Goal: Task Accomplishment & Management: Use online tool/utility

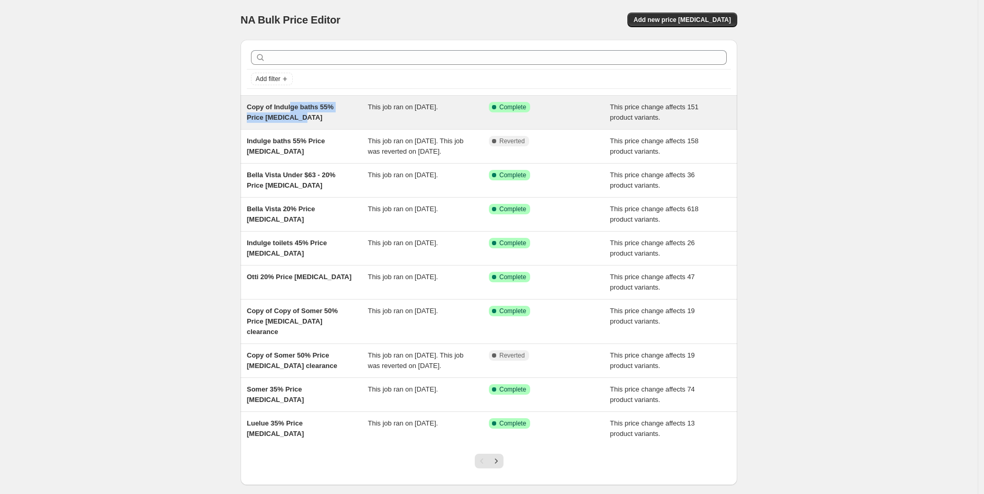
drag, startPoint x: 293, startPoint y: 106, endPoint x: 280, endPoint y: 121, distance: 20.0
click at [280, 121] on span "Copy of Indulge baths 55% Price [MEDICAL_DATA]" at bounding box center [290, 112] width 87 height 18
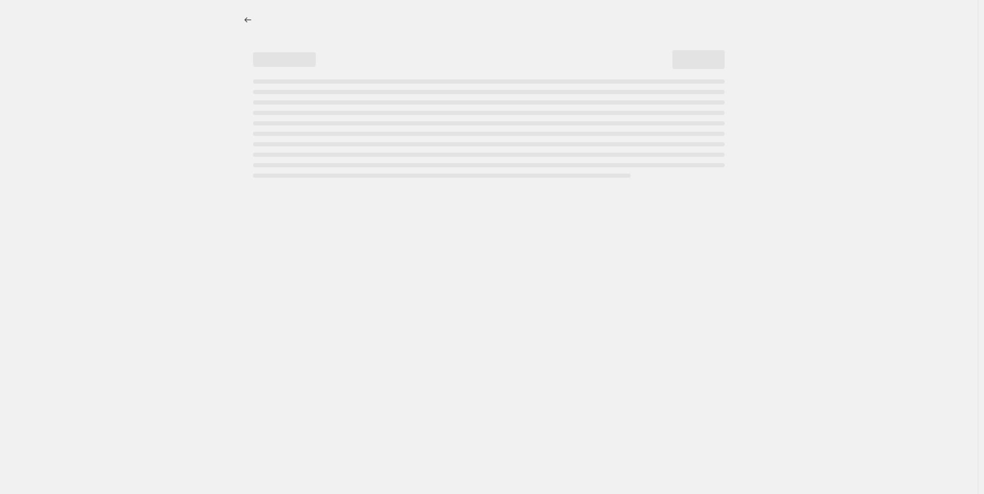
select select "pcap"
select select "no_change"
select select "vendor"
select select "tag"
select select "not_equal"
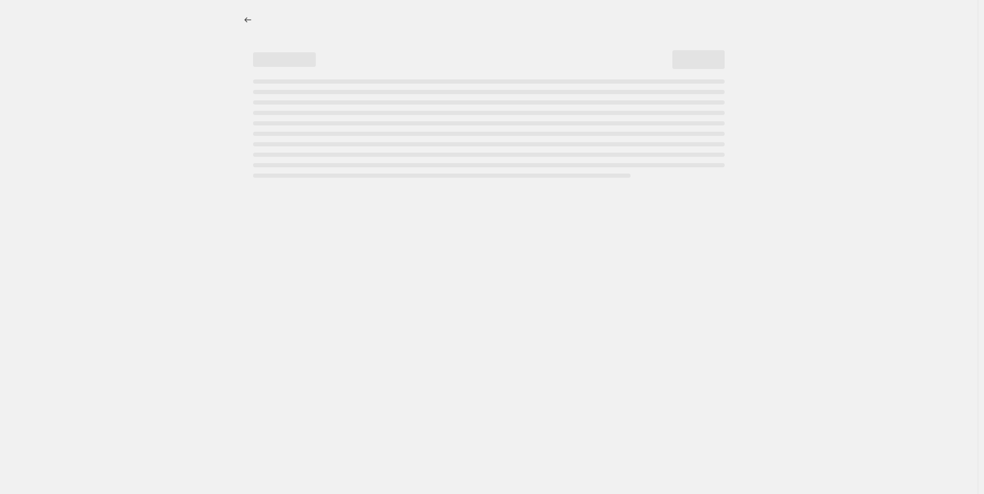
select select "product_status"
select select "product_type"
select select "collection"
select select "not_equal"
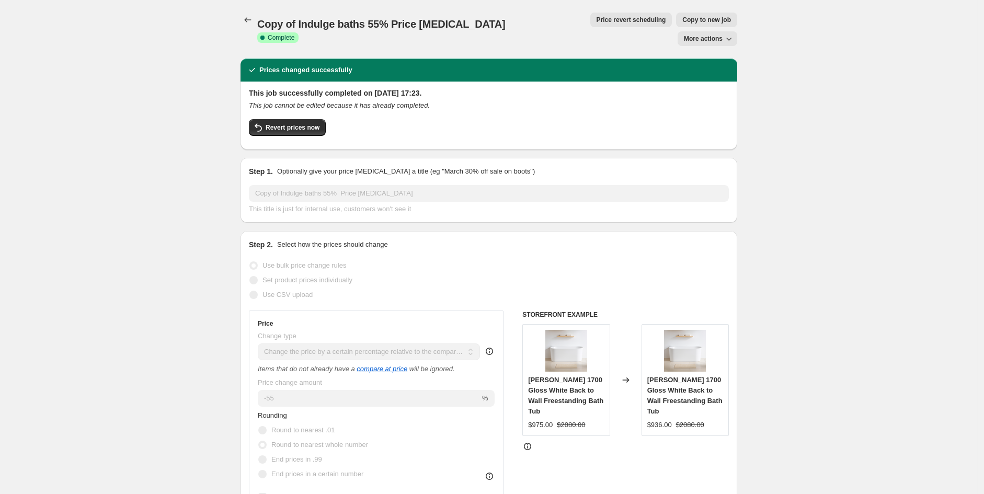
click at [676, 13] on button "Copy to new job" at bounding box center [706, 20] width 61 height 15
select select "pcap"
select select "no_change"
select select "vendor"
select select "tag"
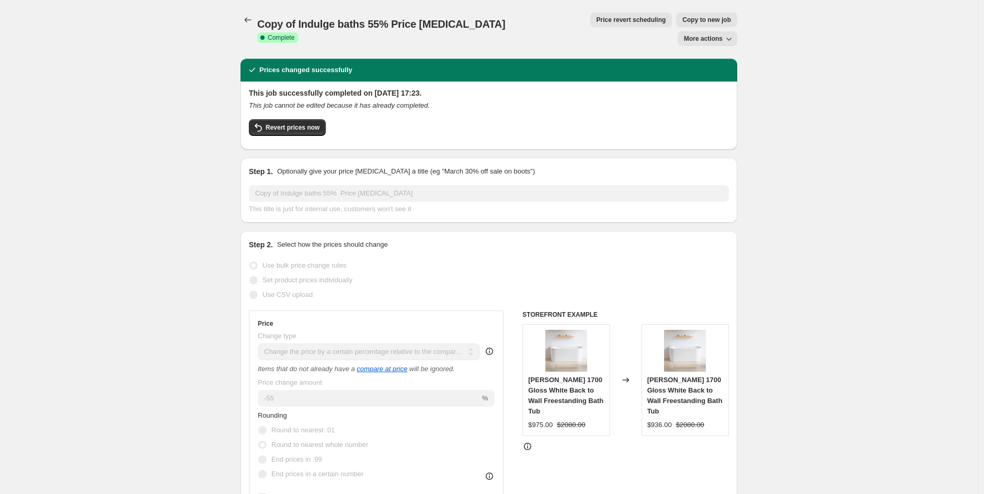
select select "not_equal"
select select "product_status"
select select "product_type"
select select "collection"
select select "not_equal"
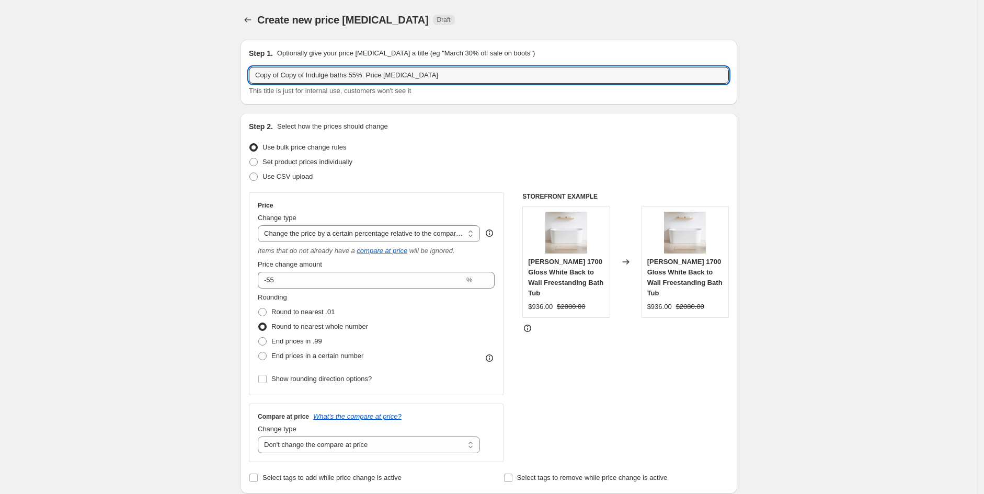
drag, startPoint x: 306, startPoint y: 76, endPoint x: 92, endPoint y: 47, distance: 215.8
drag, startPoint x: 302, startPoint y: 78, endPoint x: 291, endPoint y: 70, distance: 14.2
click at [300, 78] on input "Indulge baths 55% Price [MEDICAL_DATA]" at bounding box center [489, 75] width 480 height 17
click at [312, 76] on input "Indulge basins 55% Price [MEDICAL_DATA]" at bounding box center [489, 75] width 480 height 17
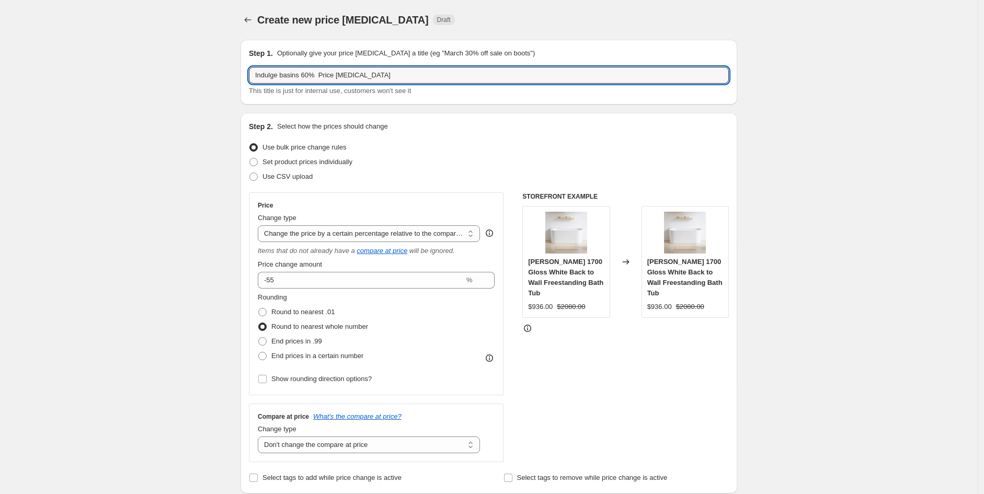
type input "Indulge basins 60% Price [MEDICAL_DATA]"
drag, startPoint x: 933, startPoint y: 349, endPoint x: 940, endPoint y: 347, distance: 8.3
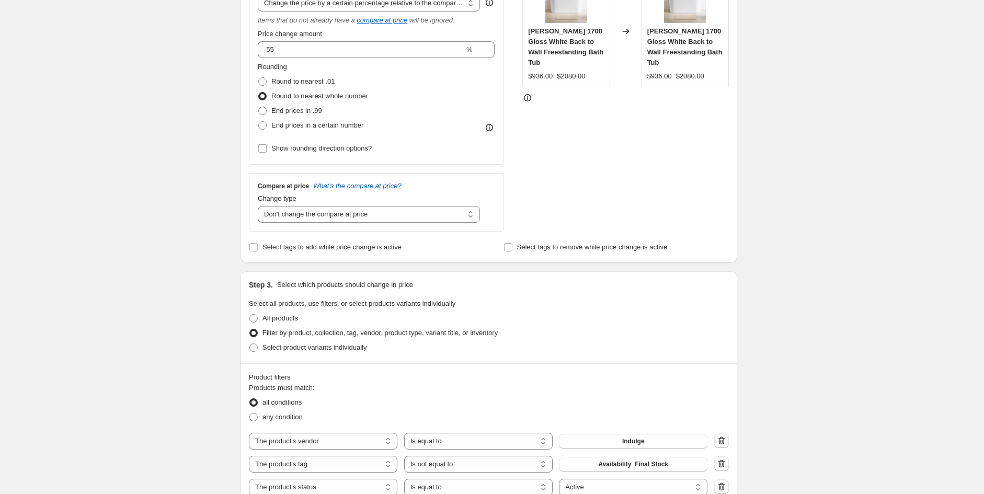
scroll to position [232, 0]
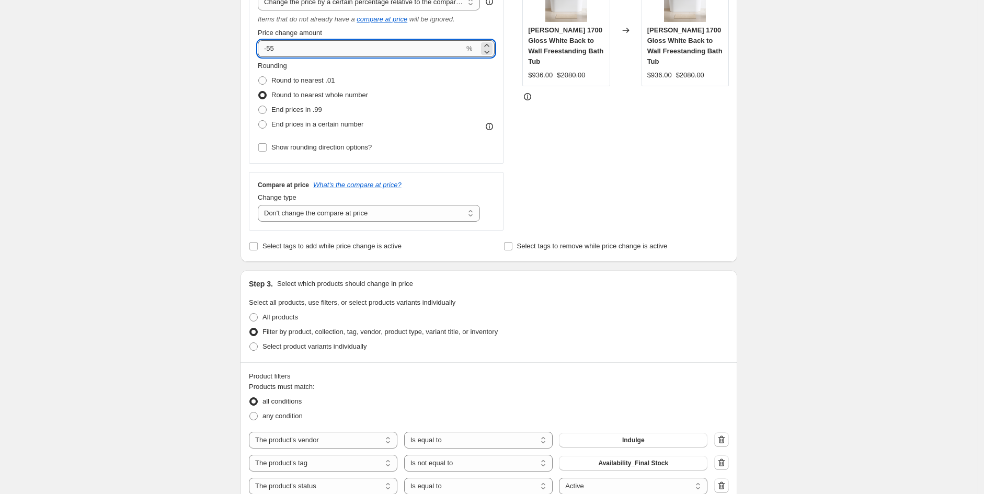
click at [314, 47] on input "-55" at bounding box center [361, 48] width 207 height 17
type input "-5"
type input "-60"
click at [927, 178] on div "Create new price [MEDICAL_DATA]. This page is ready Create new price [MEDICAL_D…" at bounding box center [489, 409] width 978 height 1282
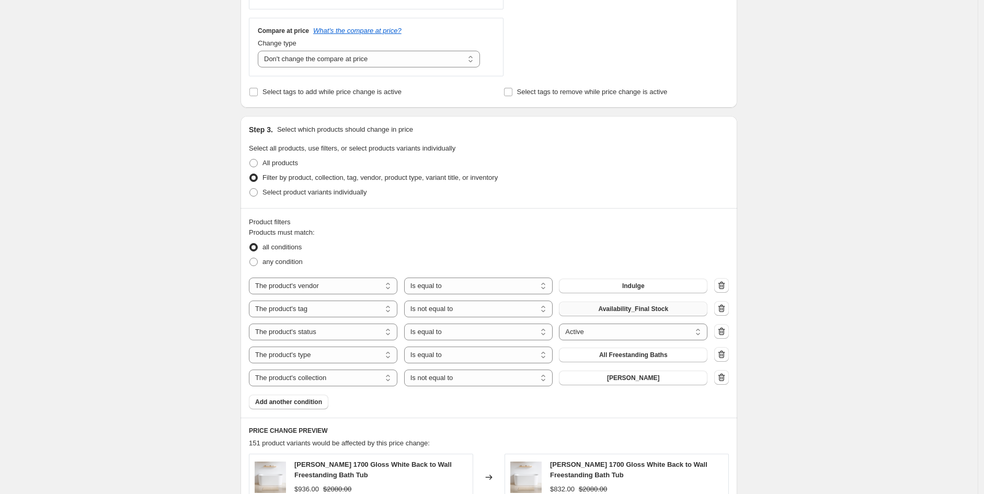
scroll to position [387, 0]
click at [642, 355] on span "All Freestanding Baths" at bounding box center [633, 354] width 69 height 8
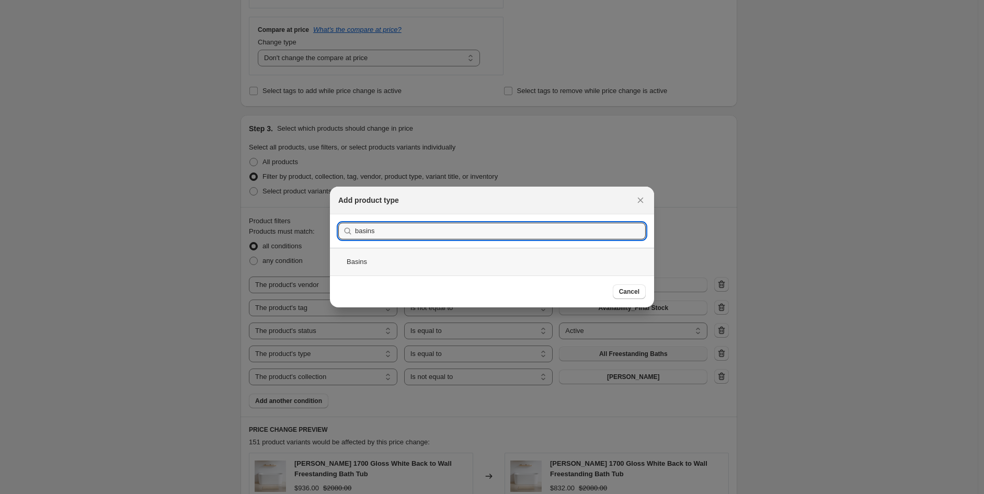
type input "basins"
click at [380, 264] on div "Basins" at bounding box center [492, 262] width 324 height 28
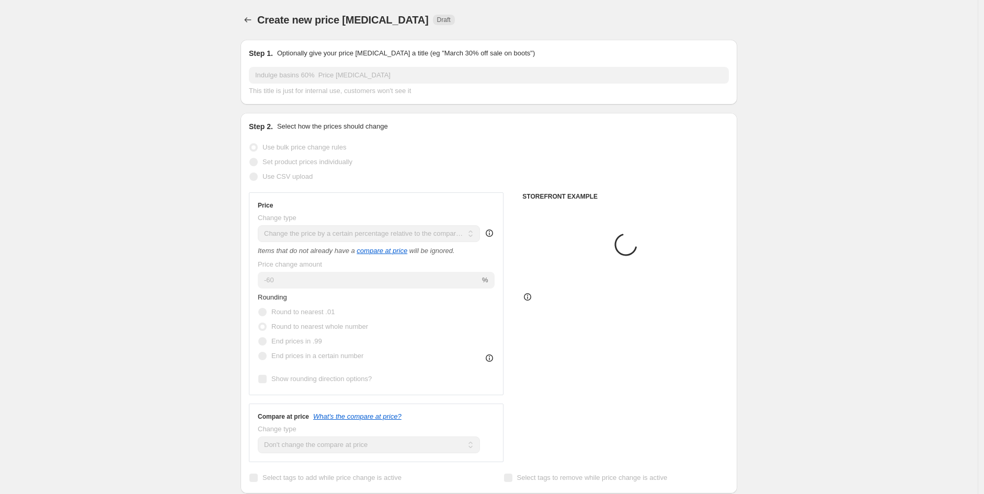
scroll to position [387, 0]
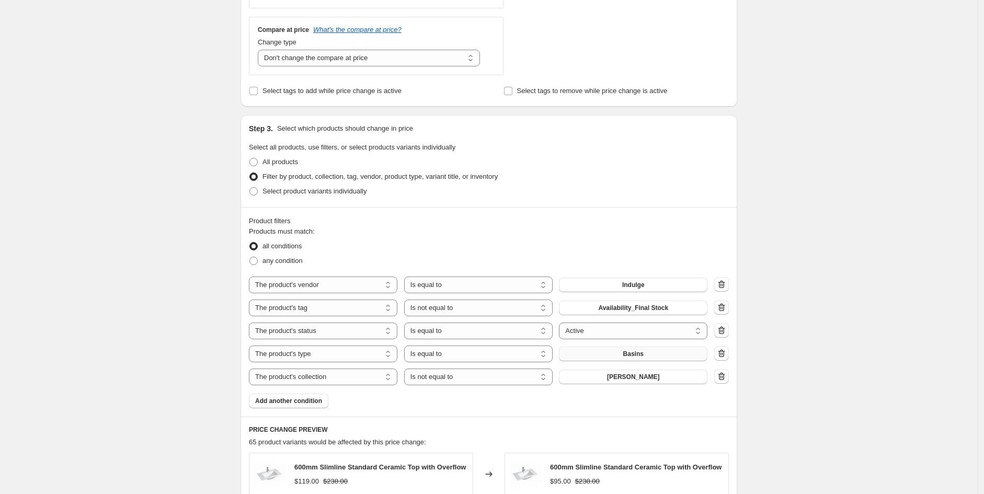
click at [725, 378] on icon "button" at bounding box center [722, 376] width 10 height 10
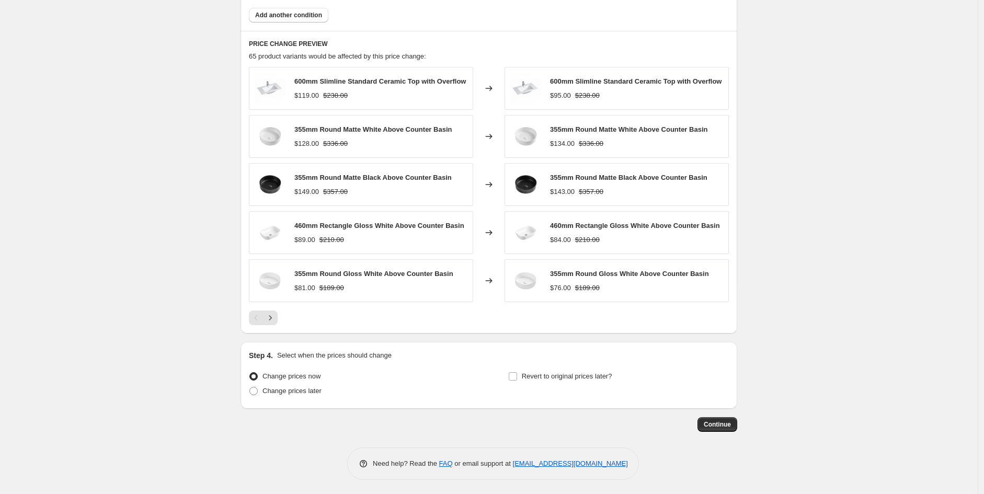
scroll to position [753, 0]
click at [724, 416] on button "Continue" at bounding box center [718, 423] width 40 height 15
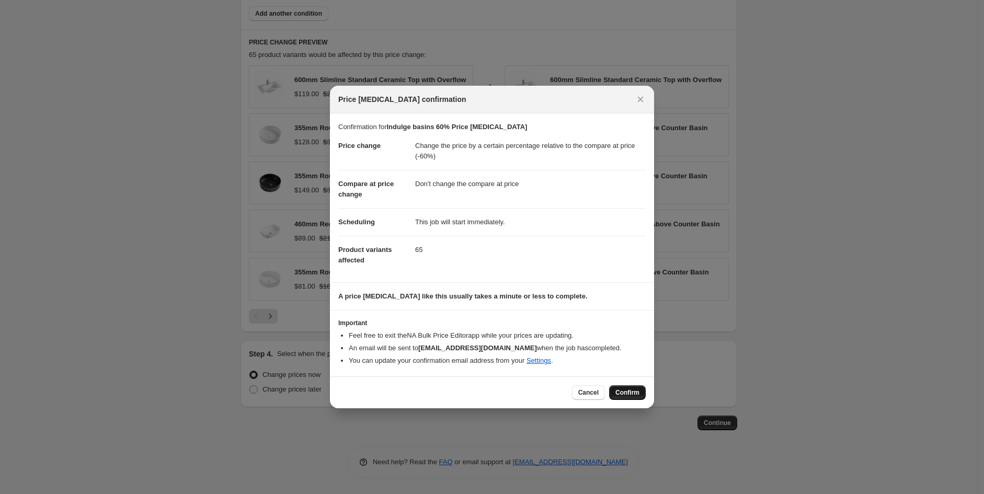
click at [631, 394] on span "Confirm" at bounding box center [628, 393] width 24 height 8
type input "Indulge basins 60% Price [MEDICAL_DATA]"
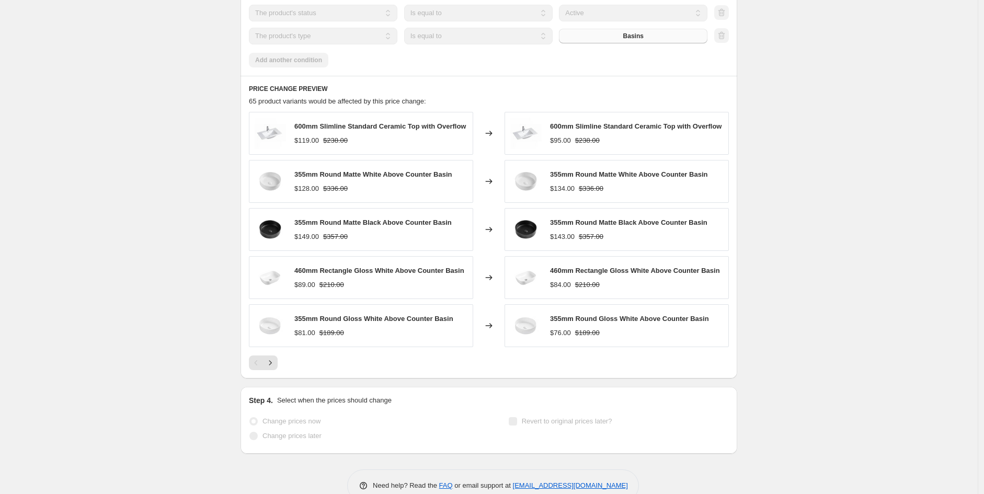
scroll to position [780, 0]
click at [276, 367] on icon "Next" at bounding box center [270, 363] width 10 height 10
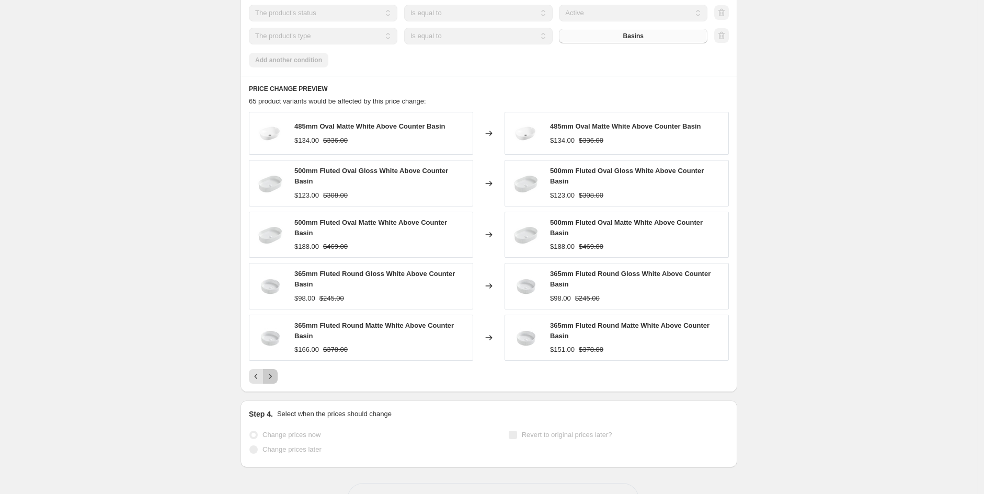
click at [275, 372] on icon "Next" at bounding box center [270, 376] width 10 height 10
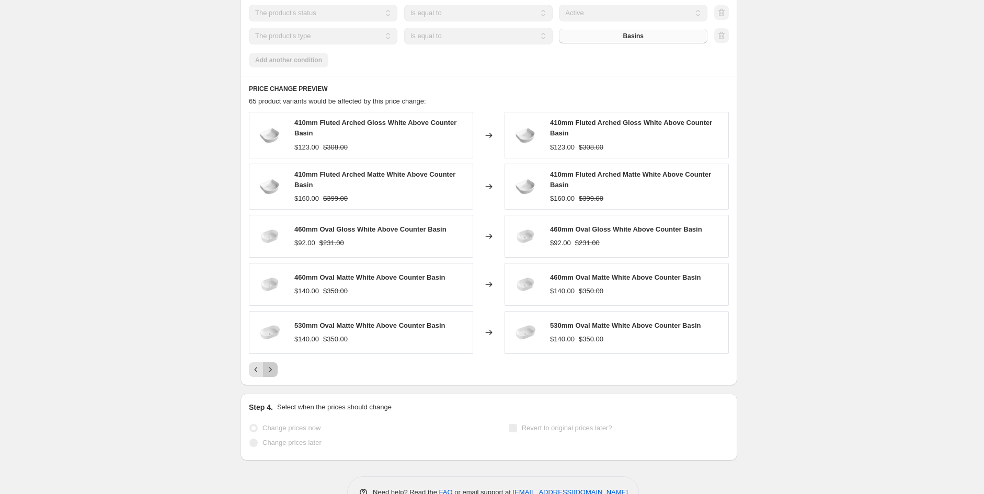
click at [275, 372] on icon "Next" at bounding box center [270, 370] width 10 height 10
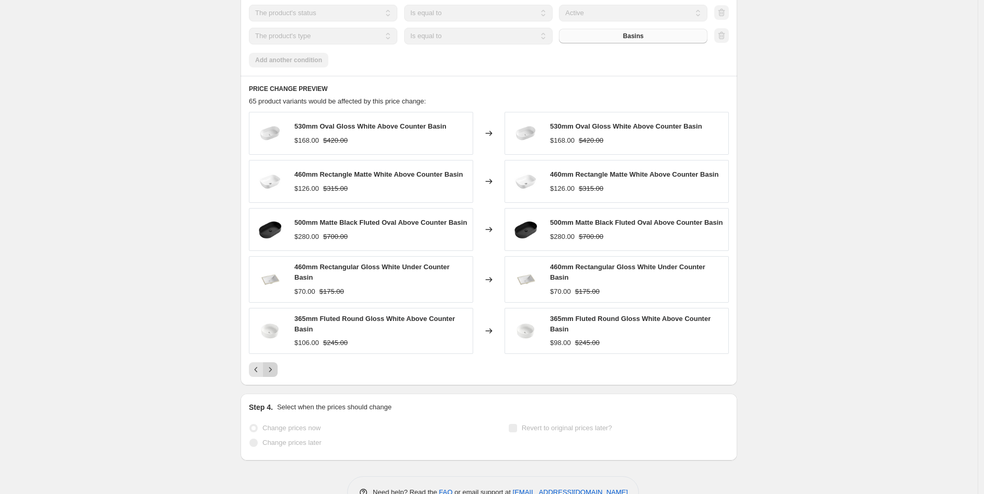
click at [275, 372] on icon "Next" at bounding box center [270, 370] width 10 height 10
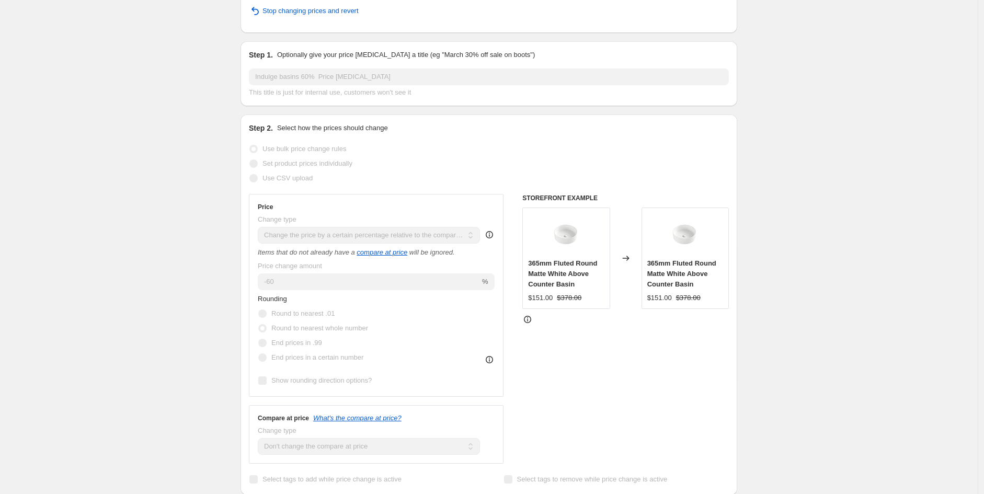
scroll to position [0, 0]
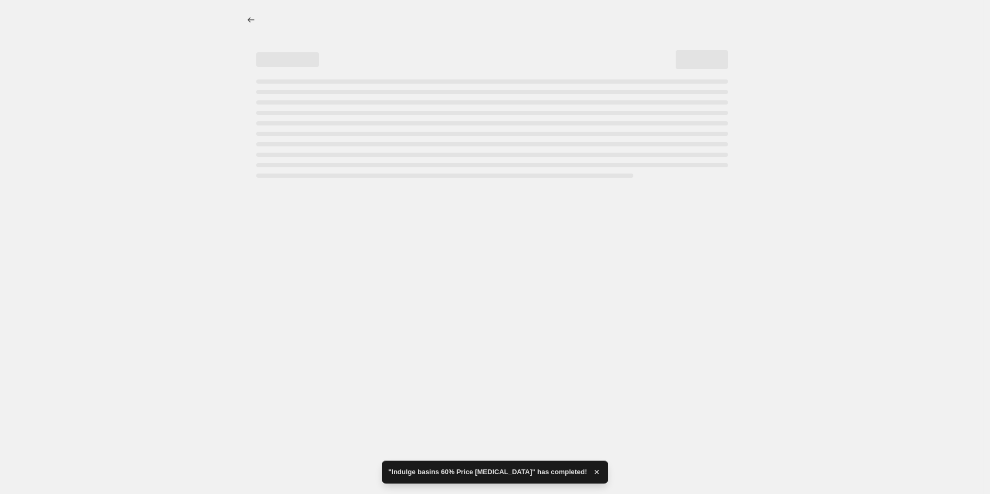
select select "pcap"
select select "no_change"
select select "vendor"
select select "tag"
select select "not_equal"
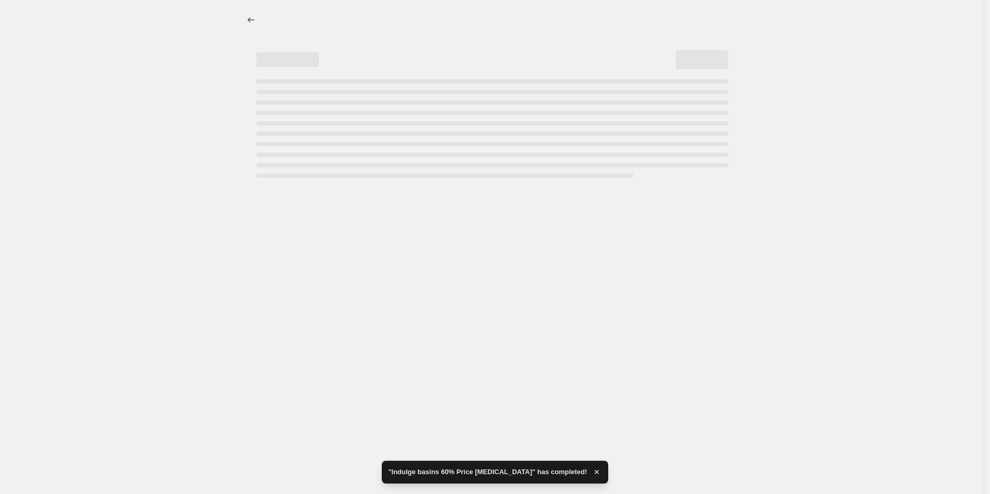
select select "product_status"
select select "product_type"
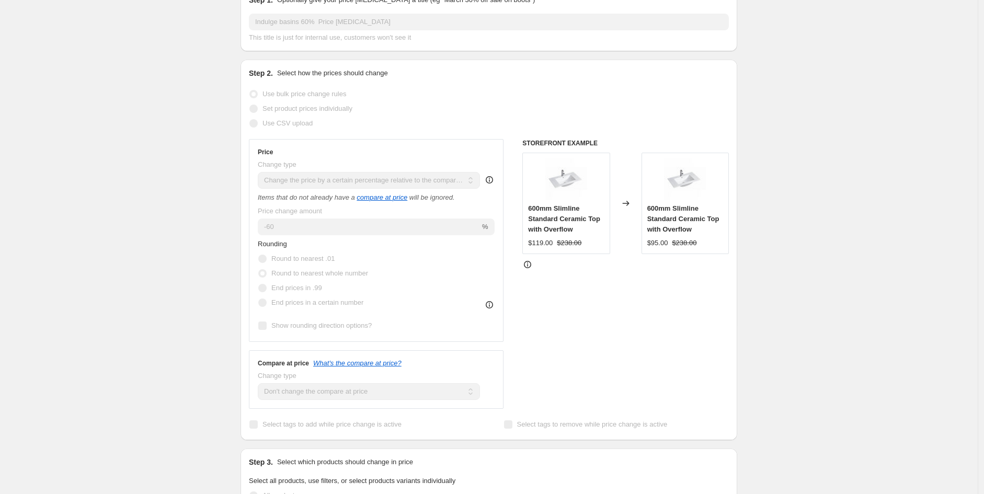
scroll to position [153, 0]
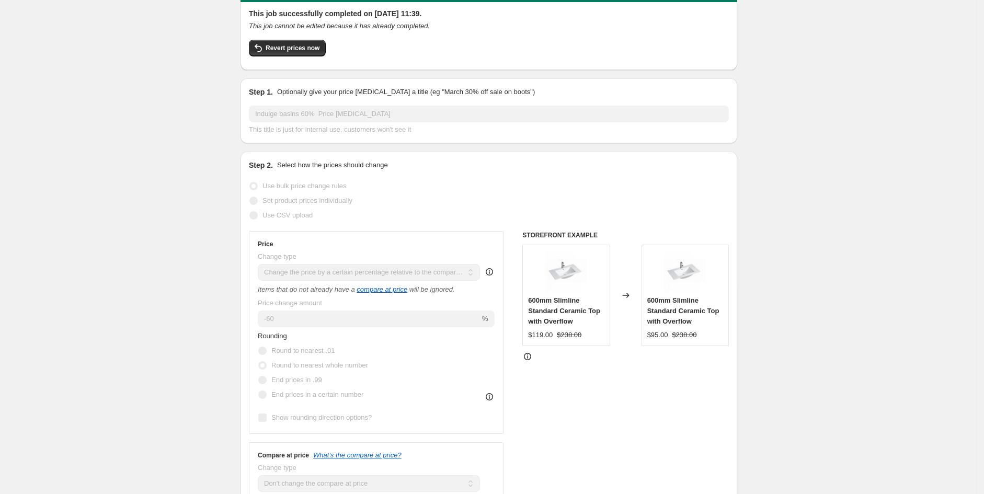
scroll to position [0, 0]
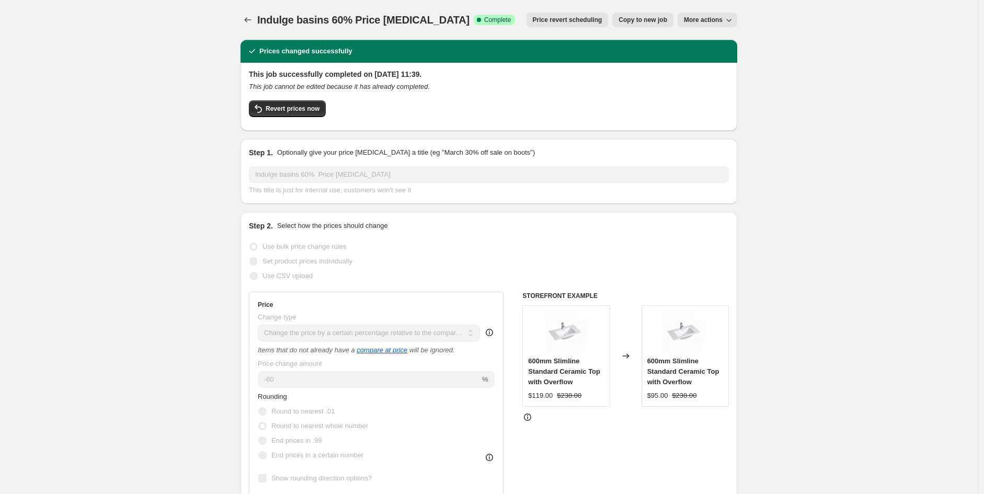
click at [631, 20] on span "Copy to new job" at bounding box center [643, 20] width 49 height 8
select select "pcap"
select select "no_change"
select select "vendor"
select select "tag"
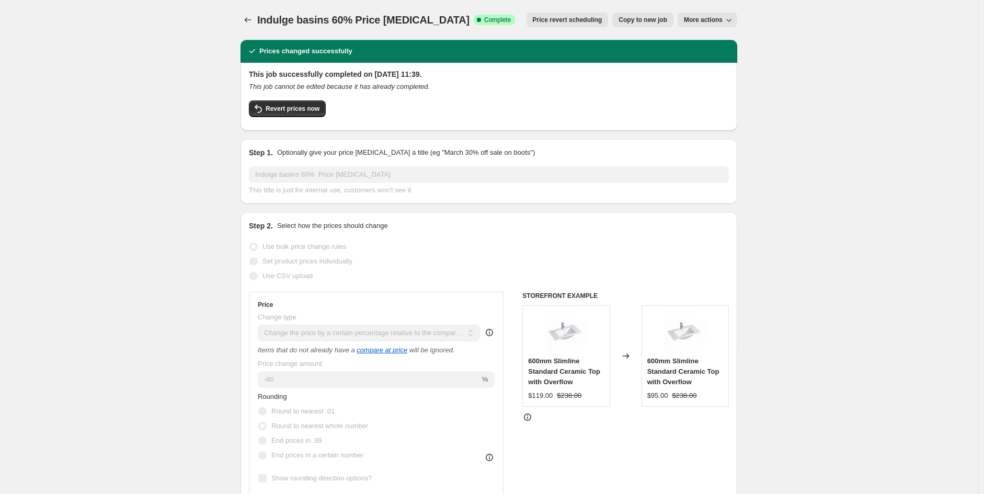
select select "not_equal"
select select "product_status"
select select "product_type"
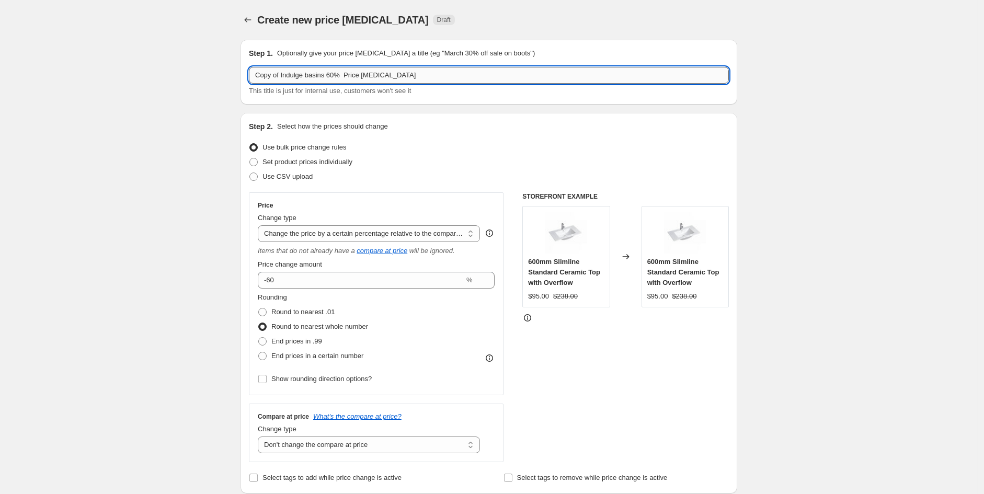
click at [280, 76] on input "Copy of Indulge basins 60% Price [MEDICAL_DATA]" at bounding box center [489, 75] width 480 height 17
drag, startPoint x: 282, startPoint y: 76, endPoint x: 315, endPoint y: 76, distance: 32.4
click at [286, 76] on input "Copy of Indulge basins 60% Price [MEDICAL_DATA]" at bounding box center [489, 75] width 480 height 17
drag, startPoint x: 330, startPoint y: 77, endPoint x: -14, endPoint y: 59, distance: 344.7
click at [0, 59] on html "Home Settings Plans Skip to content Create new price [MEDICAL_DATA]. This page …" at bounding box center [492, 247] width 984 height 494
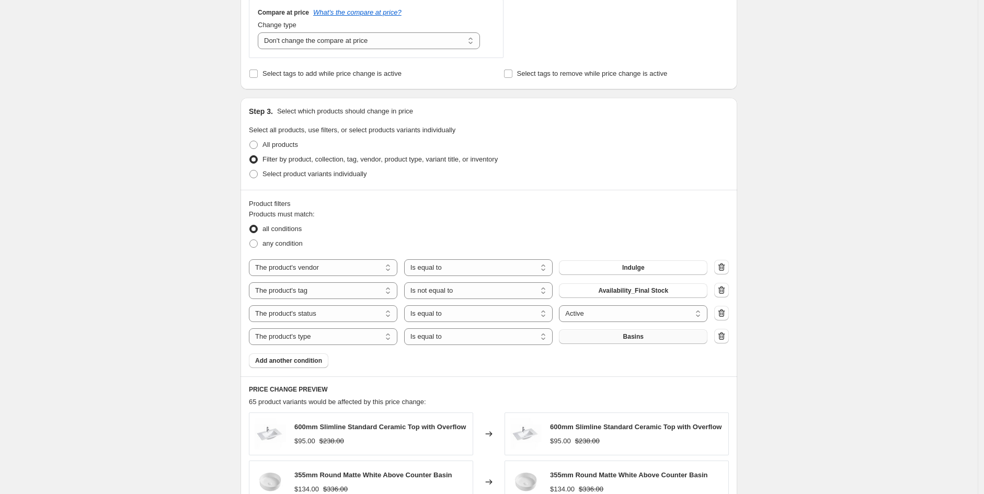
scroll to position [405, 0]
type input "SHKL Indulge Vanities 60% Price [MEDICAL_DATA]"
click at [671, 337] on button "Basins" at bounding box center [633, 336] width 149 height 15
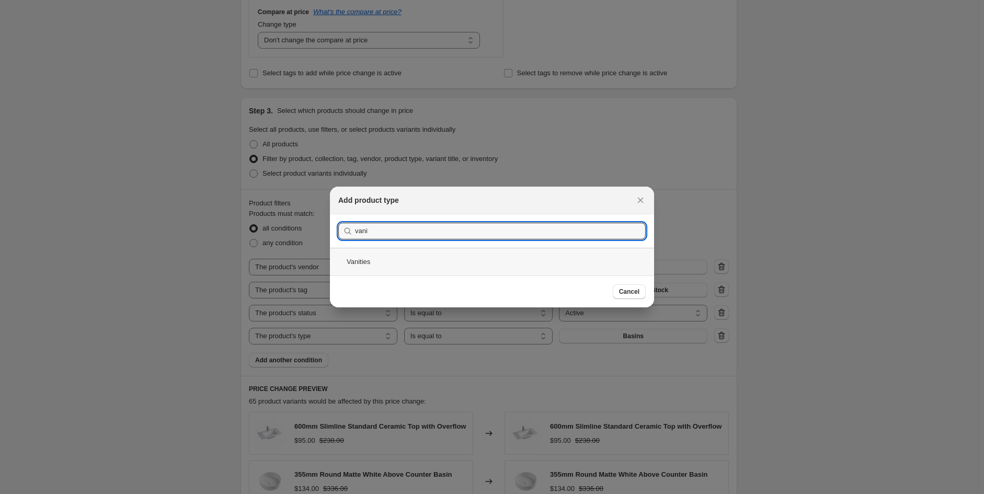
type input "vani"
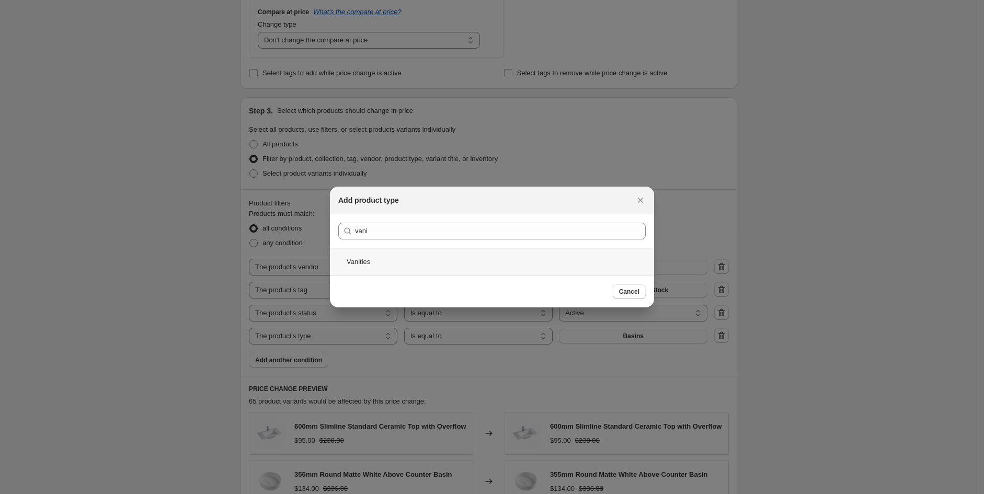
click at [399, 262] on div "Vanities" at bounding box center [492, 262] width 324 height 28
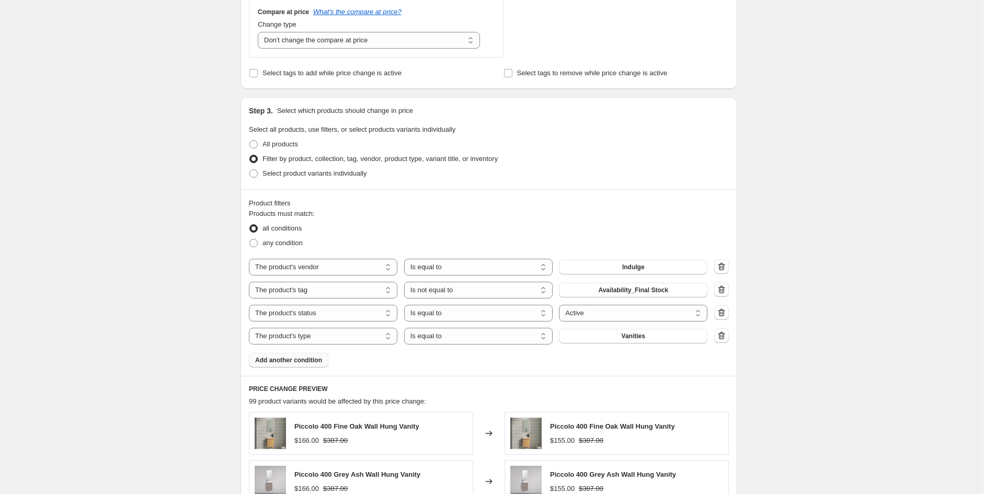
click at [268, 361] on span "Add another condition" at bounding box center [288, 360] width 67 height 8
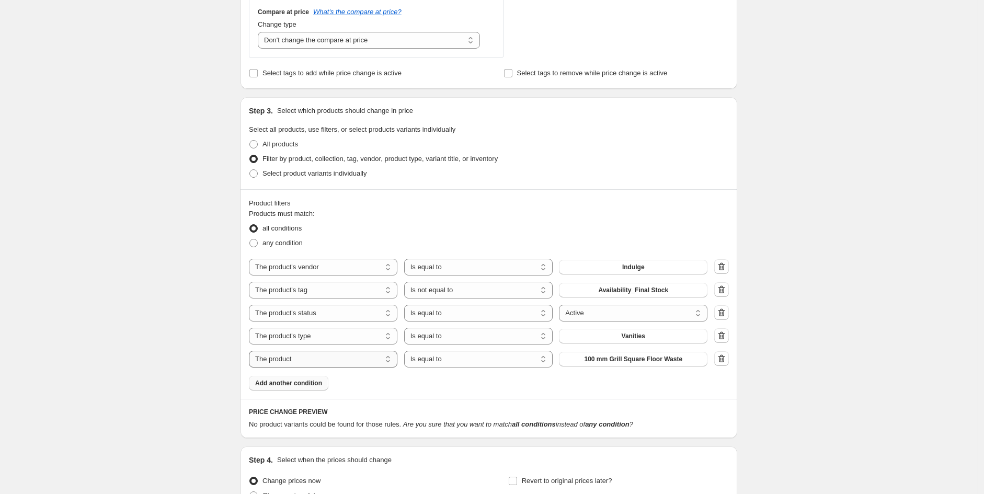
click at [300, 362] on select "The product The product's collection The product's tag The product's vendor The…" at bounding box center [323, 359] width 149 height 17
select select "tag"
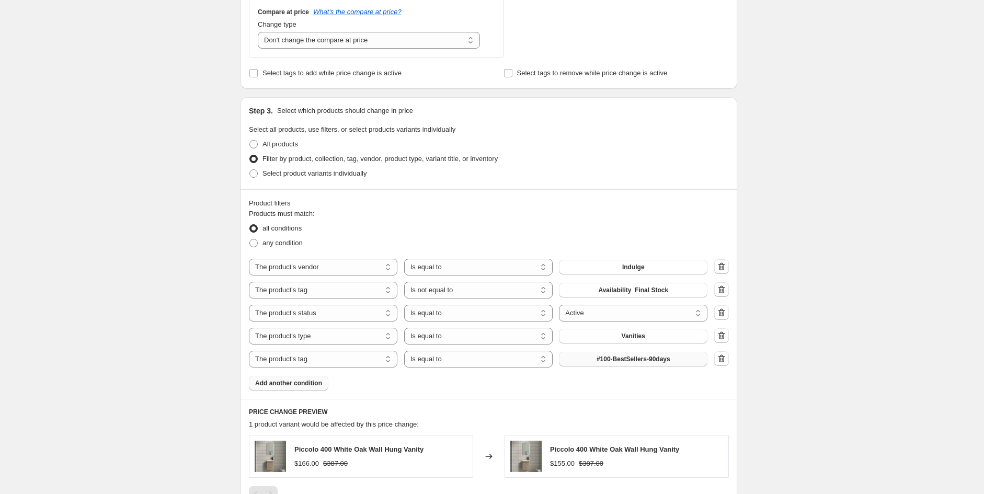
click at [615, 362] on span "#100-BestSellers-90days" at bounding box center [634, 359] width 74 height 8
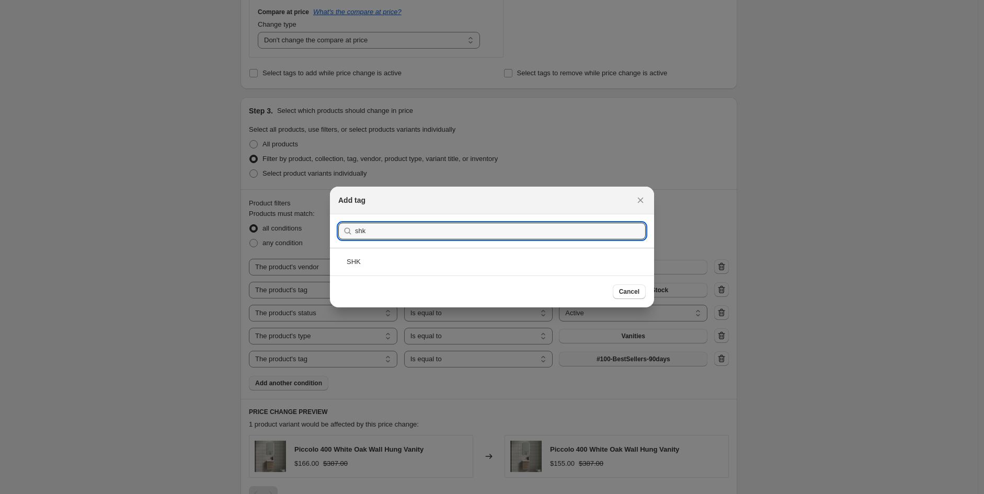
type input "shk"
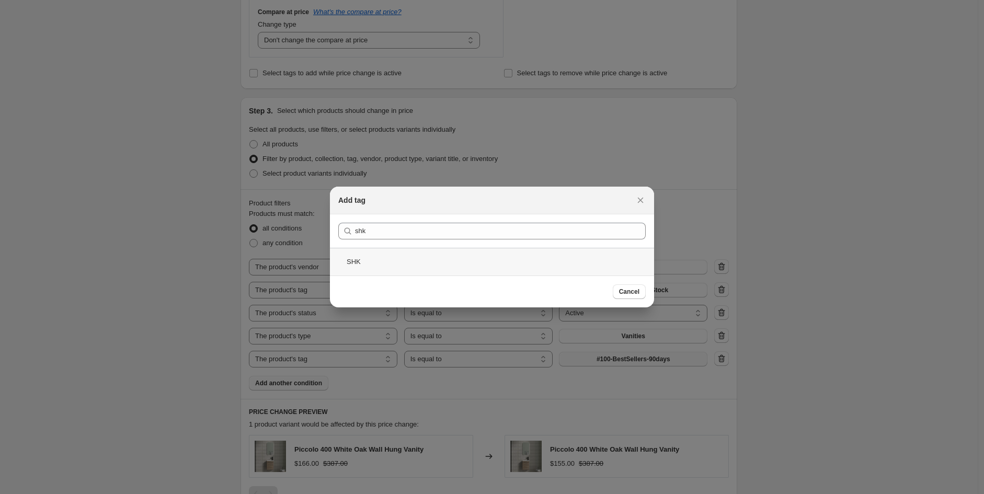
drag, startPoint x: 390, startPoint y: 248, endPoint x: 380, endPoint y: 257, distance: 12.6
click at [380, 257] on div "SHK" at bounding box center [492, 262] width 324 height 28
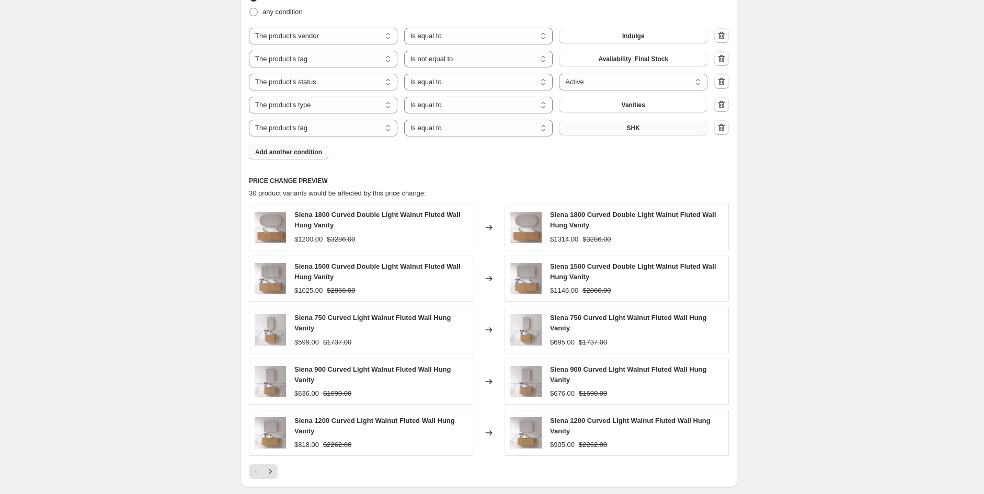
scroll to position [636, 0]
click at [276, 467] on icon "Next" at bounding box center [270, 471] width 10 height 10
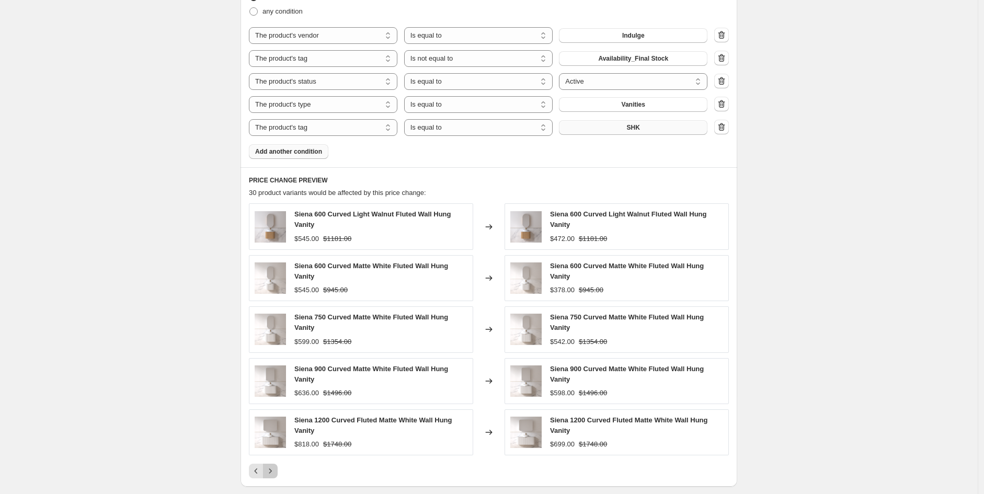
click at [269, 471] on icon "Next" at bounding box center [270, 471] width 10 height 10
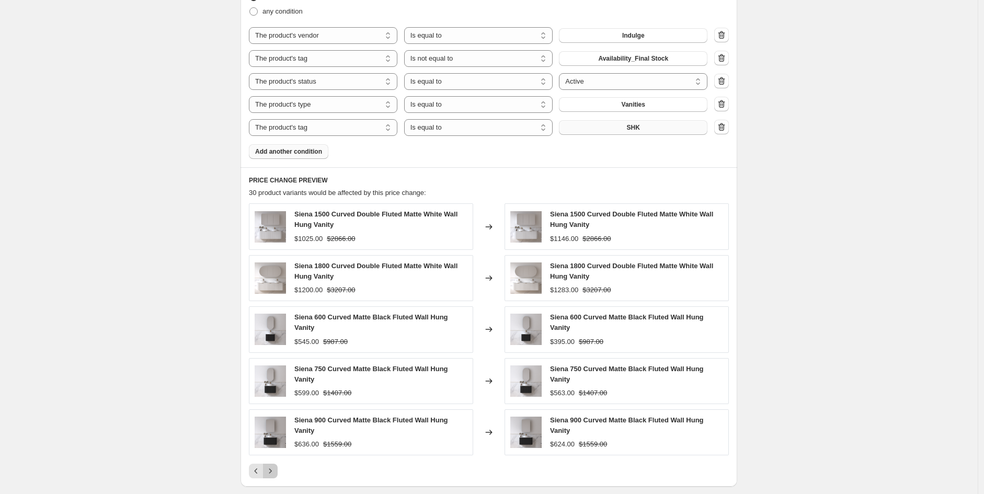
click at [276, 475] on icon "Next" at bounding box center [270, 471] width 10 height 10
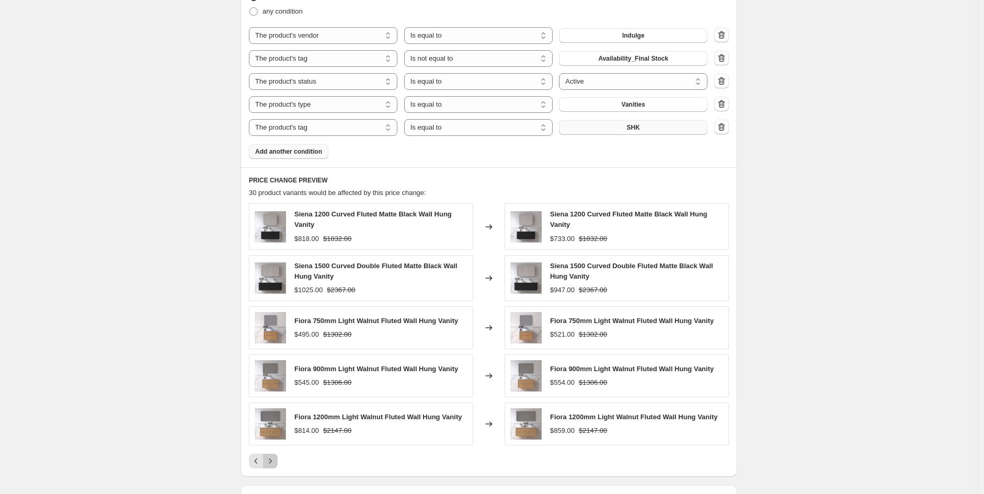
click at [274, 465] on icon "Next" at bounding box center [270, 461] width 10 height 10
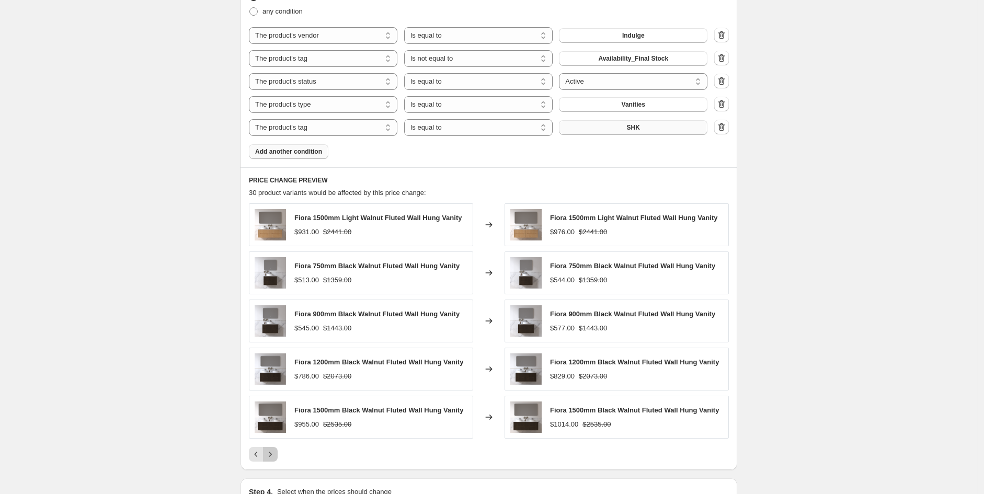
click at [276, 458] on icon "Next" at bounding box center [270, 454] width 10 height 10
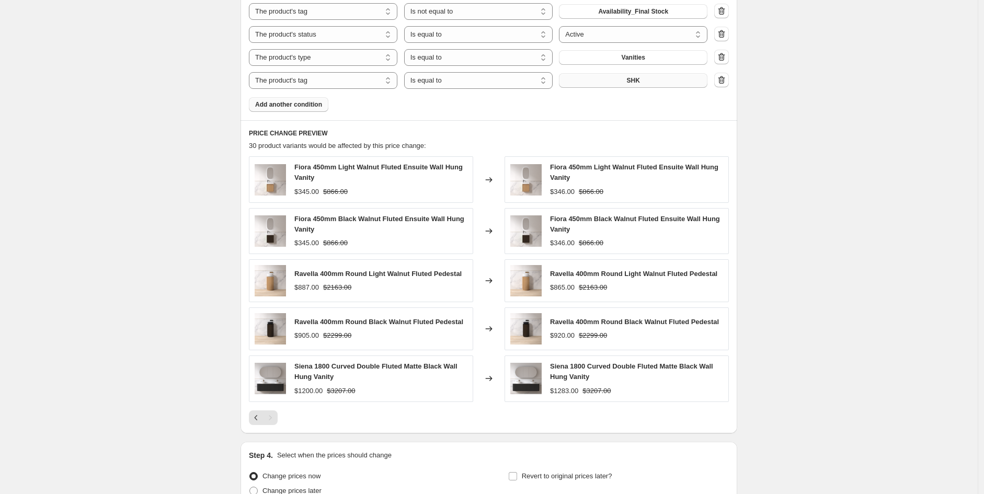
scroll to position [786, 0]
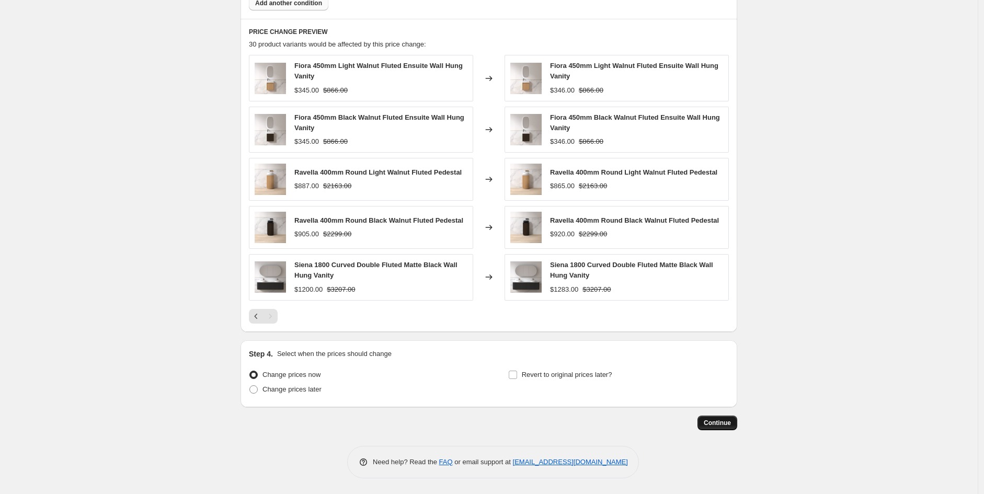
click at [708, 430] on button "Continue" at bounding box center [718, 423] width 40 height 15
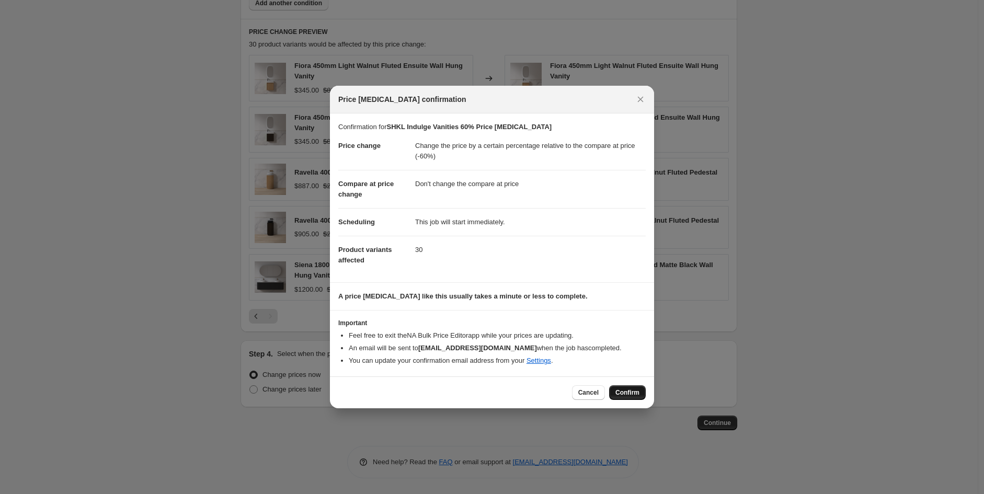
click at [627, 389] on span "Confirm" at bounding box center [628, 393] width 24 height 8
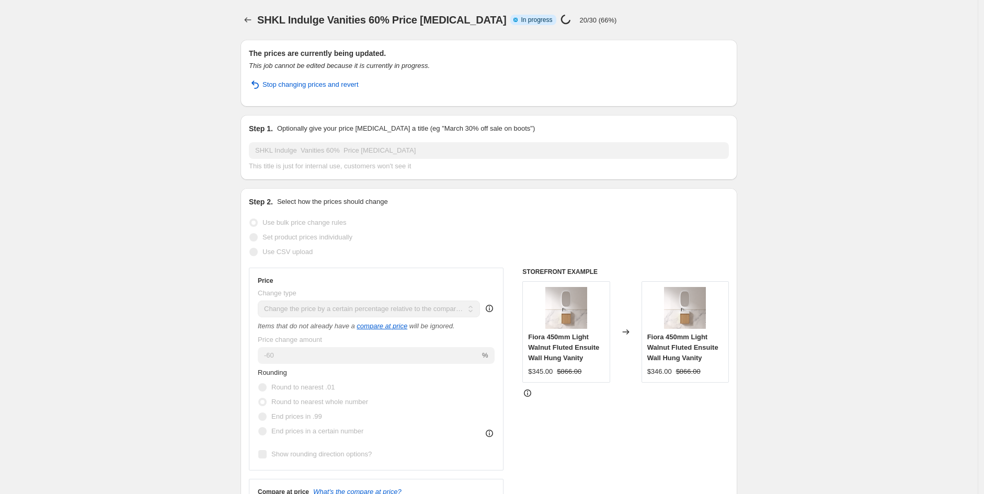
select select "pcap"
select select "no_change"
select select "vendor"
select select "tag"
select select "not_equal"
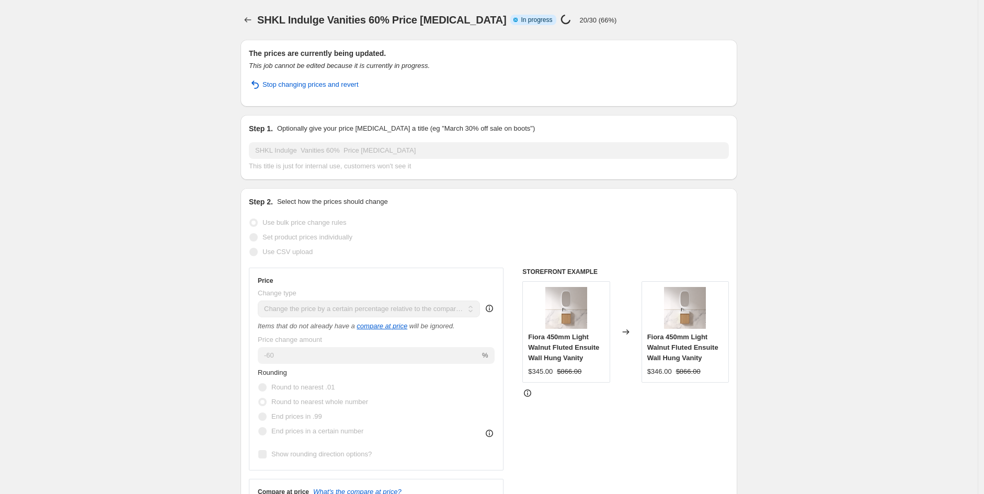
select select "product_status"
select select "product_type"
select select "tag"
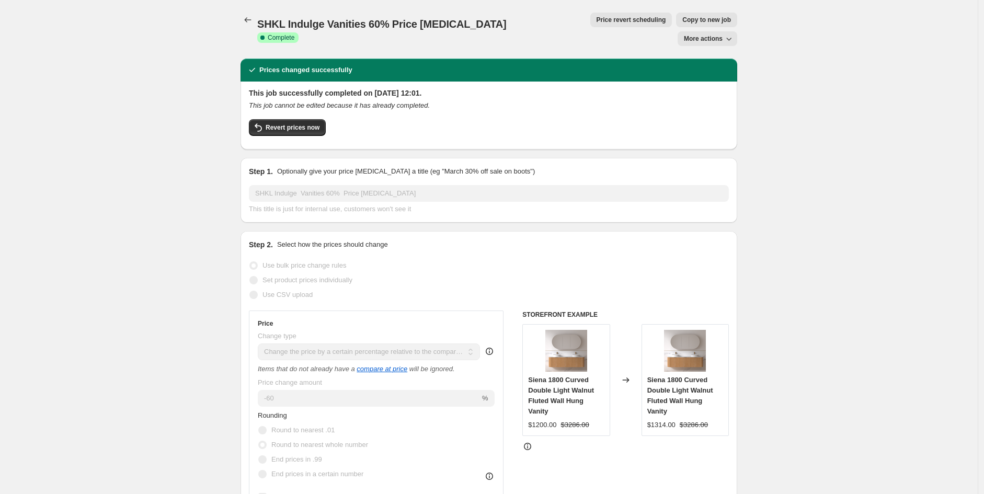
click at [676, 25] on button "Copy to new job" at bounding box center [706, 20] width 61 height 15
select select "pcap"
select select "no_change"
select select "vendor"
select select "tag"
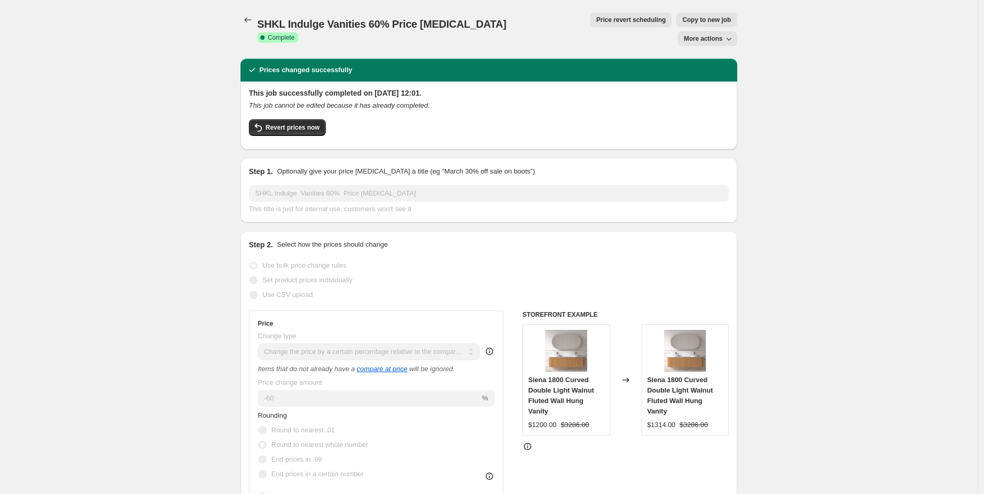
select select "not_equal"
select select "product_status"
select select "product_type"
select select "tag"
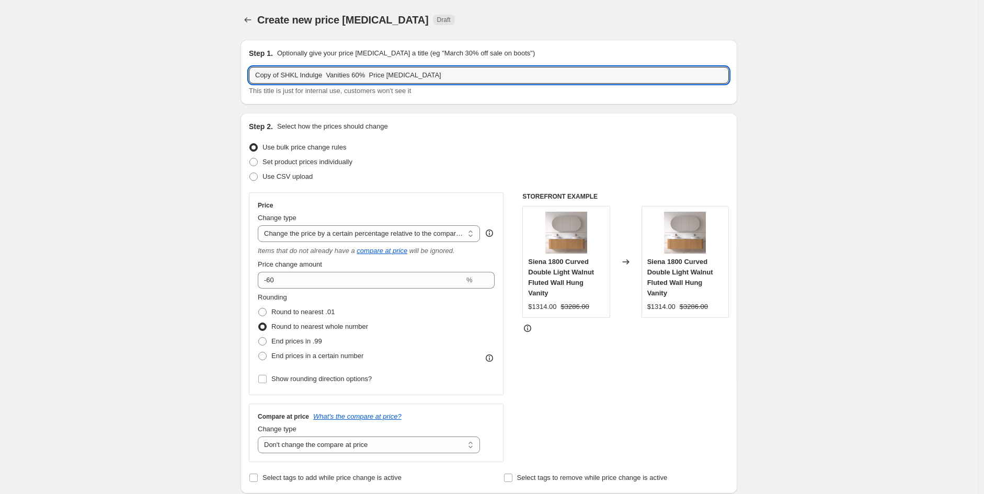
drag, startPoint x: 300, startPoint y: 76, endPoint x: 117, endPoint y: 63, distance: 184.0
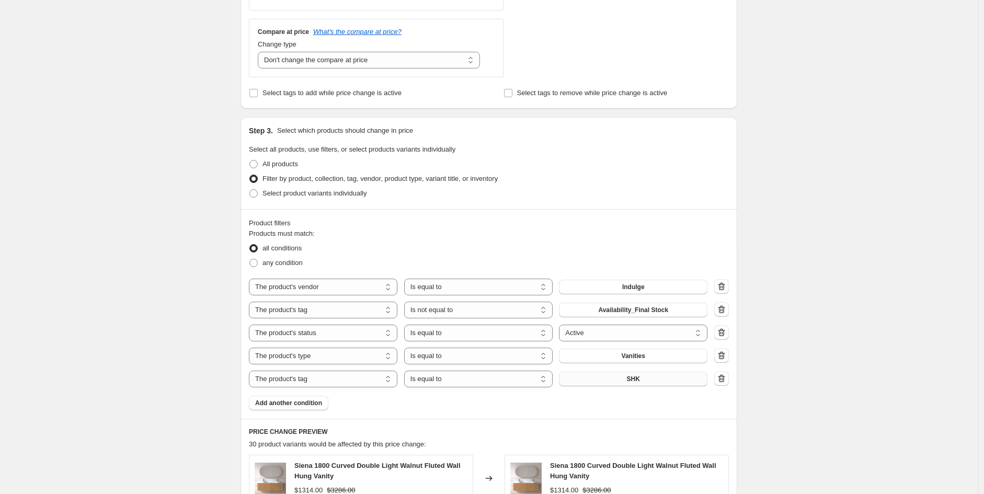
scroll to position [385, 0]
type input "[PERSON_NAME] Indulge Vanities 60% Price [MEDICAL_DATA]"
click at [660, 376] on button "SHK" at bounding box center [633, 378] width 149 height 15
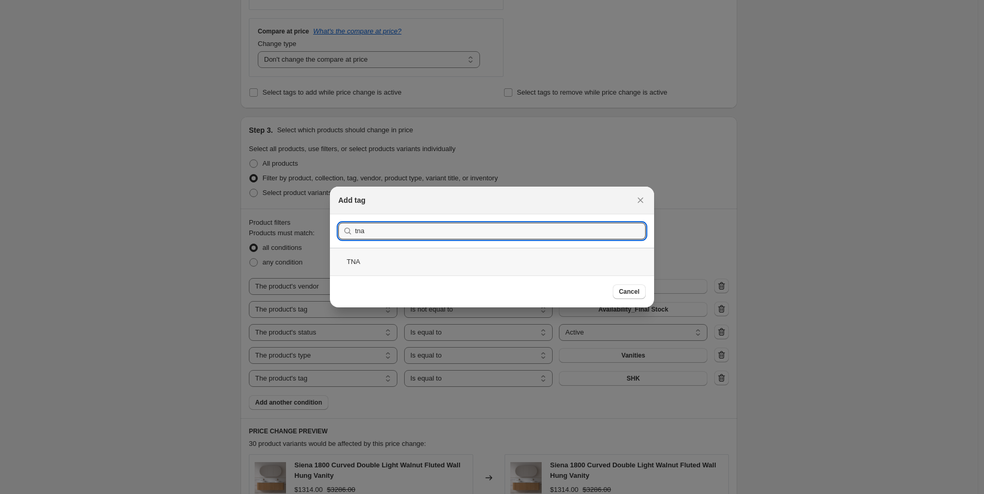
type input "tna"
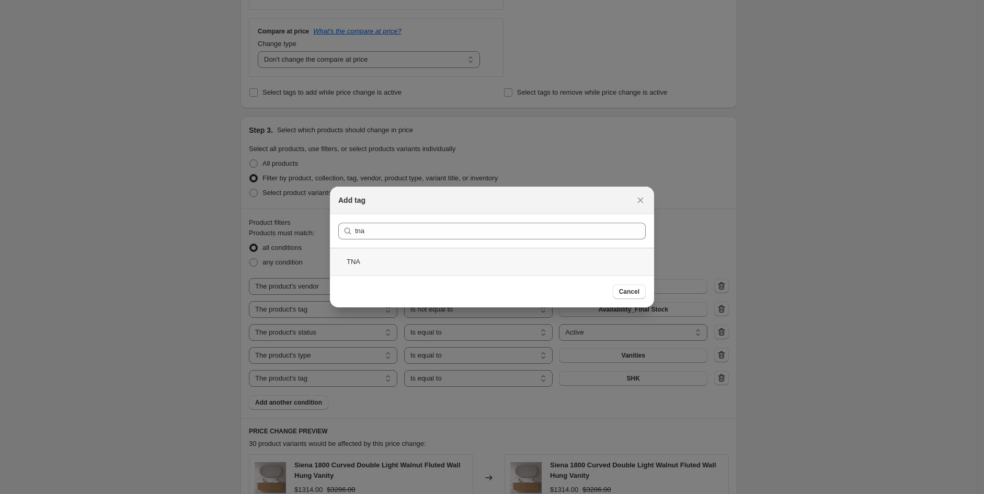
click at [374, 265] on div "TNA" at bounding box center [492, 262] width 324 height 28
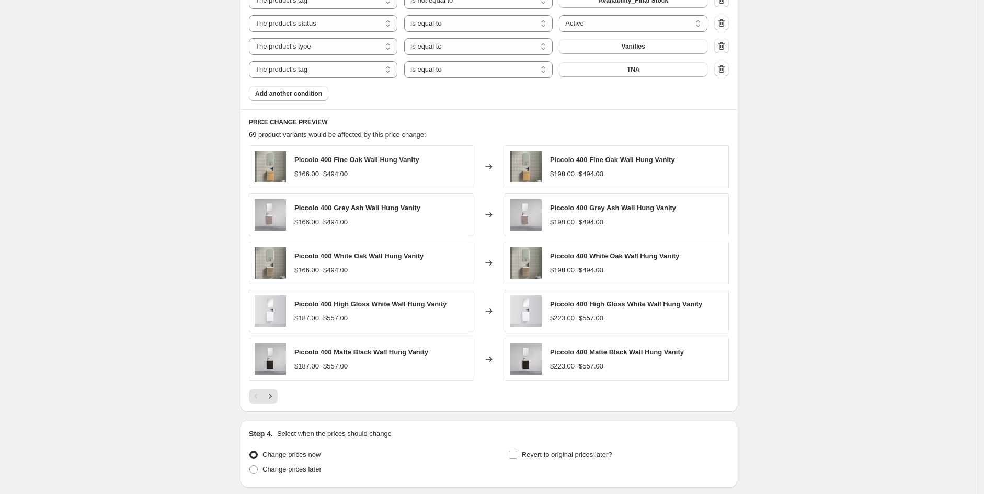
scroll to position [696, 0]
click at [270, 397] on icon "Next" at bounding box center [270, 395] width 10 height 10
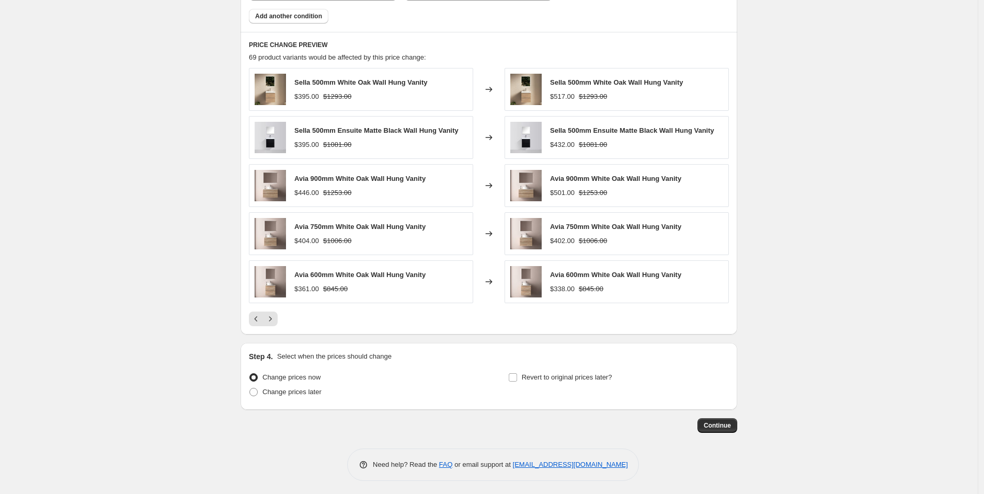
scroll to position [772, 0]
click at [274, 322] on icon "Next" at bounding box center [270, 318] width 10 height 10
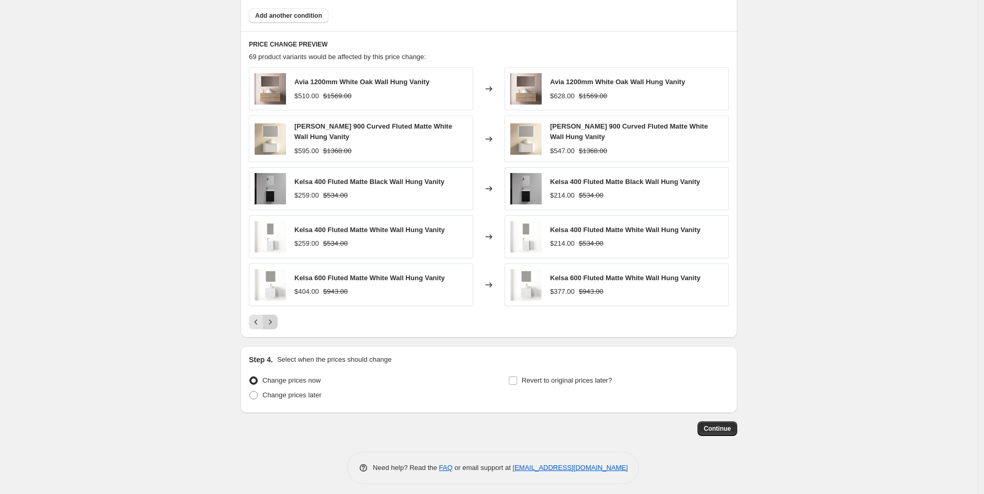
click at [270, 327] on icon "Next" at bounding box center [270, 322] width 10 height 10
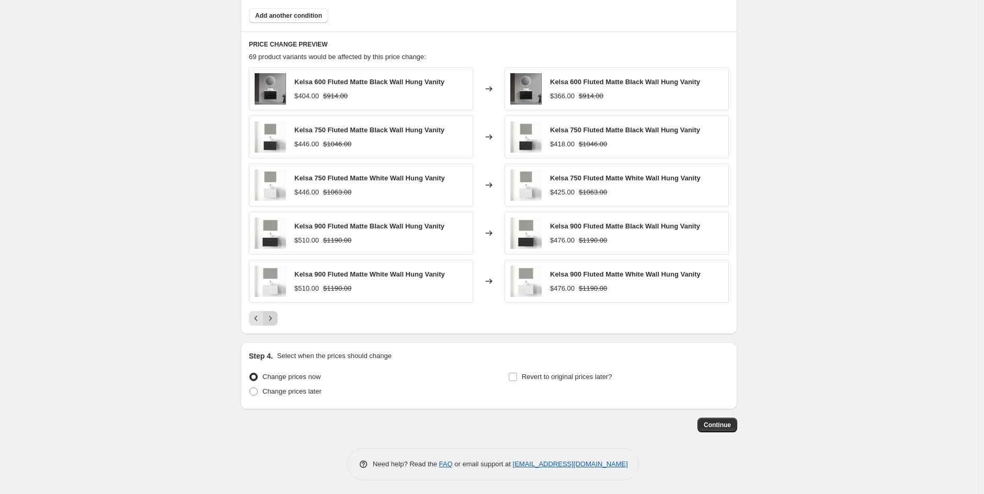
click at [274, 322] on icon "Next" at bounding box center [270, 318] width 10 height 10
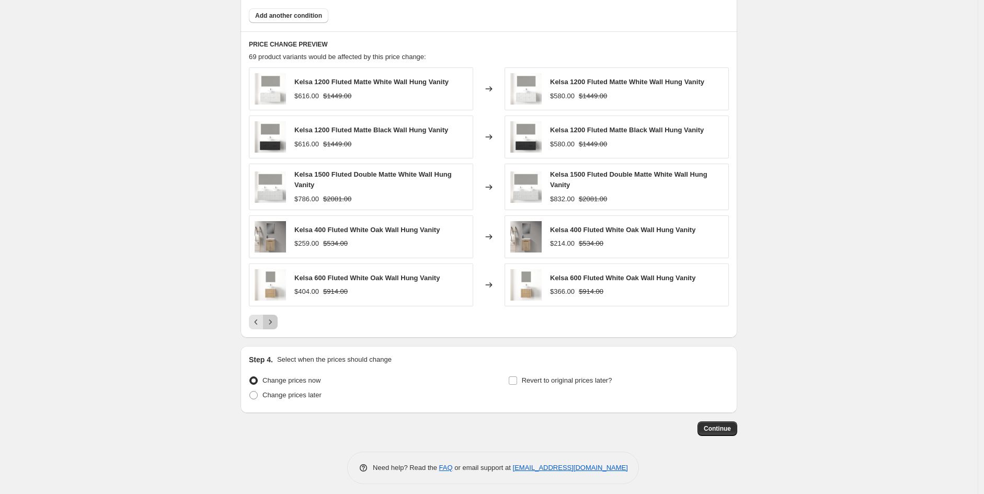
click at [272, 322] on icon "Next" at bounding box center [270, 322] width 3 height 5
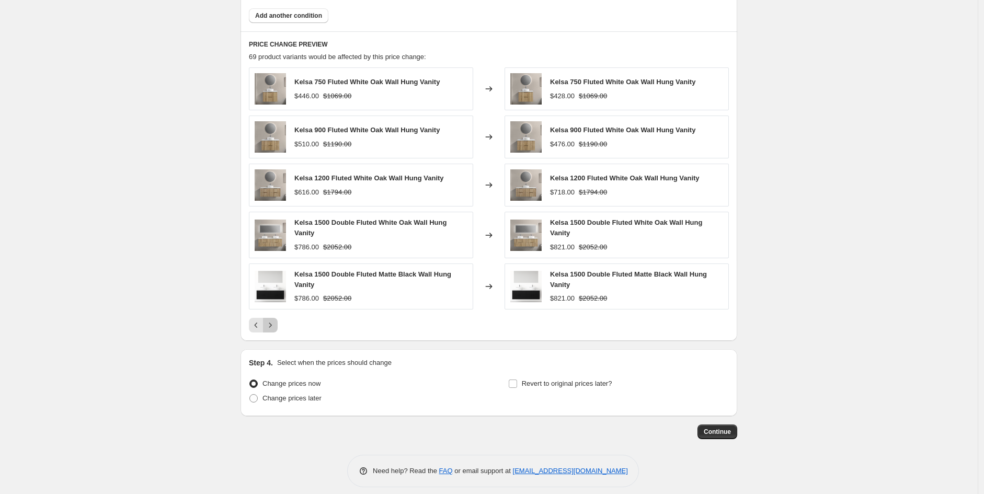
click at [272, 327] on icon "Next" at bounding box center [270, 325] width 3 height 5
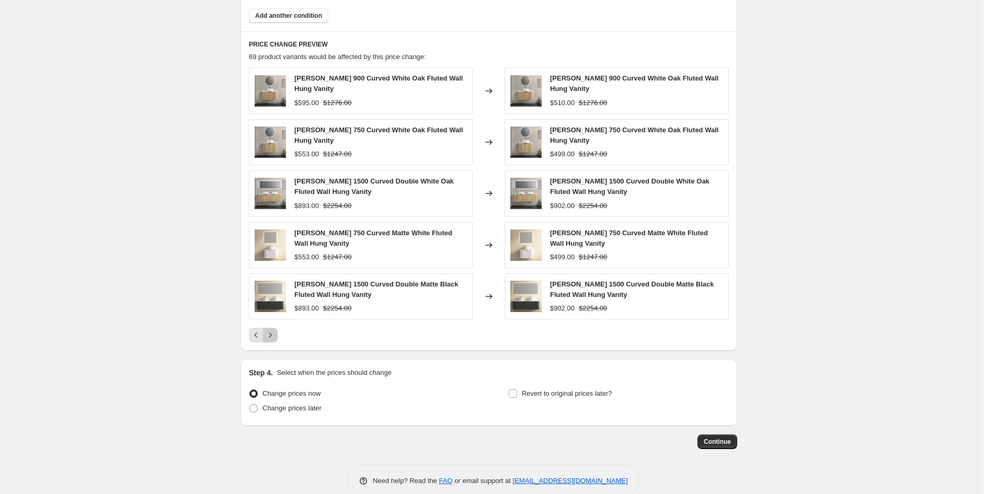
click at [276, 334] on icon "Next" at bounding box center [270, 335] width 10 height 10
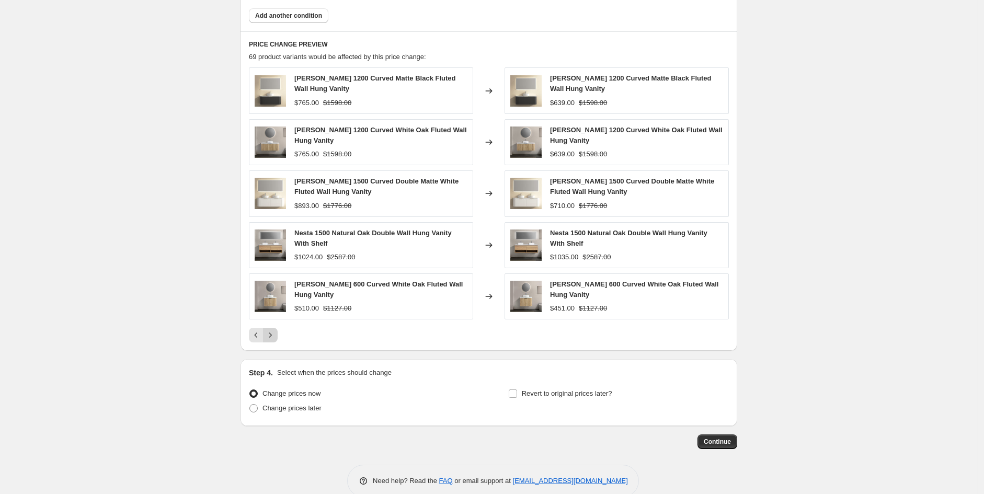
click at [276, 334] on icon "Next" at bounding box center [270, 335] width 10 height 10
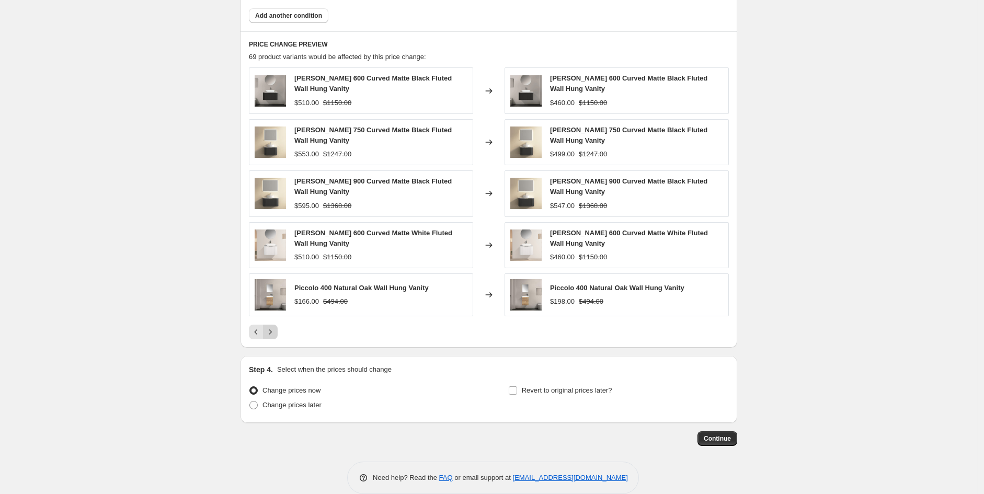
click at [276, 334] on icon "Next" at bounding box center [270, 332] width 10 height 10
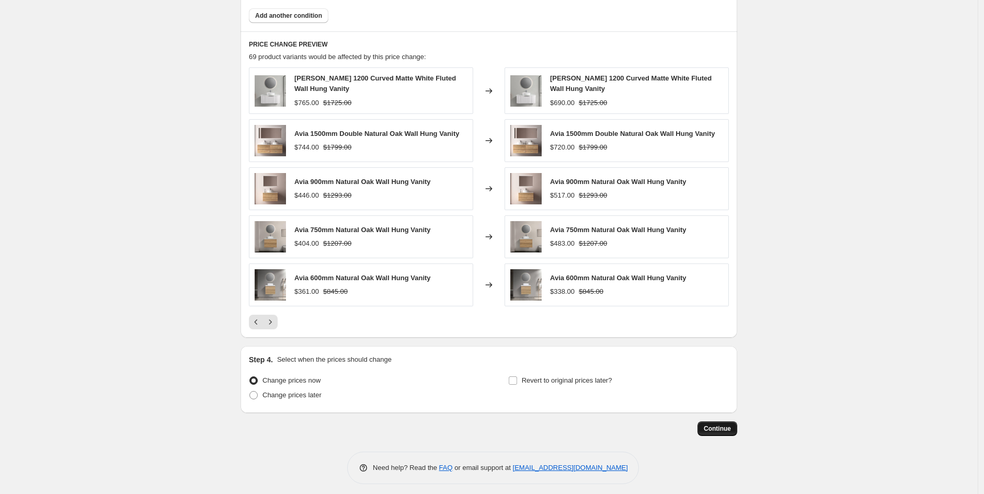
click at [723, 424] on button "Continue" at bounding box center [718, 429] width 40 height 15
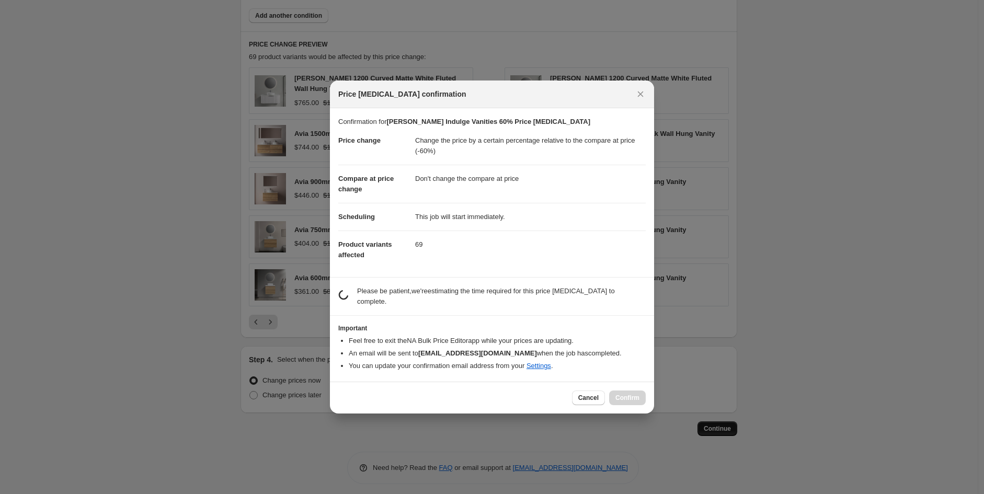
scroll to position [0, 0]
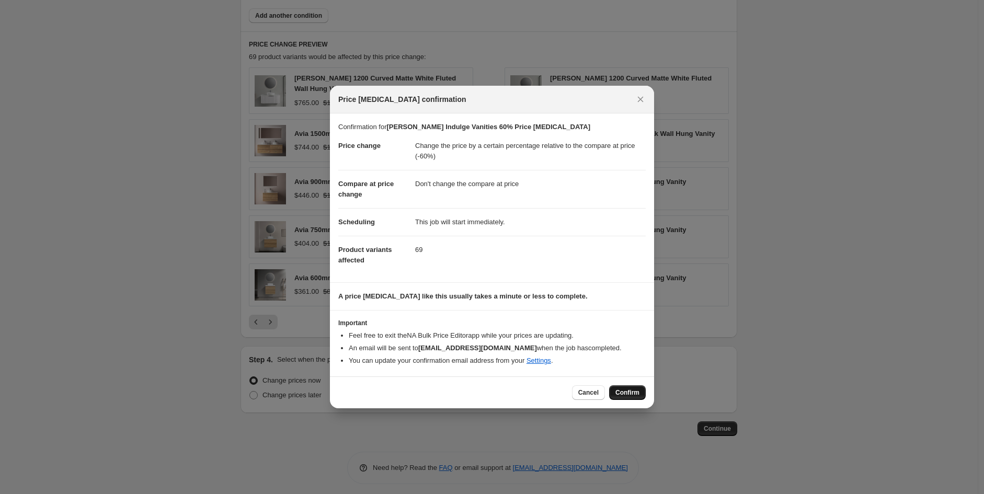
click at [624, 385] on button "Confirm" at bounding box center [627, 392] width 37 height 15
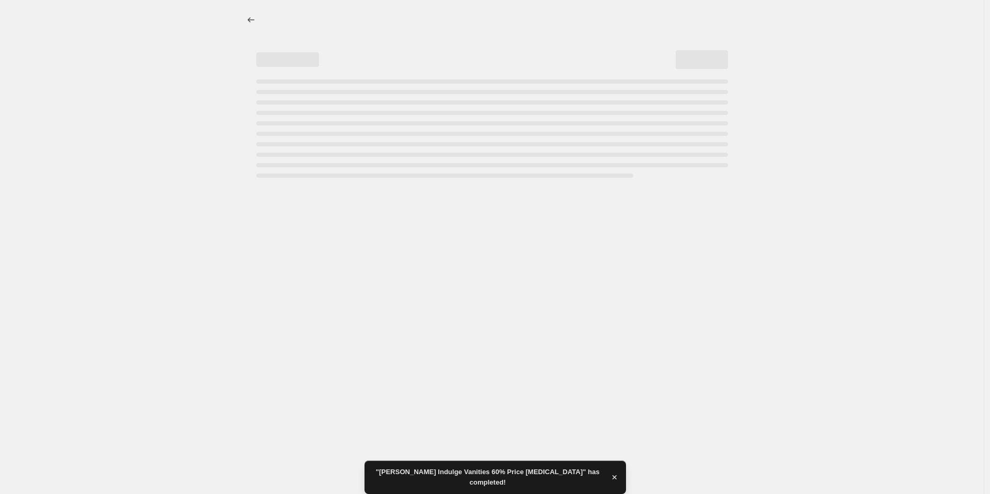
select select "pcap"
select select "no_change"
select select "vendor"
select select "tag"
select select "not_equal"
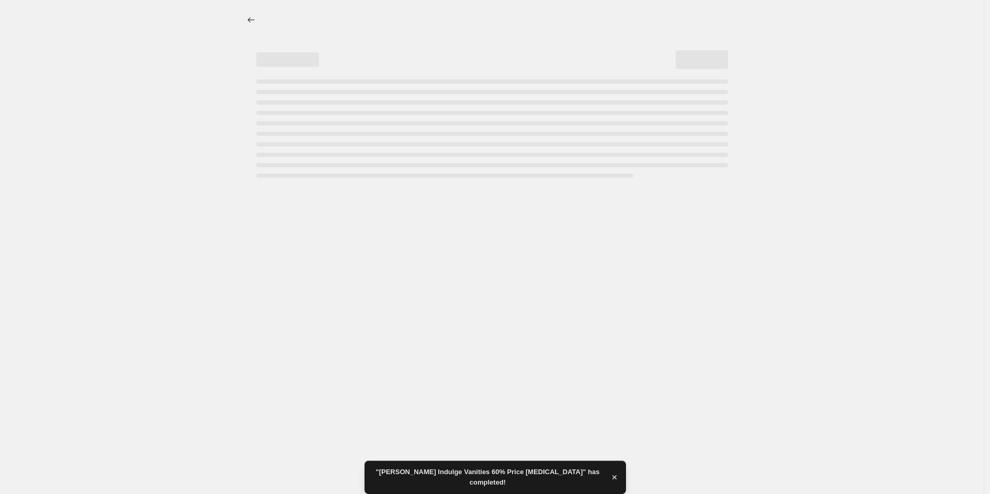
select select "product_status"
select select "product_type"
select select "tag"
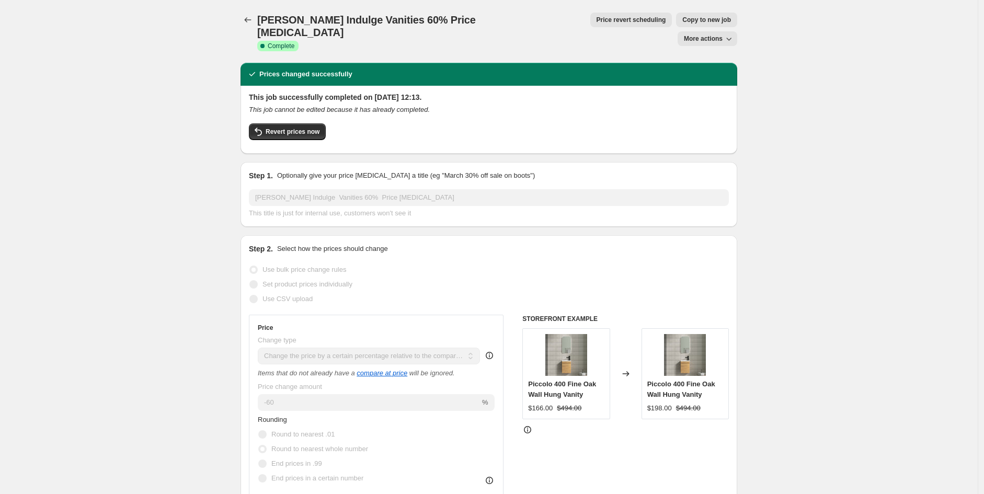
click at [683, 22] on span "Copy to new job" at bounding box center [707, 20] width 49 height 8
select select "pcap"
select select "no_change"
select select "vendor"
select select "tag"
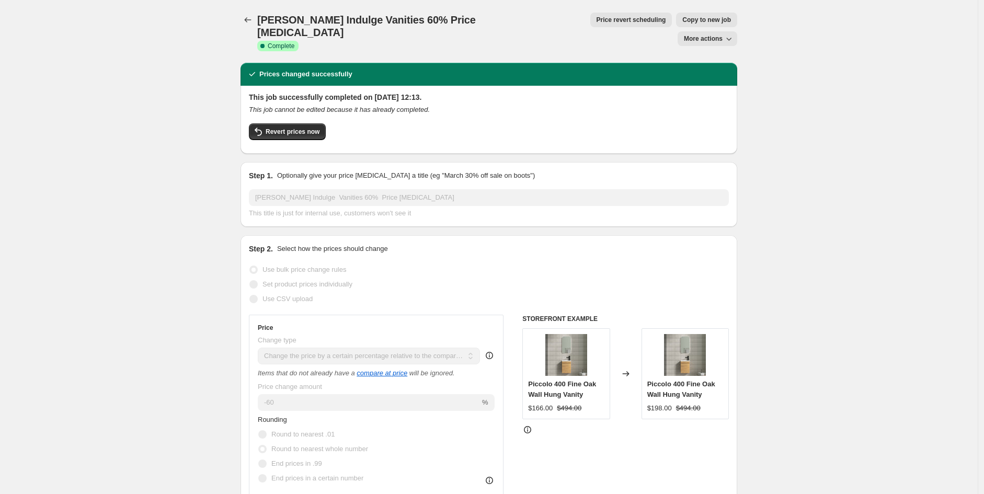
select select "not_equal"
select select "product_status"
select select "product_type"
select select "tag"
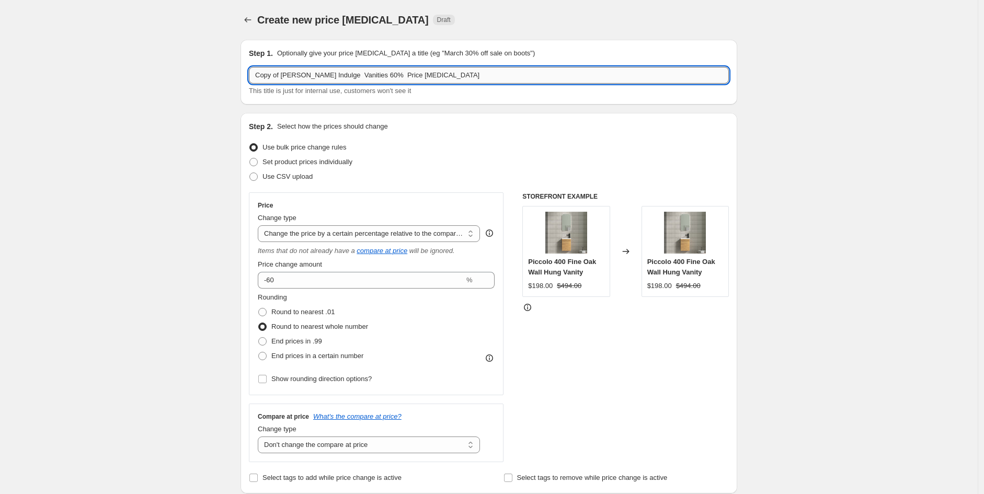
drag, startPoint x: 350, startPoint y: 77, endPoint x: 329, endPoint y: 71, distance: 21.8
click at [329, 71] on input "Copy of [PERSON_NAME] Indulge Vanities 60% Price [MEDICAL_DATA]" at bounding box center [489, 75] width 480 height 17
drag, startPoint x: 299, startPoint y: 76, endPoint x: 212, endPoint y: 71, distance: 87.5
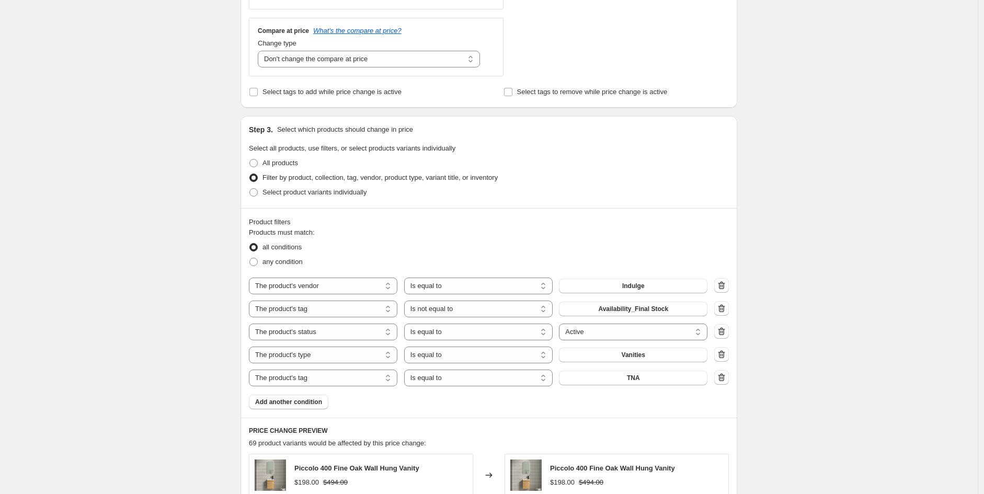
scroll to position [387, 0]
type input "BINLI Indulge [PERSON_NAME] Sinks 60% Price [MEDICAL_DATA]"
click at [656, 354] on button "Vanities" at bounding box center [633, 354] width 149 height 15
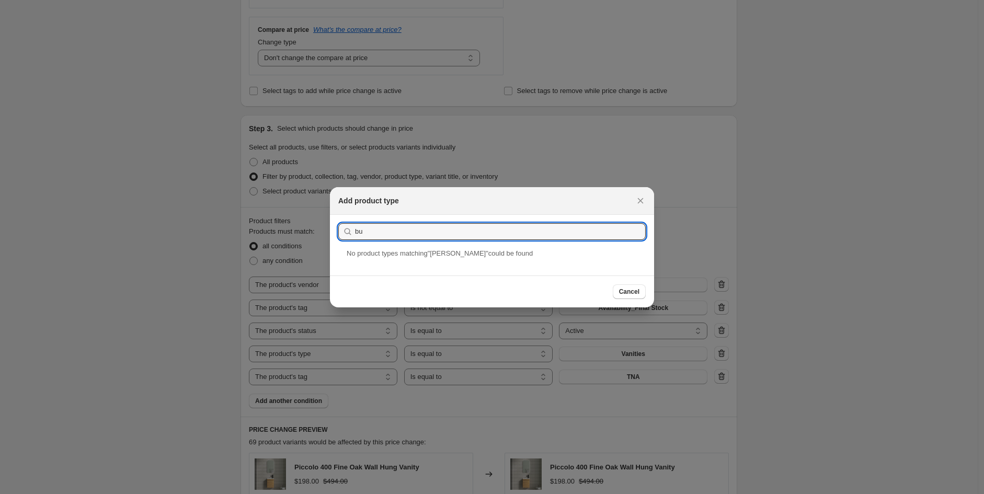
type input "b"
type input "s"
type input "Kitchen SInks"
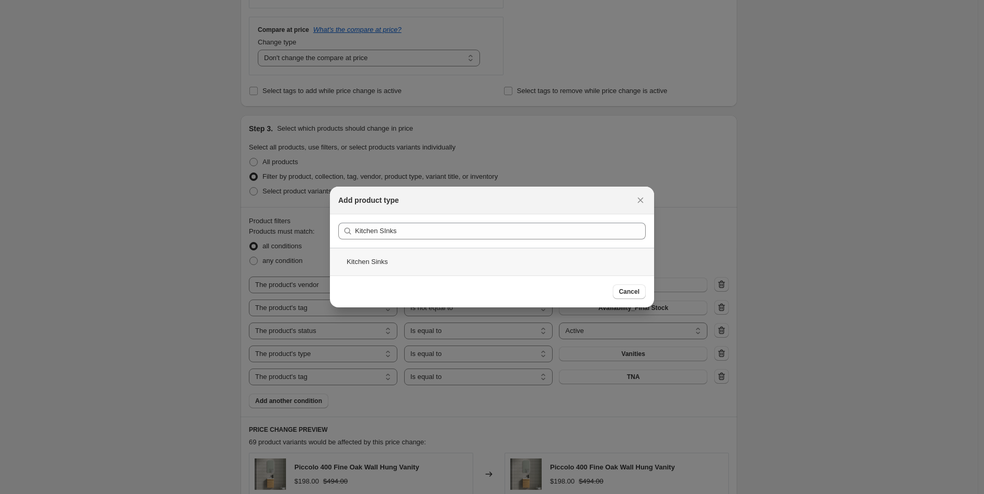
click at [448, 253] on div "Kitchen Sinks" at bounding box center [492, 262] width 324 height 28
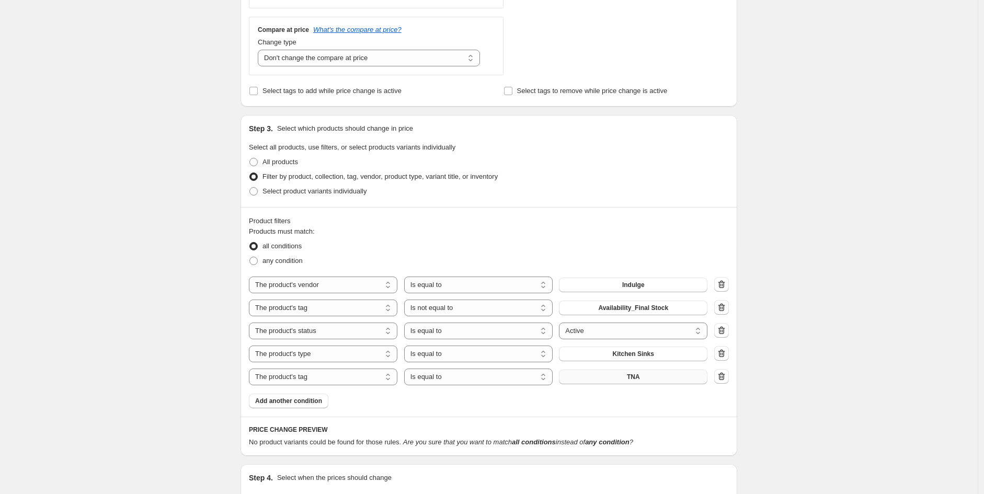
click at [649, 380] on button "TNA" at bounding box center [633, 377] width 149 height 15
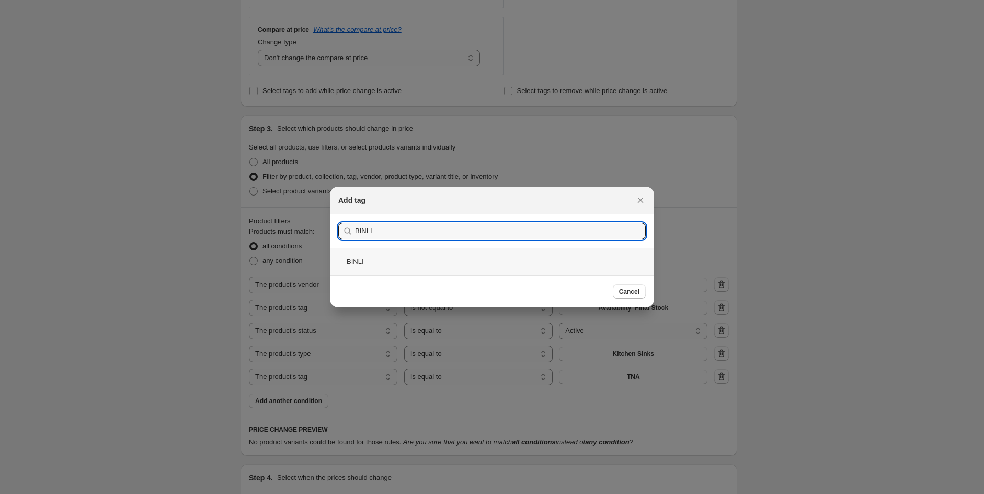
type input "BINLI"
click at [388, 253] on div "BINLI" at bounding box center [492, 262] width 324 height 28
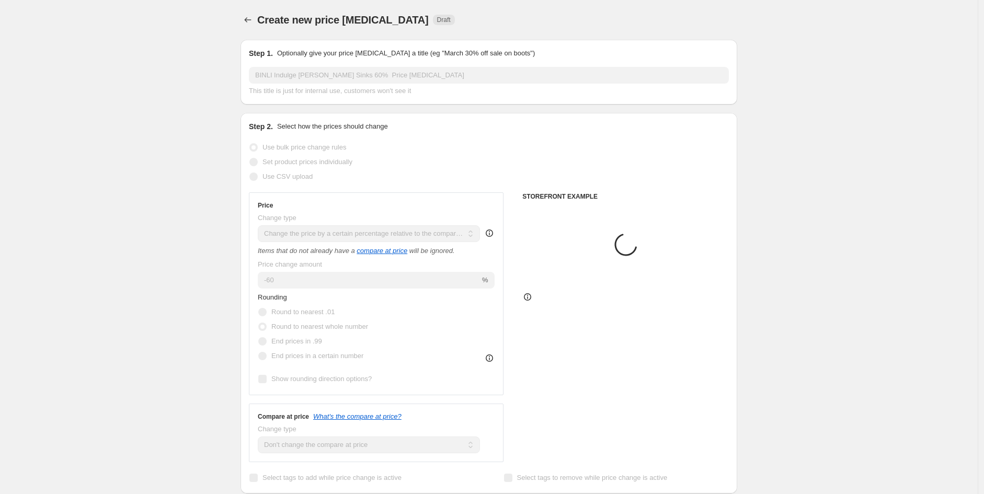
scroll to position [387, 0]
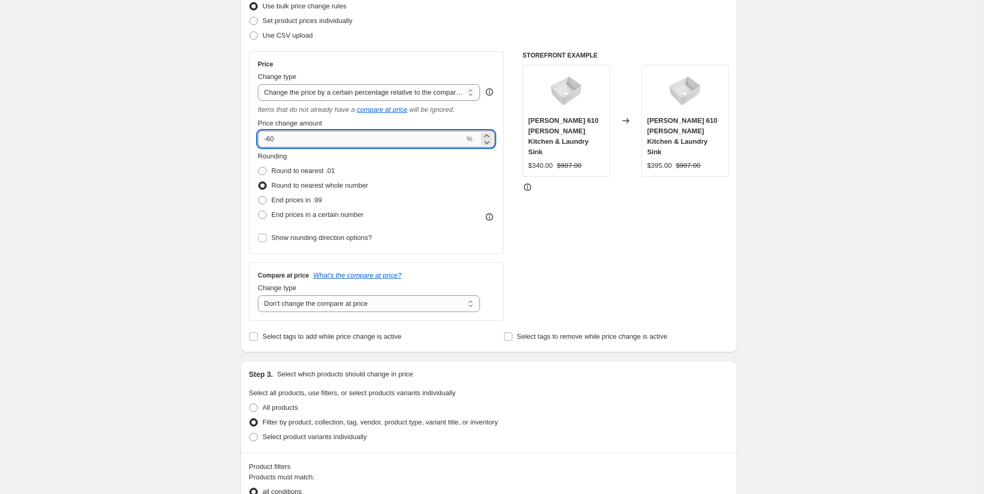
click at [294, 129] on div "Price change amount -60 %" at bounding box center [376, 132] width 237 height 29
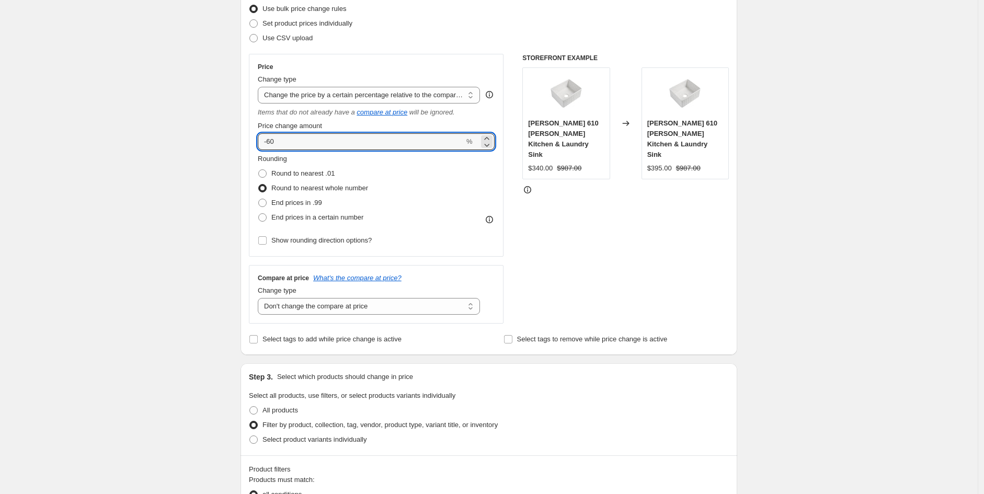
scroll to position [138, 0]
type input "-6"
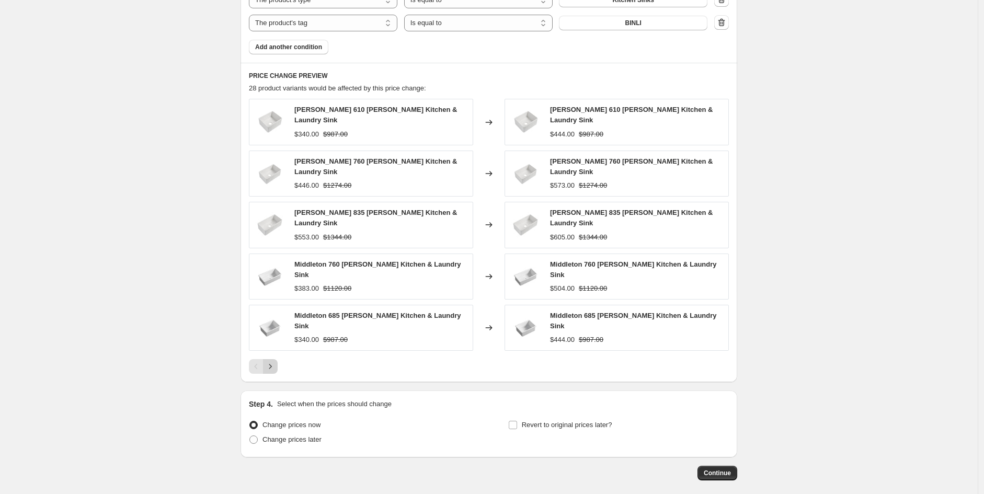
scroll to position [742, 0]
click at [276, 361] on icon "Next" at bounding box center [270, 366] width 10 height 10
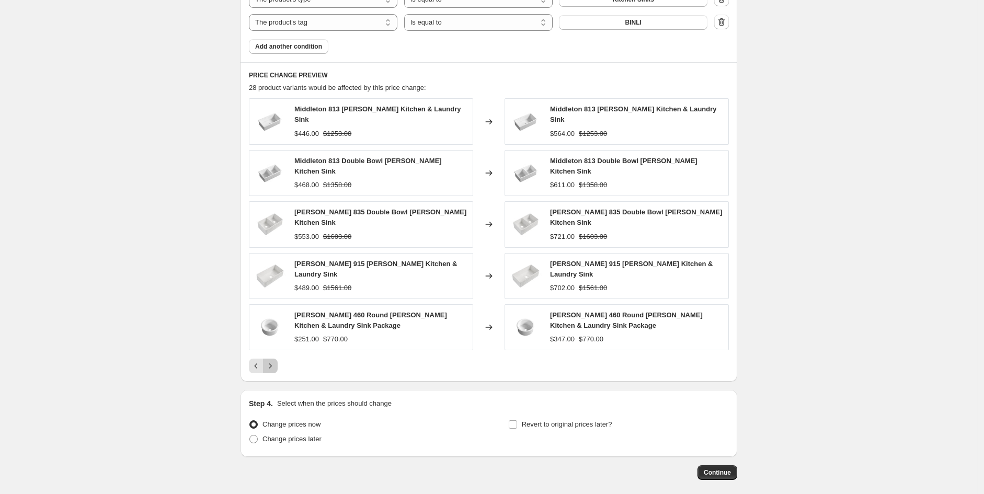
click at [276, 361] on icon "Next" at bounding box center [270, 366] width 10 height 10
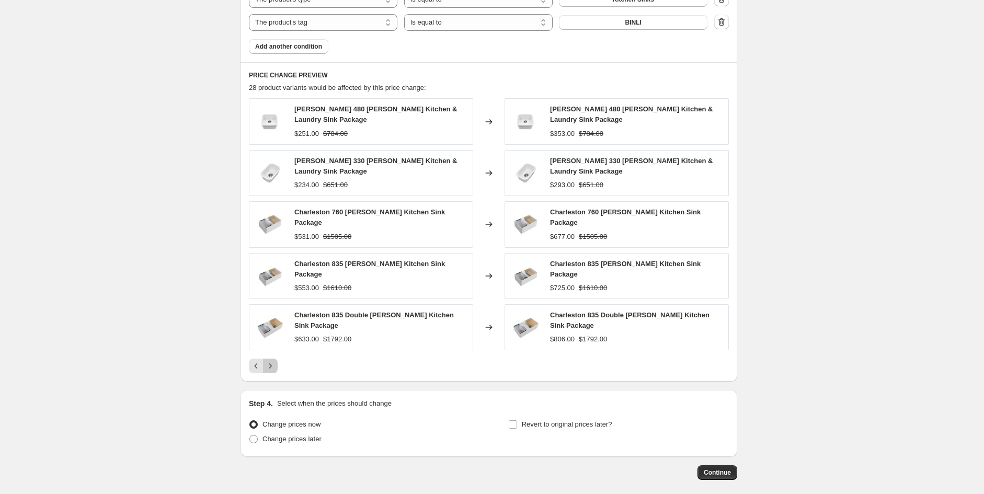
click at [276, 361] on icon "Next" at bounding box center [270, 366] width 10 height 10
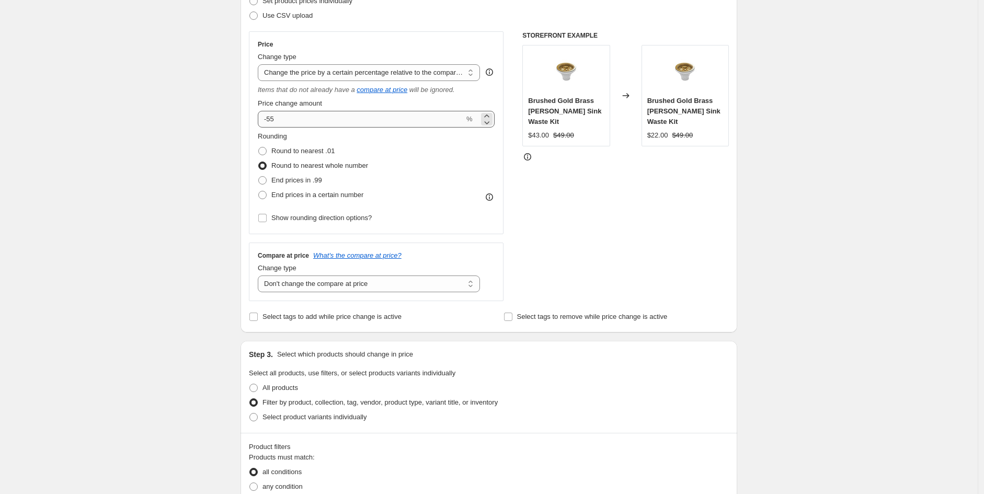
scroll to position [161, 0]
click at [297, 115] on input "-55" at bounding box center [361, 119] width 207 height 17
type input "-5"
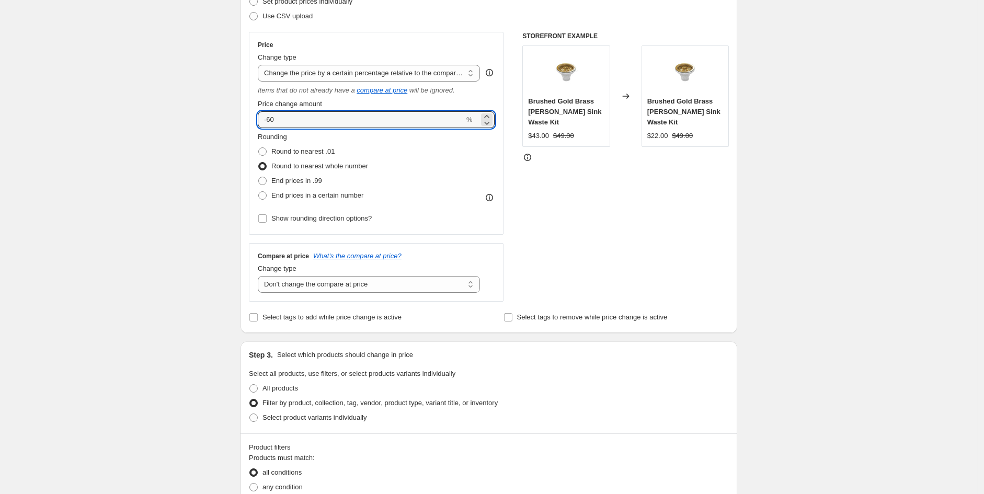
type input "-60"
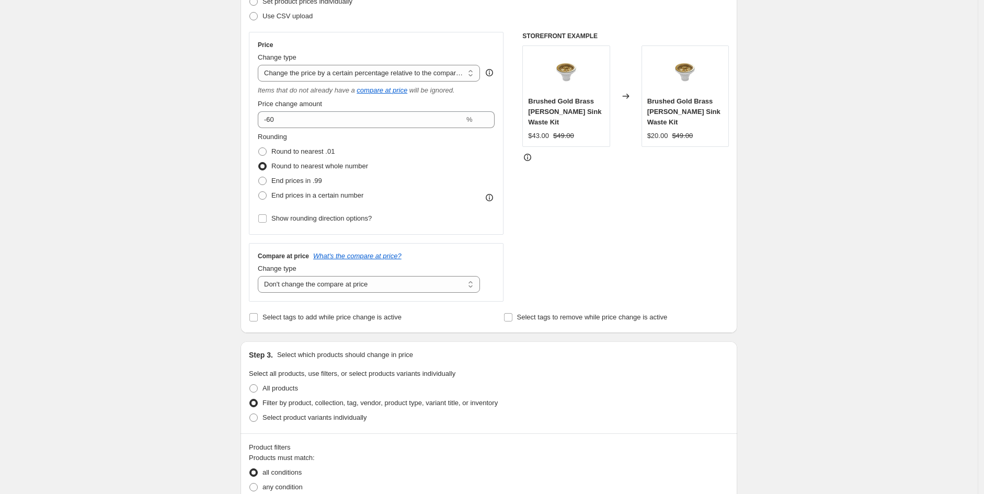
click at [797, 201] on div "Create new price [MEDICAL_DATA]. This page is ready Create new price [MEDICAL_D…" at bounding box center [489, 478] width 978 height 1279
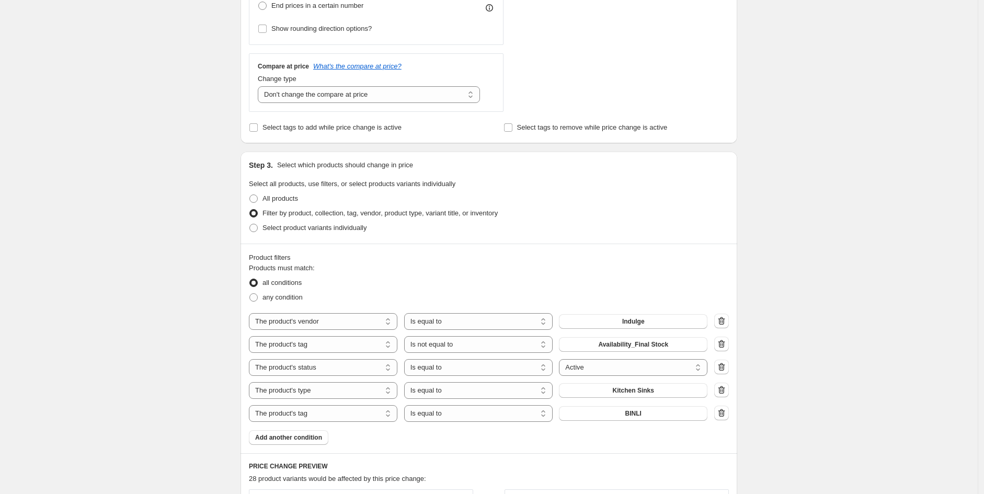
scroll to position [349, 0]
drag, startPoint x: 299, startPoint y: 441, endPoint x: 291, endPoint y: 447, distance: 9.3
click at [297, 443] on span "Add another condition" at bounding box center [288, 439] width 67 height 8
click at [316, 444] on select "The product The product's collection The product's tag The product's vendor The…" at bounding box center [323, 437] width 149 height 17
select select "tag"
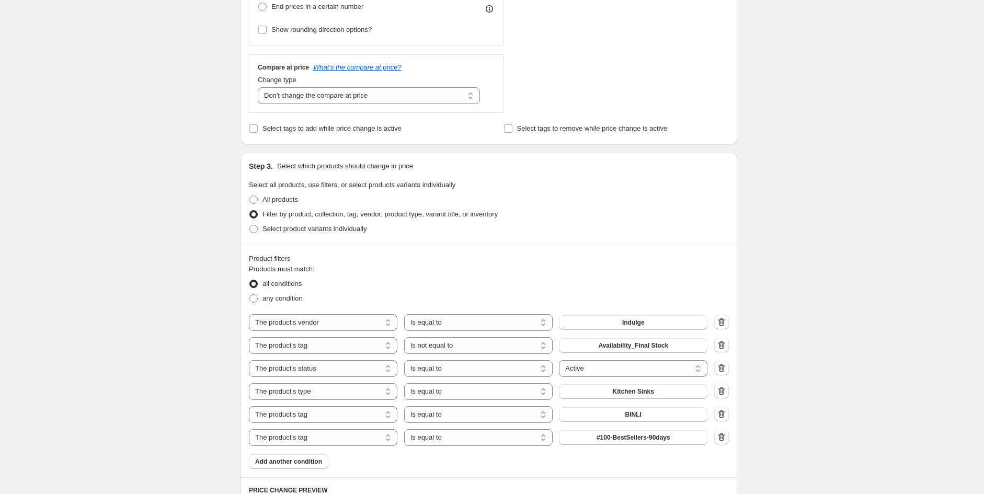
click at [610, 435] on span "#100-BestSellers-90days" at bounding box center [634, 438] width 74 height 8
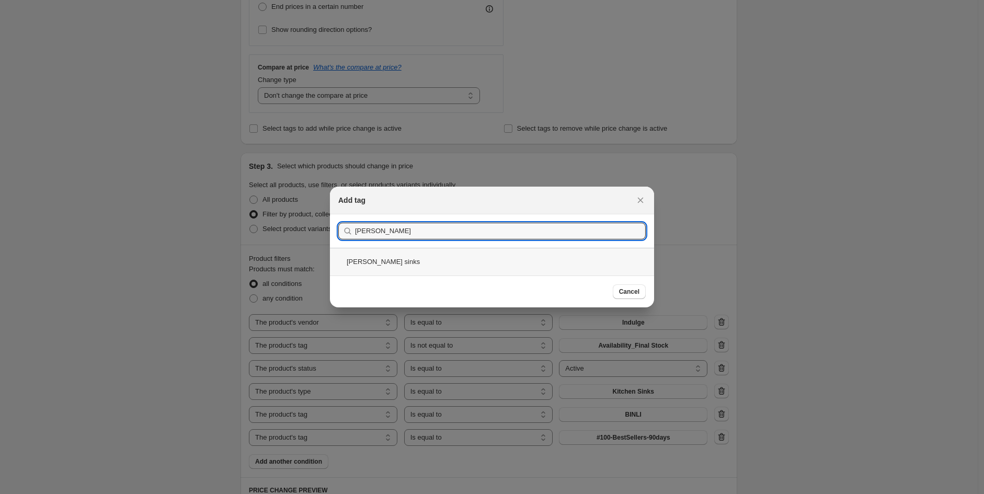
type input "[PERSON_NAME]"
click at [451, 264] on div "[PERSON_NAME] sinks" at bounding box center [492, 262] width 324 height 28
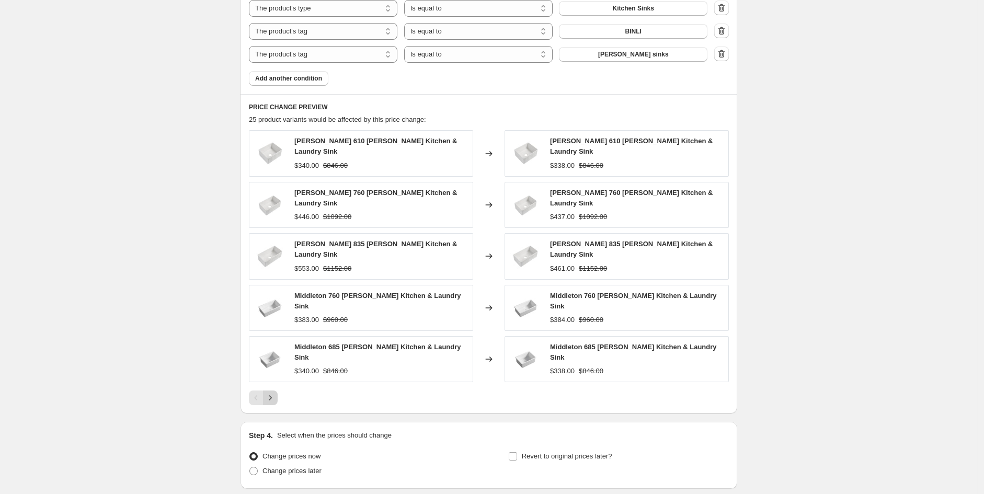
scroll to position [733, 0]
click at [276, 392] on icon "Next" at bounding box center [270, 397] width 10 height 10
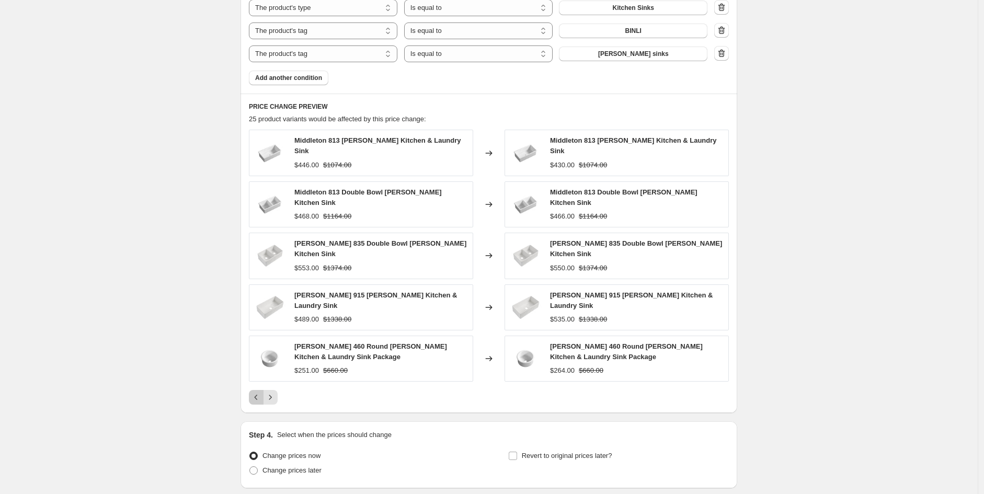
drag, startPoint x: 262, startPoint y: 386, endPoint x: 287, endPoint y: 389, distance: 25.3
click at [305, 390] on div at bounding box center [489, 397] width 480 height 15
click at [281, 392] on div at bounding box center [489, 397] width 480 height 15
click at [278, 391] on div at bounding box center [489, 397] width 480 height 15
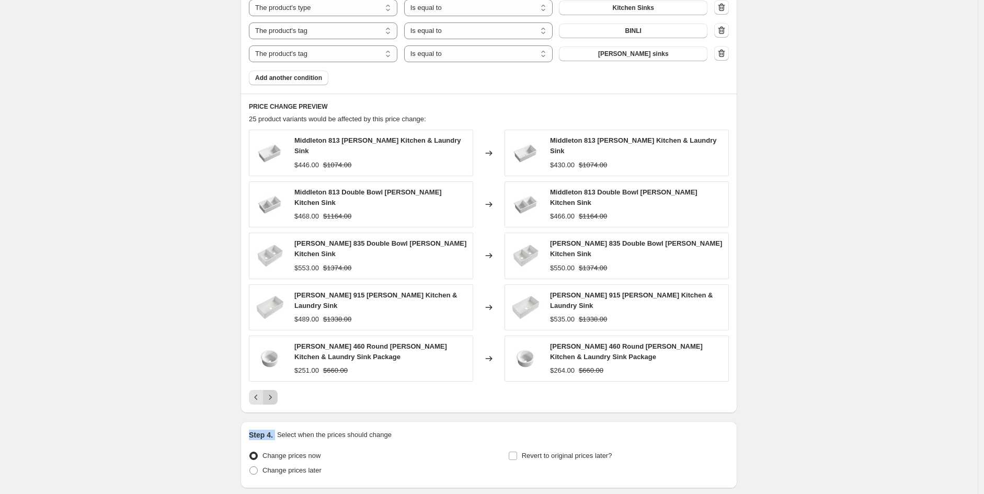
click at [276, 392] on icon "Next" at bounding box center [270, 397] width 10 height 10
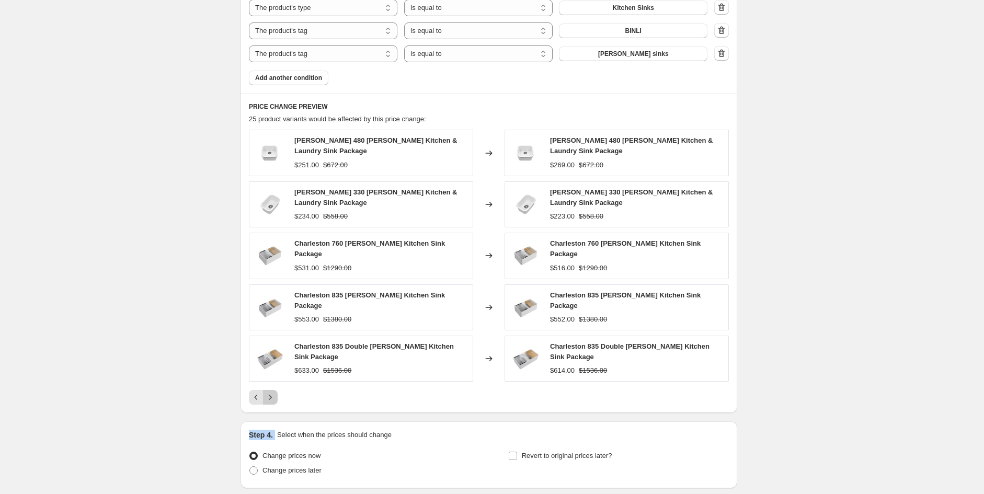
click at [272, 392] on icon "Next" at bounding box center [270, 397] width 10 height 10
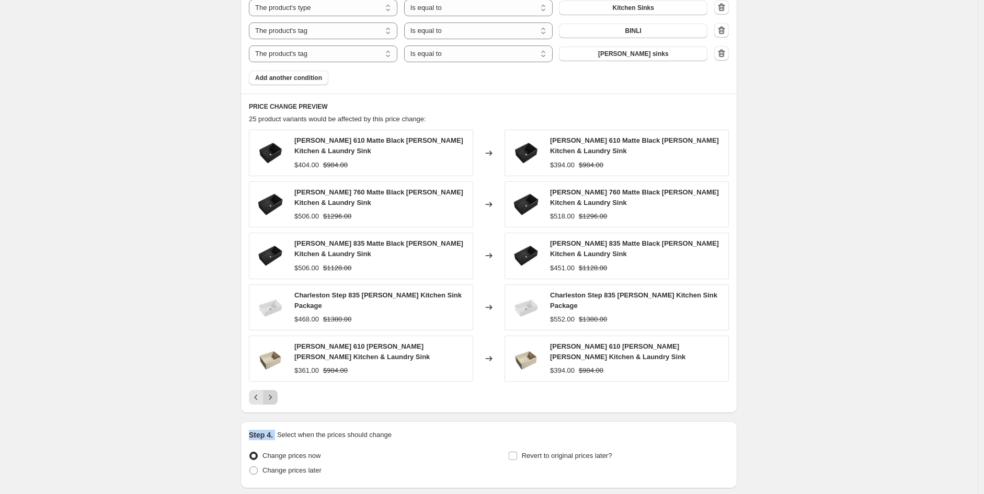
click at [272, 392] on icon "Next" at bounding box center [270, 397] width 10 height 10
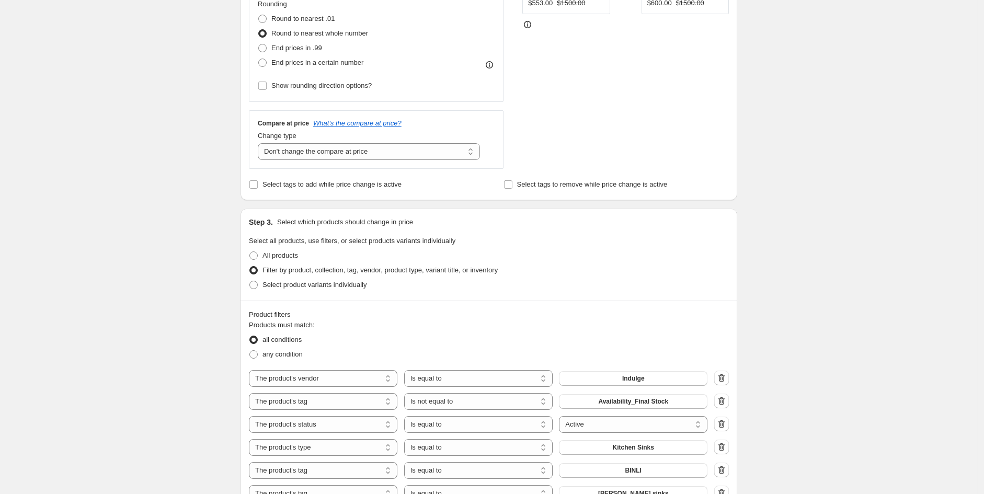
scroll to position [812, 0]
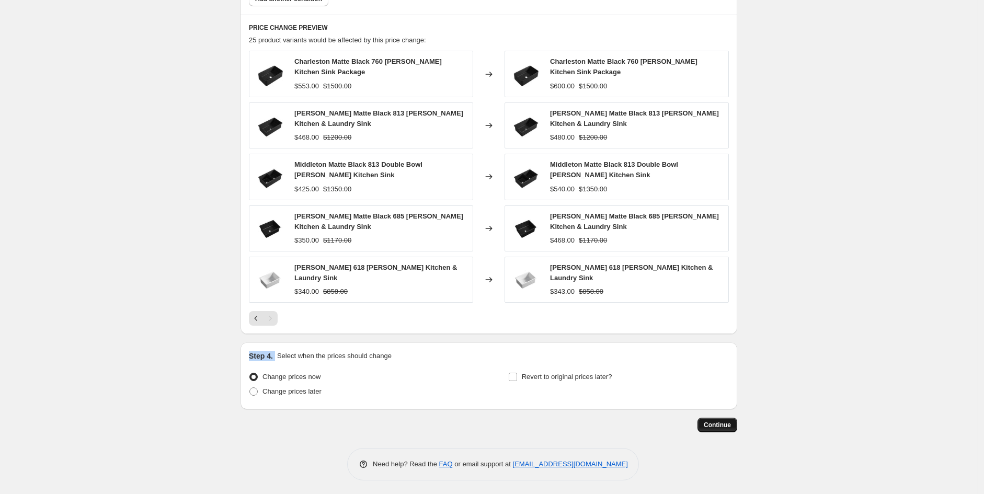
click at [734, 422] on button "Continue" at bounding box center [718, 425] width 40 height 15
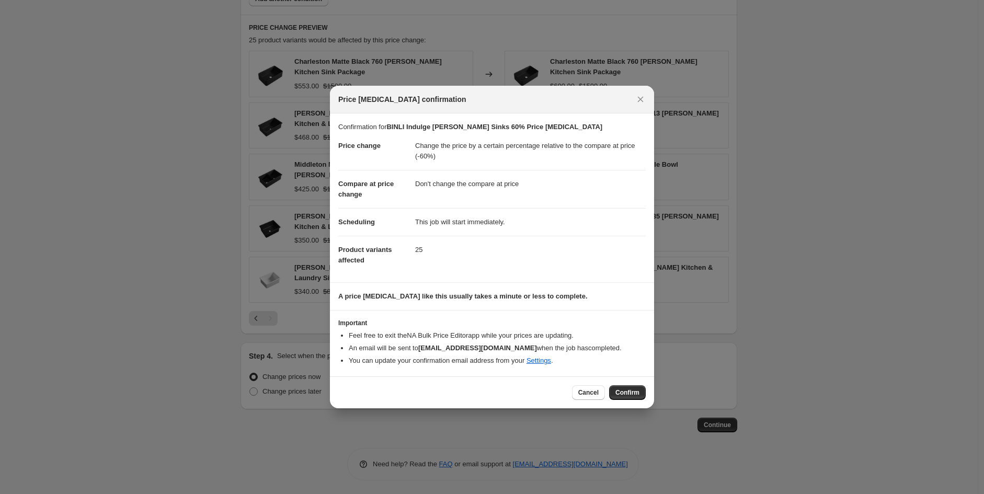
click at [635, 384] on div "Cancel Confirm" at bounding box center [492, 393] width 324 height 32
click at [634, 395] on span "Confirm" at bounding box center [628, 393] width 24 height 8
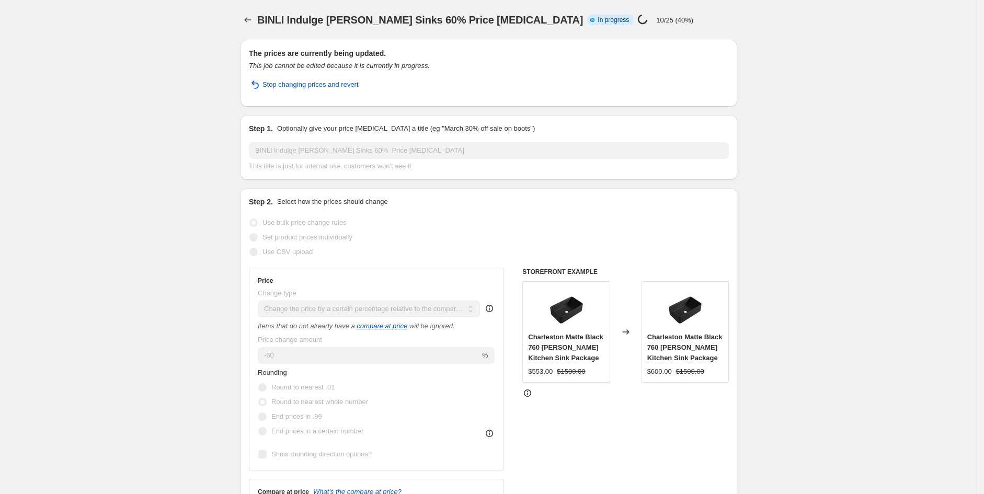
select select "pcap"
select select "no_change"
select select "vendor"
select select "tag"
select select "not_equal"
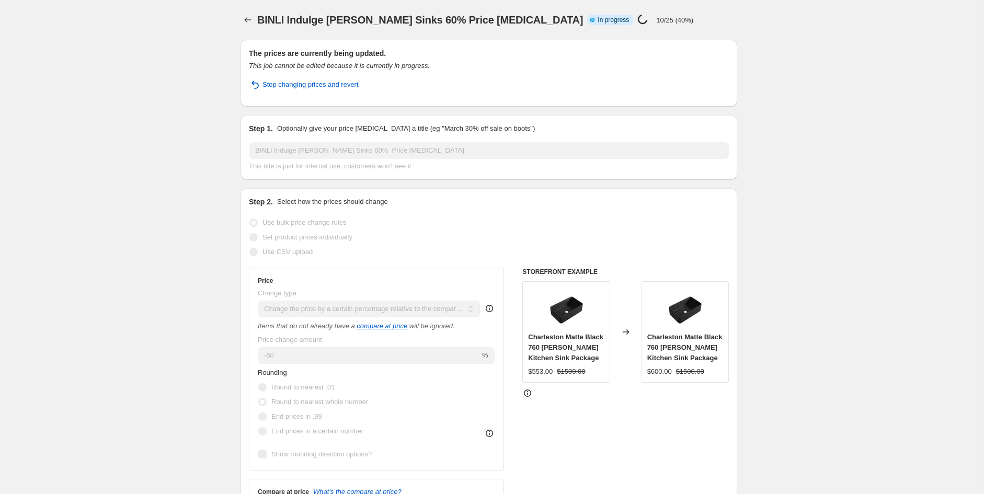
select select "product_status"
select select "product_type"
select select "tag"
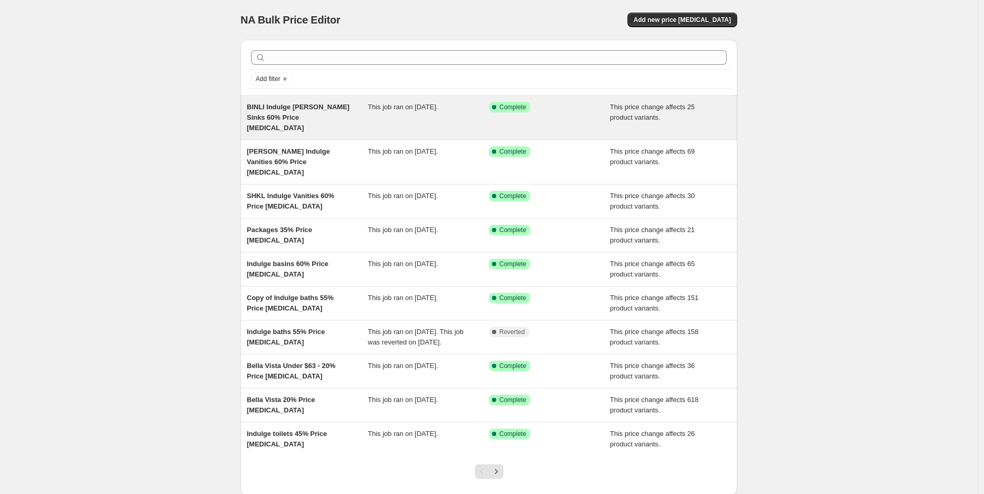
drag, startPoint x: 228, startPoint y: 121, endPoint x: 250, endPoint y: 120, distance: 22.0
click at [231, 121] on div "NA Bulk Price Editor. This page is ready NA Bulk Price Editor Add new price cha…" at bounding box center [489, 280] width 978 height 560
click at [258, 118] on span "BINLI Indulge [PERSON_NAME] Sinks 60% Price [MEDICAL_DATA]" at bounding box center [298, 117] width 103 height 29
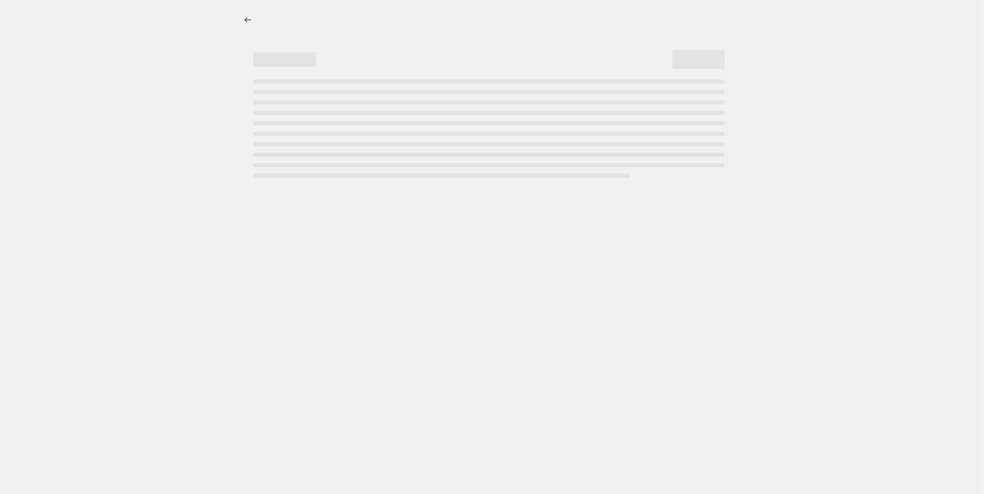
select select "pcap"
select select "no_change"
select select "vendor"
select select "tag"
select select "not_equal"
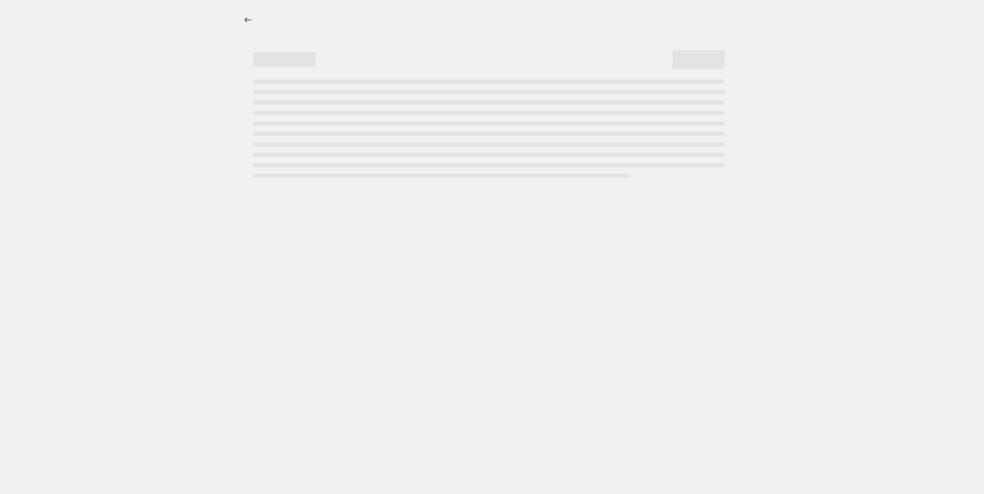
select select "product_status"
select select "product_type"
select select "tag"
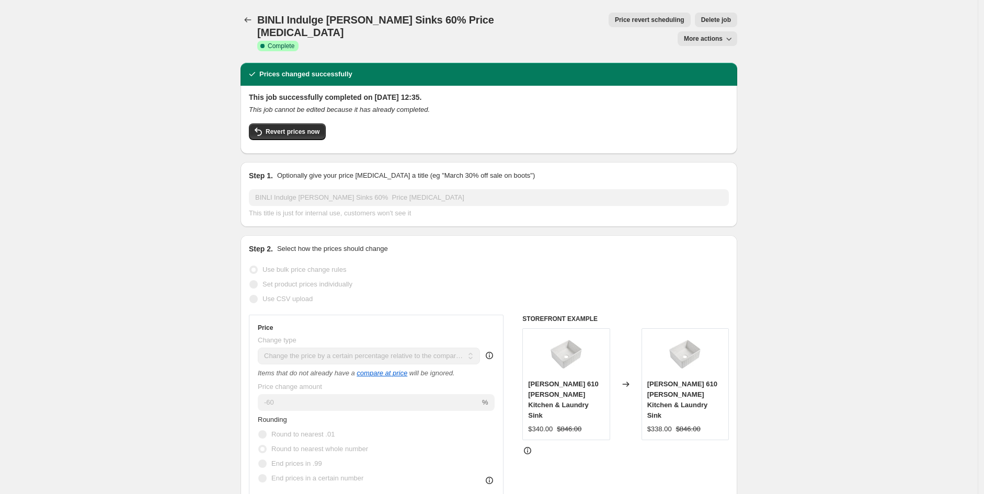
click at [701, 19] on span "Delete job" at bounding box center [716, 20] width 30 height 8
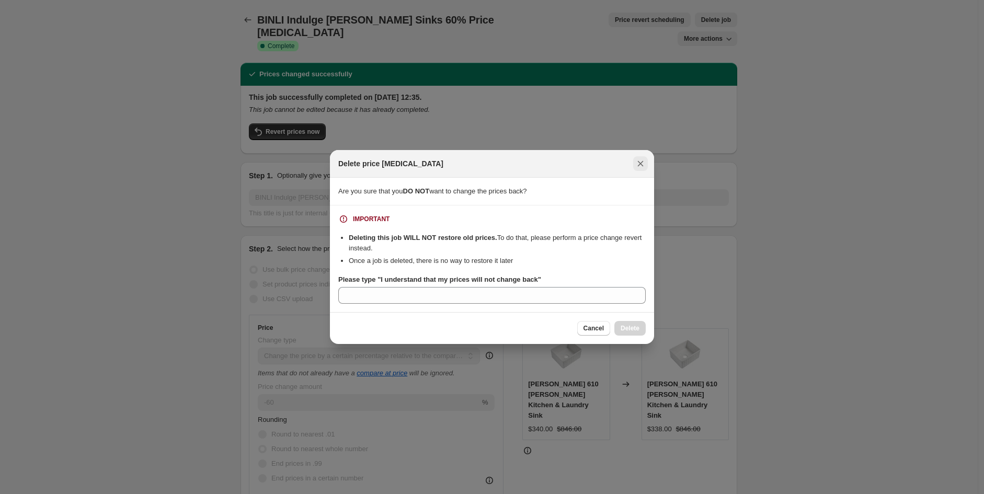
click at [643, 169] on button "Close" at bounding box center [640, 163] width 15 height 15
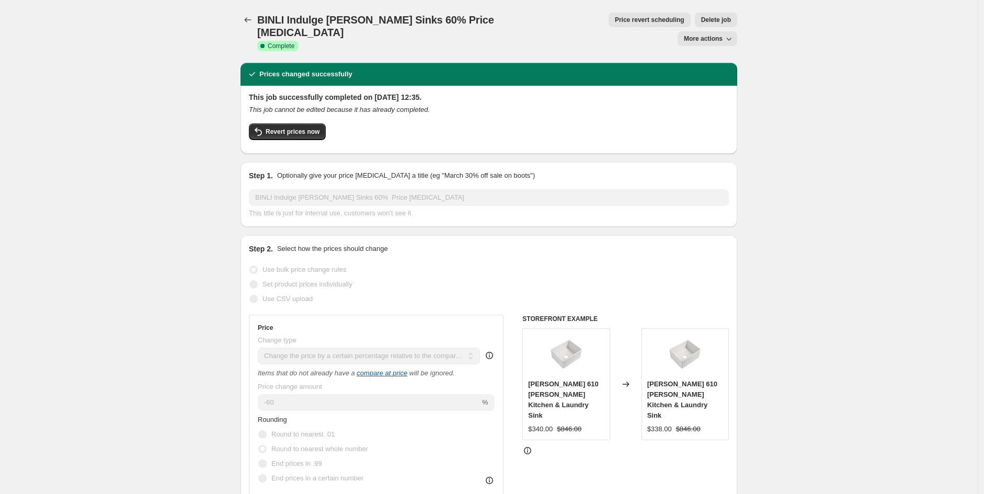
click at [727, 33] on icon "button" at bounding box center [729, 38] width 10 height 10
click at [717, 40] on span "Copy to new job" at bounding box center [713, 41] width 49 height 8
select select "pcap"
select select "no_change"
select select "vendor"
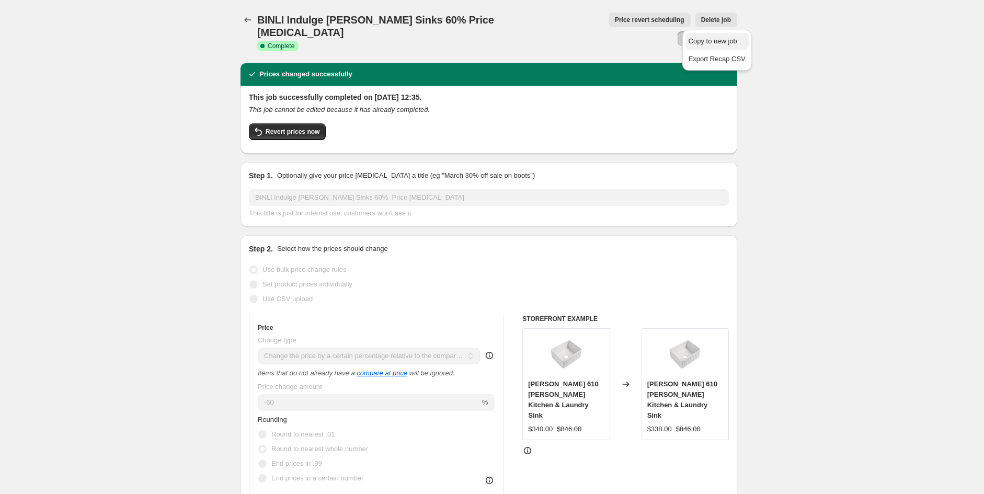
select select "tag"
select select "not_equal"
select select "product_status"
select select "product_type"
select select "tag"
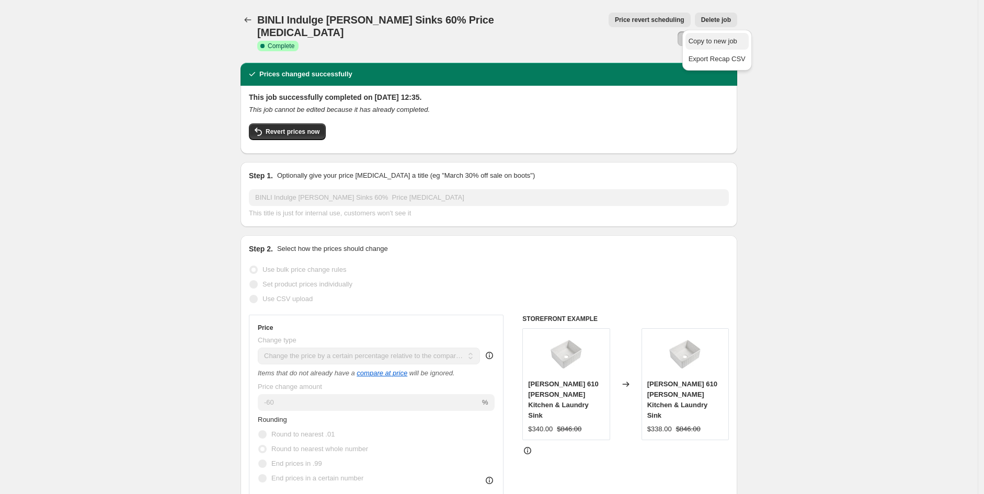
select select "tag"
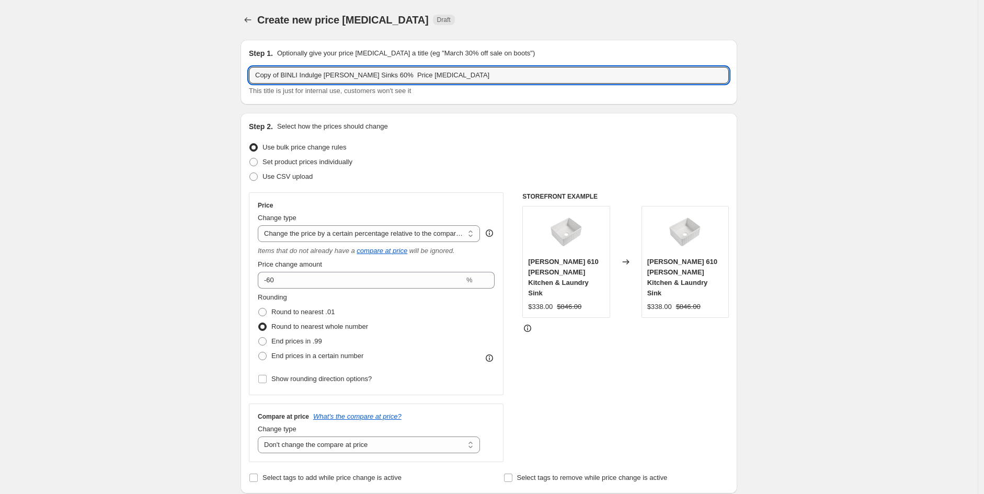
drag, startPoint x: 361, startPoint y: 73, endPoint x: 54, endPoint y: 76, distance: 307.0
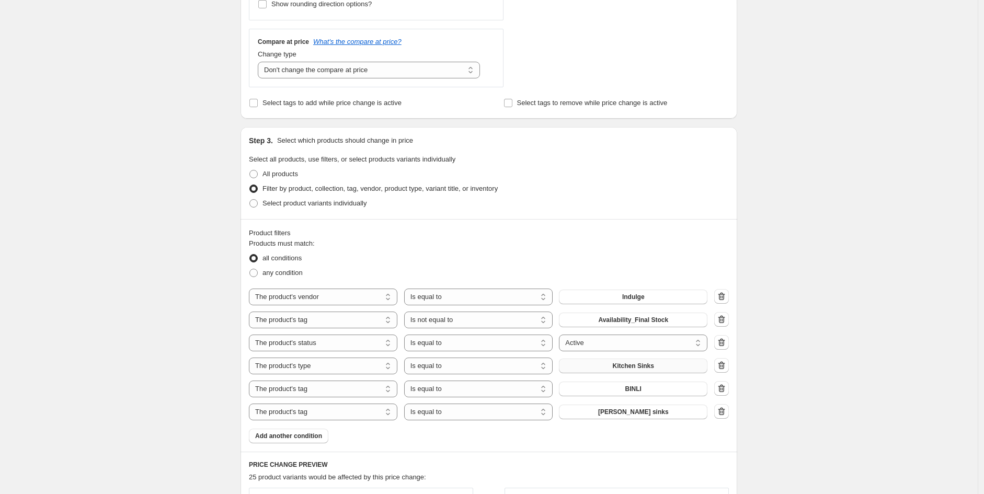
scroll to position [376, 0]
type input "Indulge SHKL SHaving Cabinets 60% Price change job"
click at [650, 365] on span "Kitchen Sinks" at bounding box center [633, 365] width 41 height 8
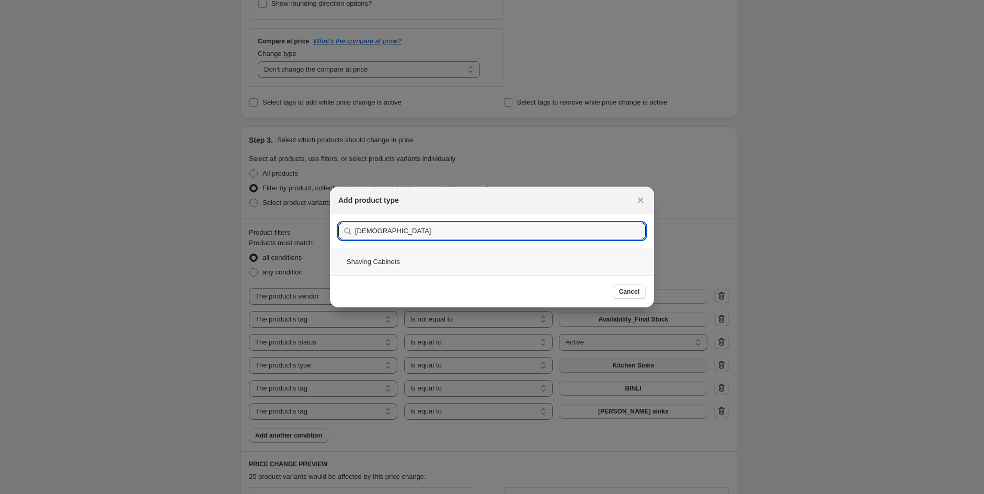
type input "Shavi"
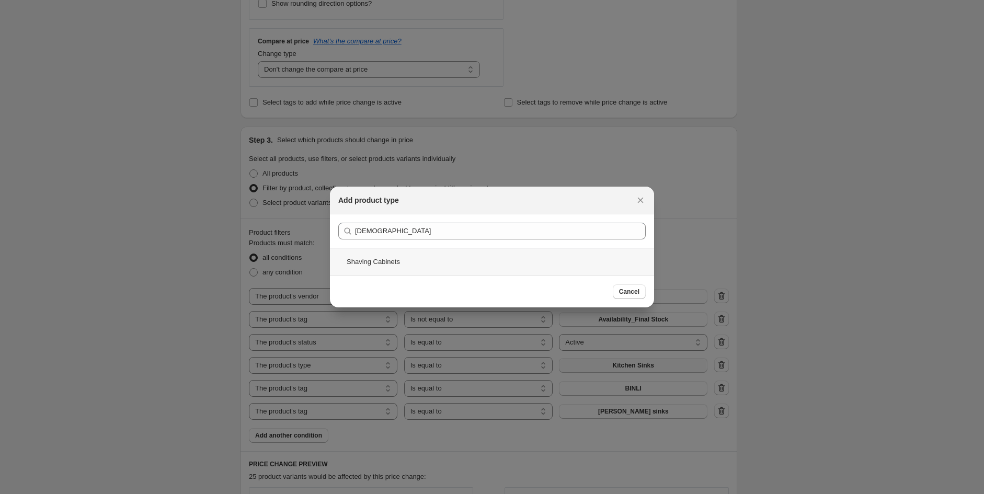
click at [410, 257] on div "Shaving Cabinets" at bounding box center [492, 262] width 324 height 28
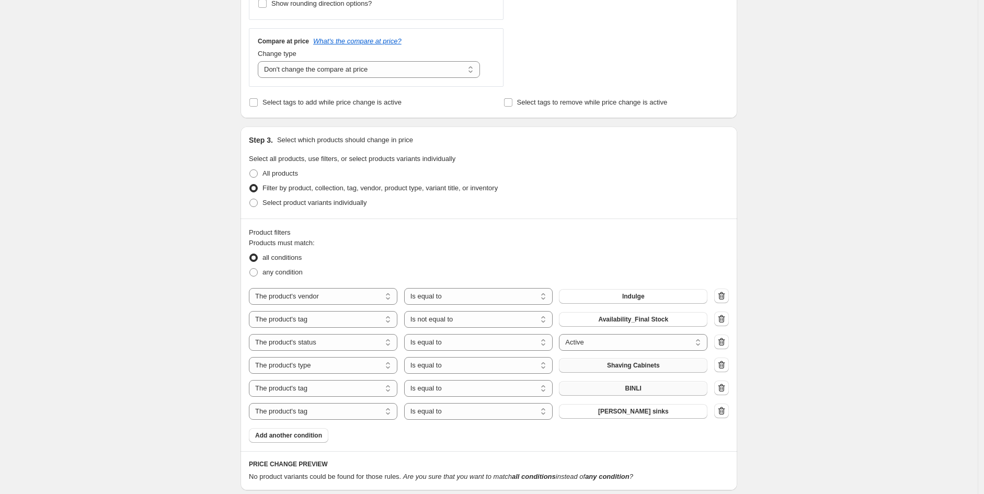
click at [650, 393] on button "BINLI" at bounding box center [633, 388] width 149 height 15
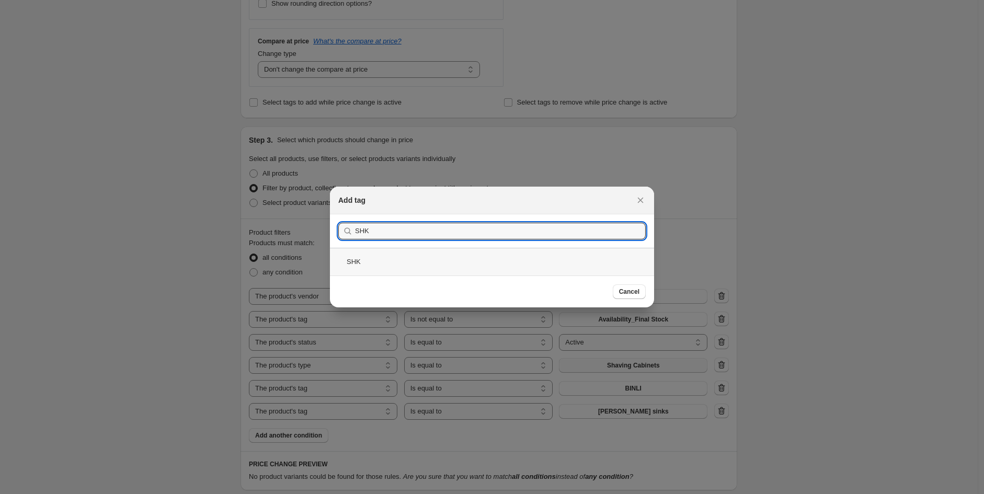
type input "SHK"
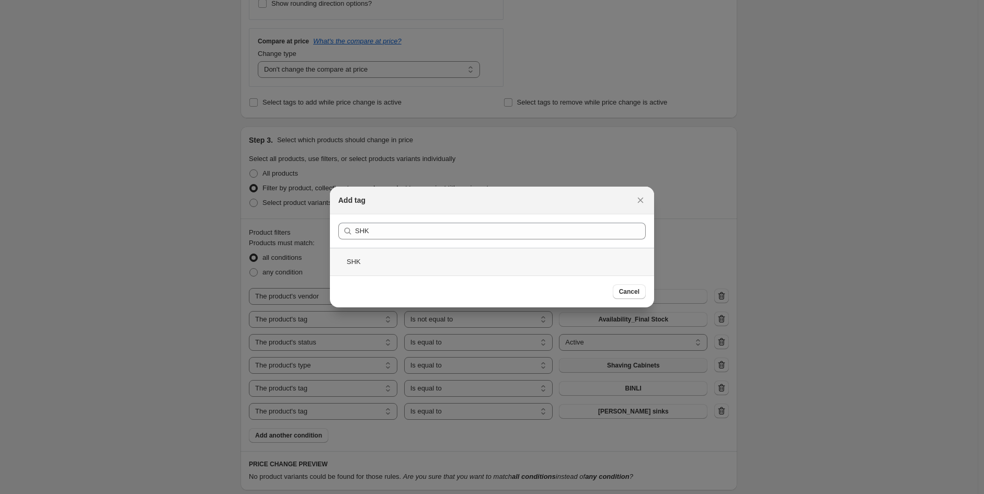
click at [402, 266] on div "SHK" at bounding box center [492, 262] width 324 height 28
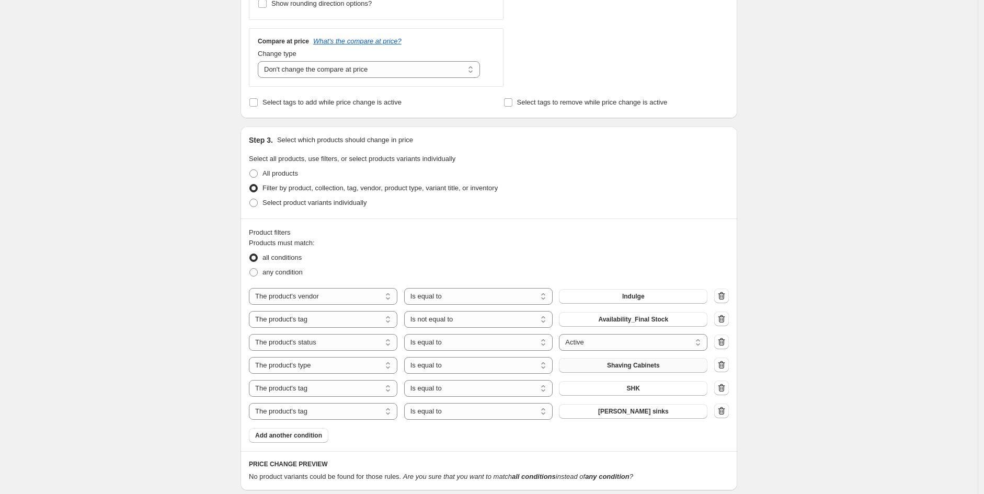
click at [717, 418] on div at bounding box center [721, 412] width 15 height 16
click at [725, 416] on icon "button" at bounding box center [722, 411] width 10 height 10
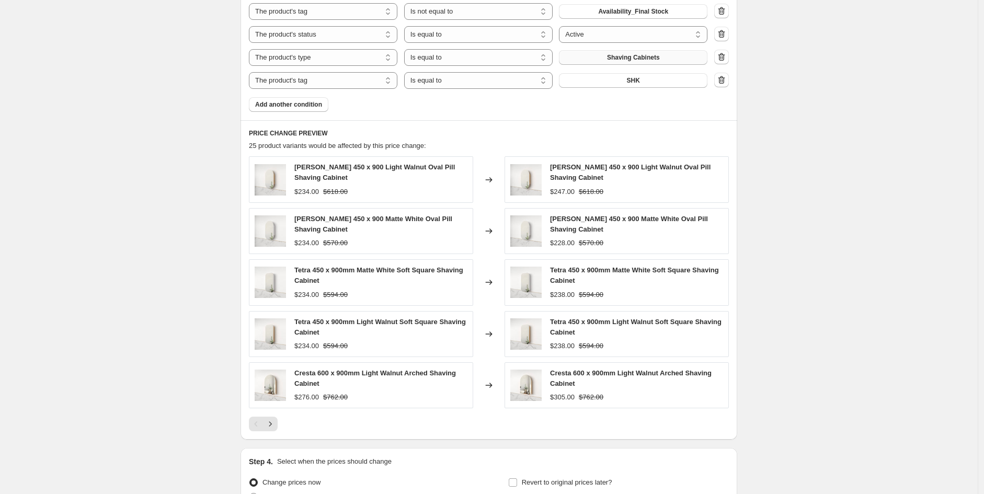
scroll to position [684, 0]
click at [272, 422] on icon "Next" at bounding box center [270, 423] width 10 height 10
click at [273, 420] on icon "Next" at bounding box center [270, 423] width 10 height 10
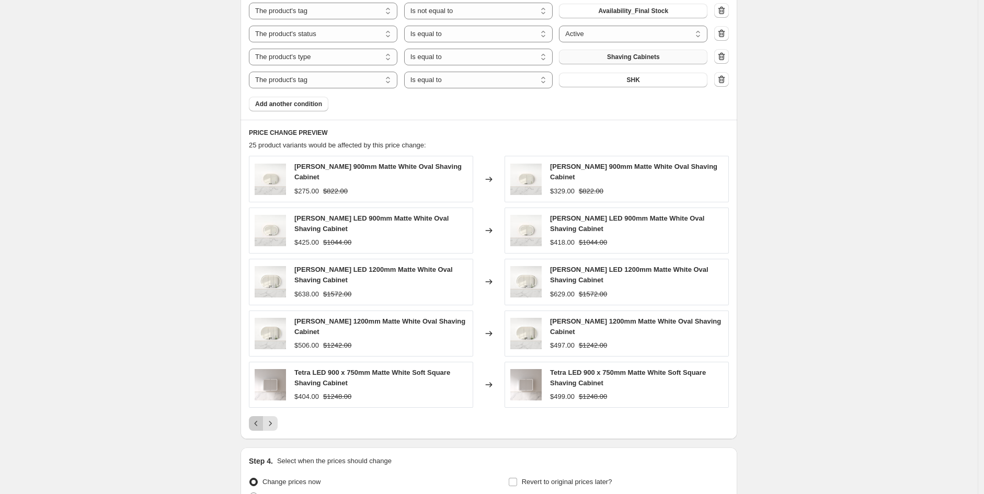
click at [254, 420] on button "Previous" at bounding box center [256, 423] width 15 height 15
click at [273, 424] on icon "Next" at bounding box center [270, 423] width 10 height 10
drag, startPoint x: 260, startPoint y: 408, endPoint x: 270, endPoint y: 420, distance: 16.3
click at [270, 420] on div "Pagination" at bounding box center [263, 423] width 29 height 15
click at [269, 420] on button "Next" at bounding box center [270, 423] width 15 height 15
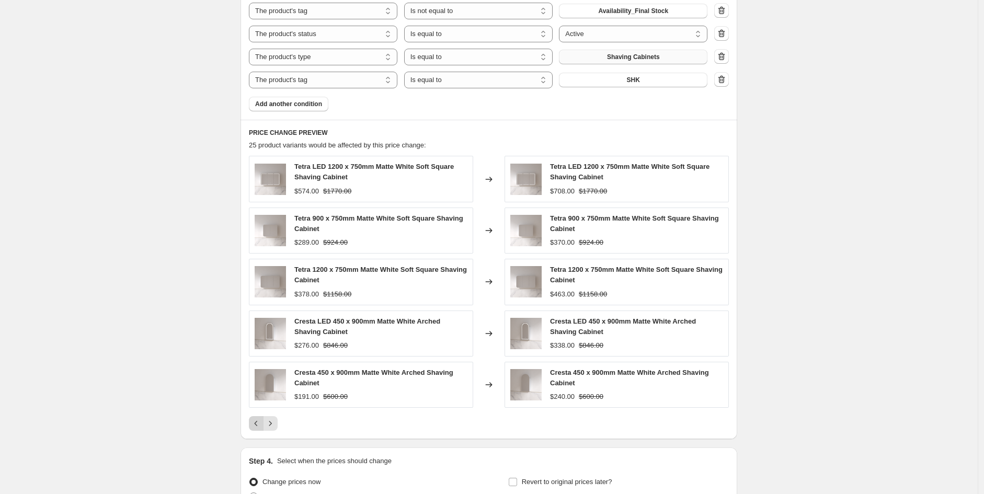
click at [255, 424] on icon "Previous" at bounding box center [256, 423] width 10 height 10
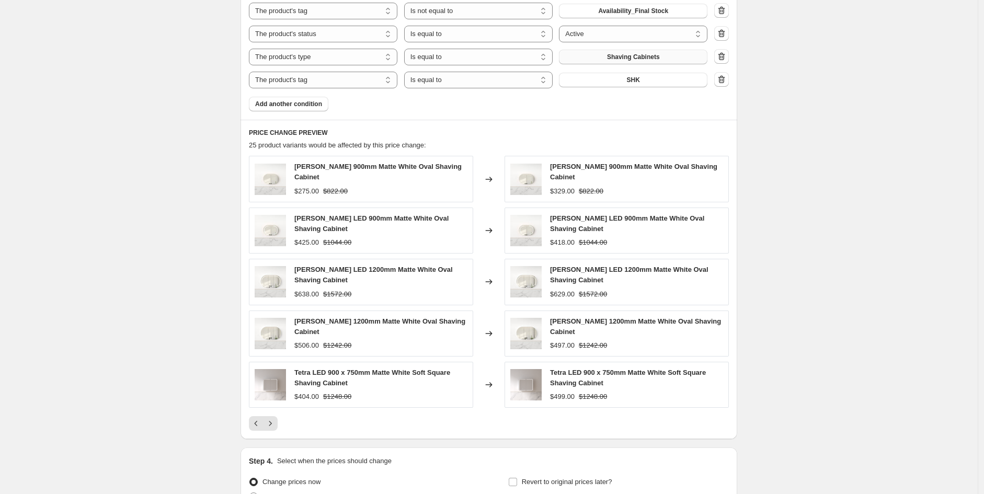
click at [279, 424] on div "PRICE CHANGE PREVIEW 25 product variants would be affected by this price change…" at bounding box center [489, 280] width 497 height 320
click at [276, 423] on div "PRICE CHANGE PREVIEW 25 product variants would be affected by this price change…" at bounding box center [489, 280] width 497 height 320
click at [276, 418] on icon "Next" at bounding box center [270, 423] width 10 height 10
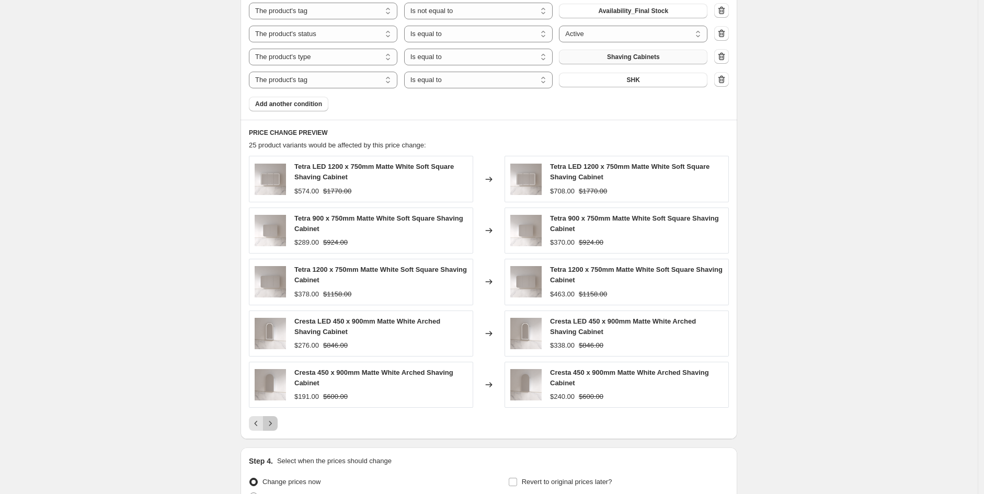
click at [282, 424] on div at bounding box center [489, 423] width 480 height 15
click at [270, 430] on button "Next" at bounding box center [270, 423] width 15 height 15
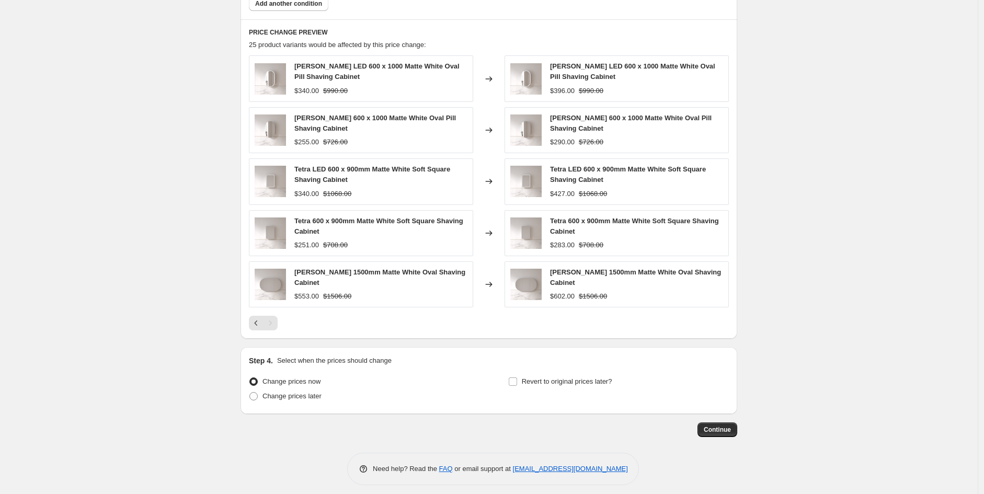
scroll to position [790, 0]
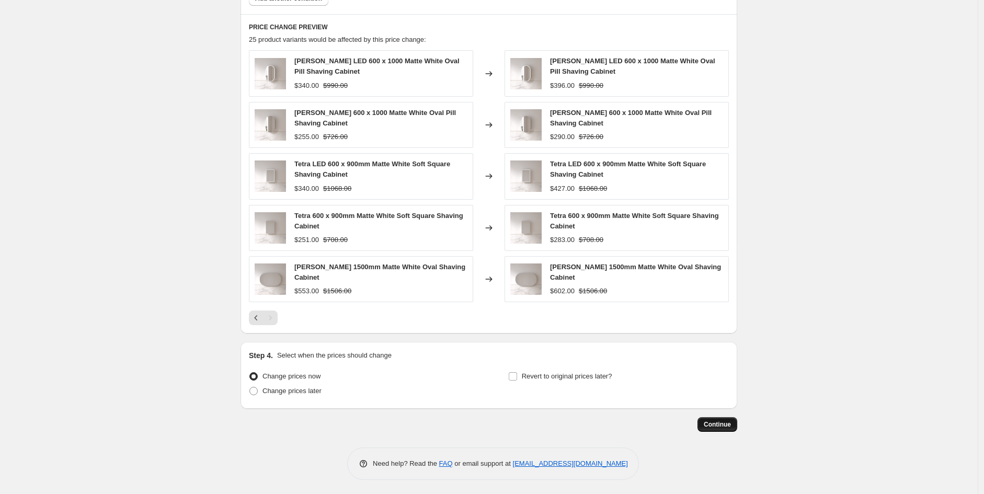
click at [719, 424] on span "Continue" at bounding box center [717, 424] width 27 height 8
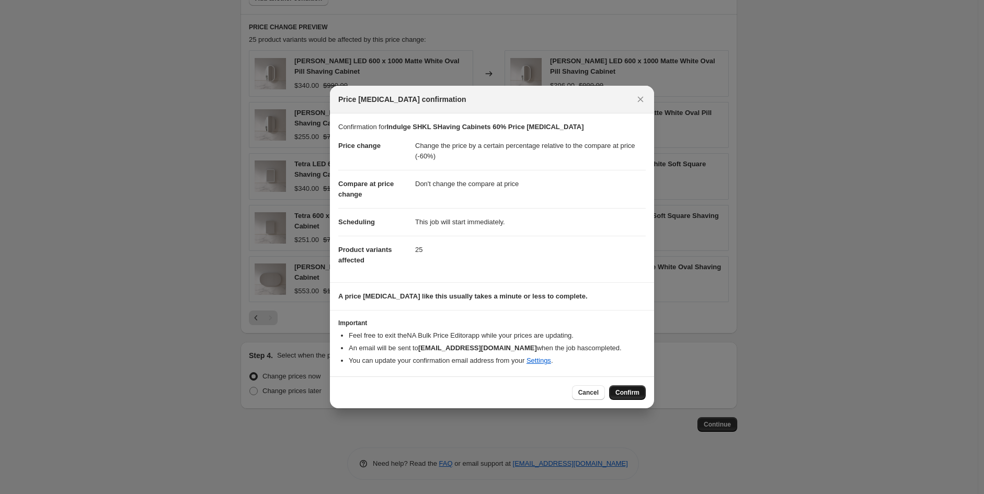
click at [626, 390] on span "Confirm" at bounding box center [628, 393] width 24 height 8
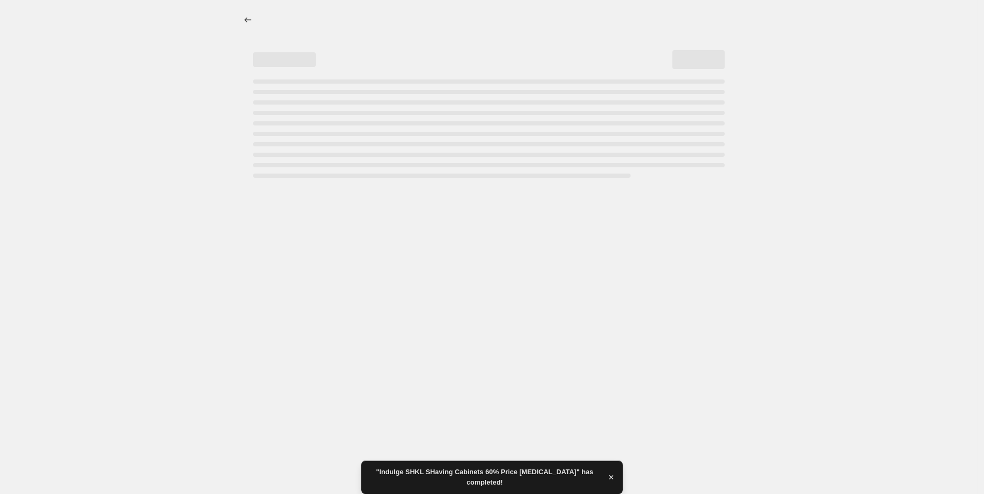
select select "pcap"
select select "no_change"
select select "vendor"
select select "tag"
select select "not_equal"
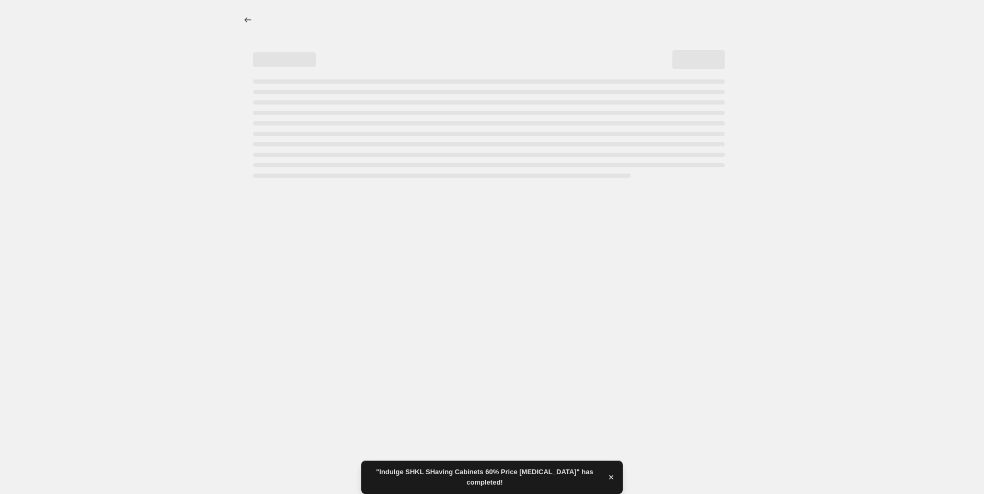
select select "product_status"
select select "product_type"
select select "tag"
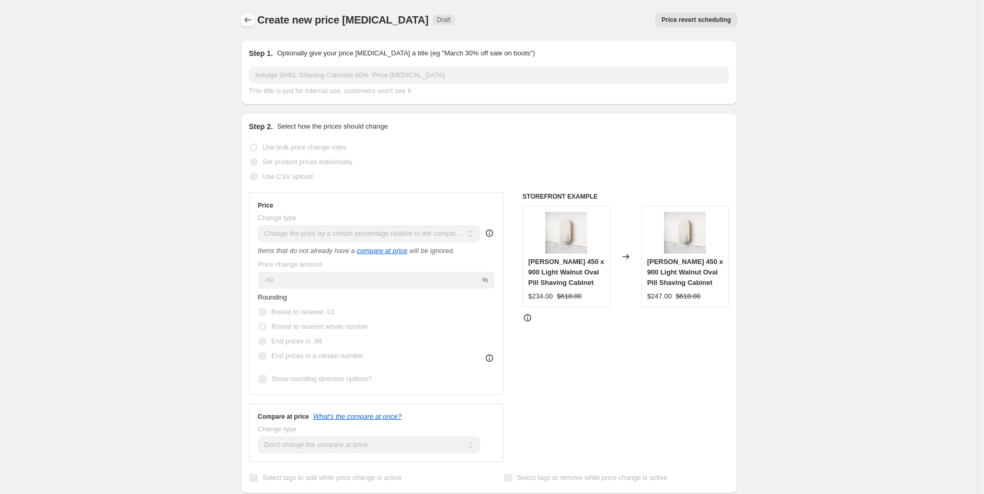
click at [247, 25] on button "Price change jobs" at bounding box center [248, 20] width 15 height 15
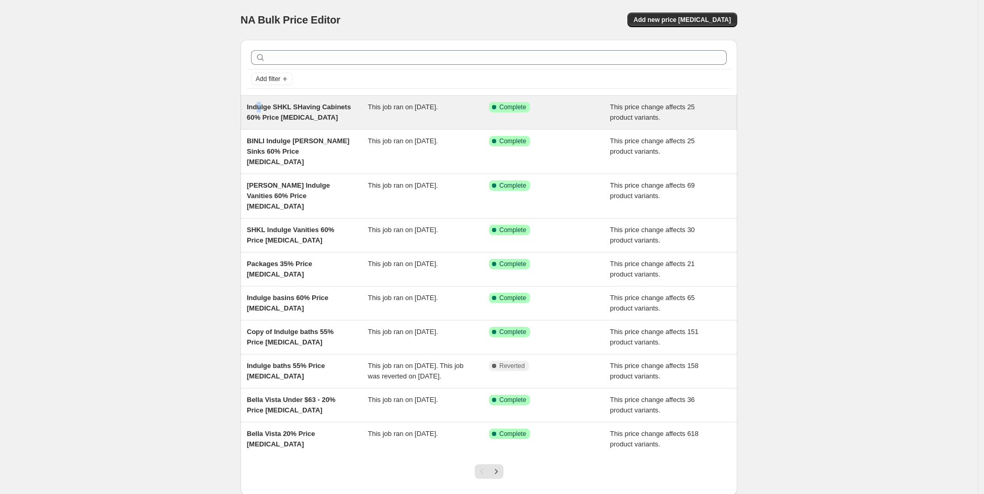
click at [263, 106] on span "Indulge SHKL SHaving Cabinets 60% Price change job" at bounding box center [299, 112] width 104 height 18
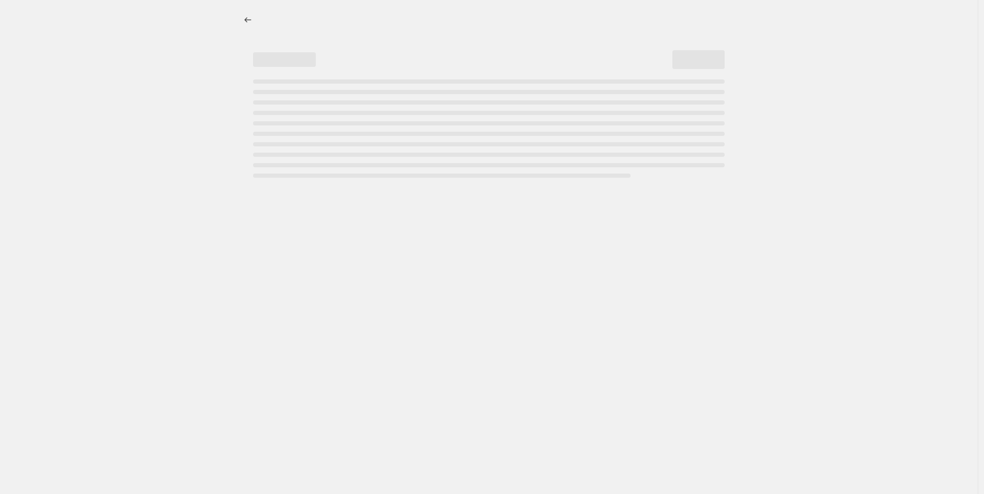
select select "pcap"
select select "no_change"
select select "vendor"
select select "tag"
select select "not_equal"
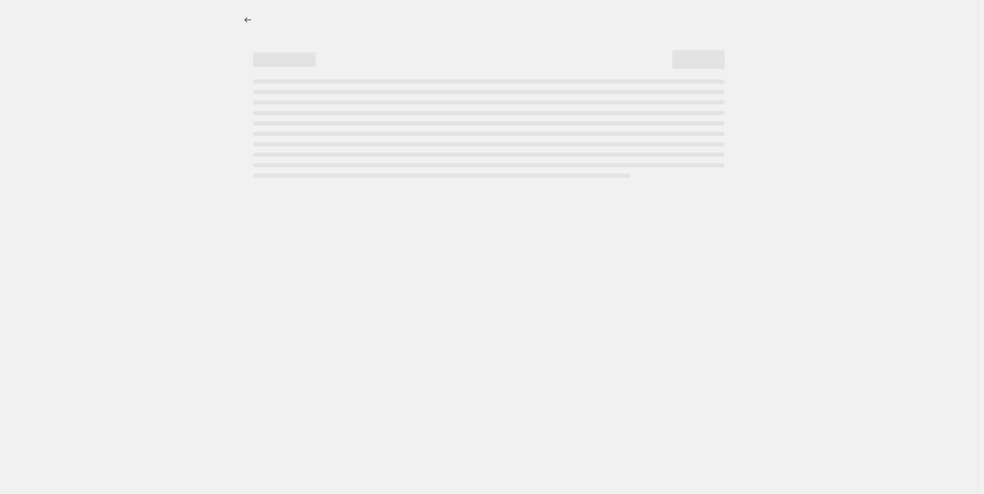
select select "product_status"
select select "product_type"
select select "tag"
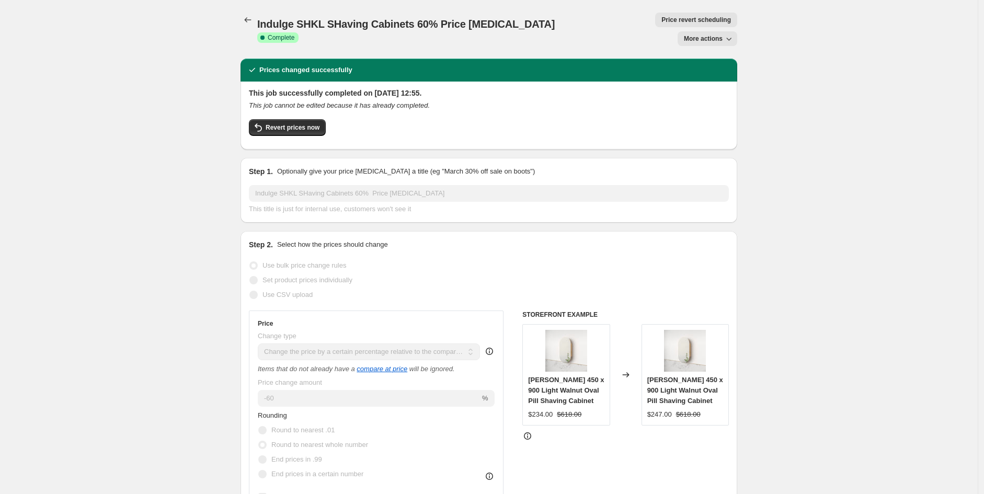
click at [707, 35] on span "More actions" at bounding box center [703, 39] width 39 height 8
click at [704, 40] on span "Copy to new job" at bounding box center [713, 41] width 49 height 8
select select "pcap"
select select "no_change"
select select "vendor"
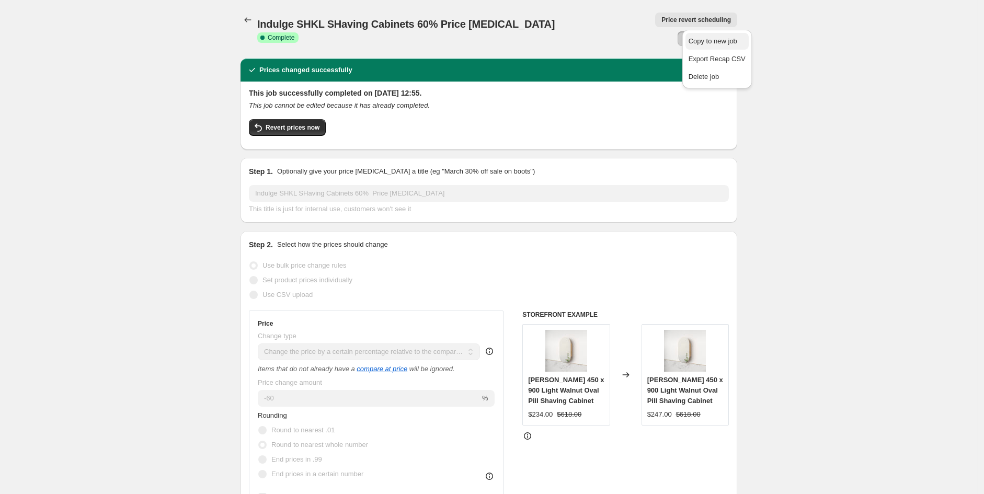
select select "tag"
select select "not_equal"
select select "product_status"
select select "product_type"
select select "tag"
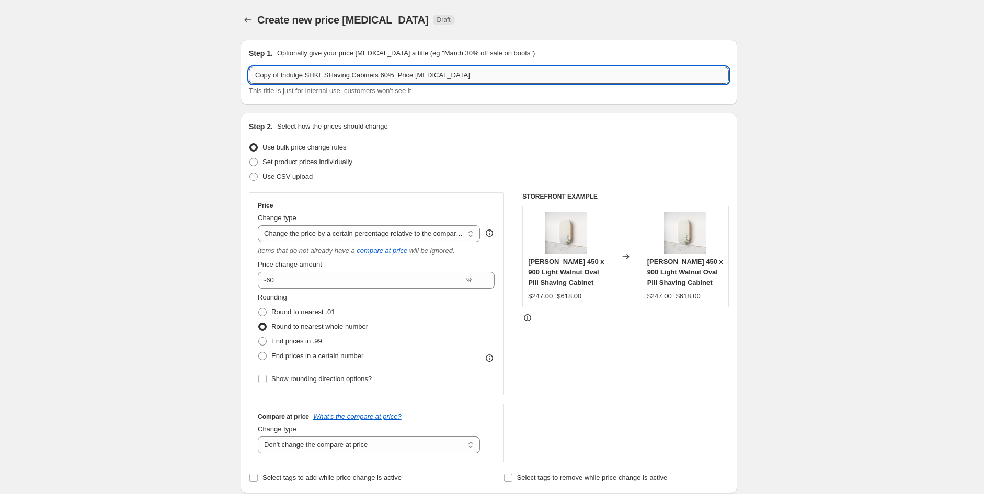
click at [323, 71] on input "Copy of Indulge SHKL SHaving Cabinets 60% Price change job" at bounding box center [489, 75] width 480 height 17
drag, startPoint x: 285, startPoint y: 74, endPoint x: -126, endPoint y: 92, distance: 411.5
click at [0, 92] on html "Home Settings Plans Skip to content Create new price change job. This page is r…" at bounding box center [492, 247] width 984 height 494
type input "Indulge Tona SHaving Cabinets 60% Price change job"
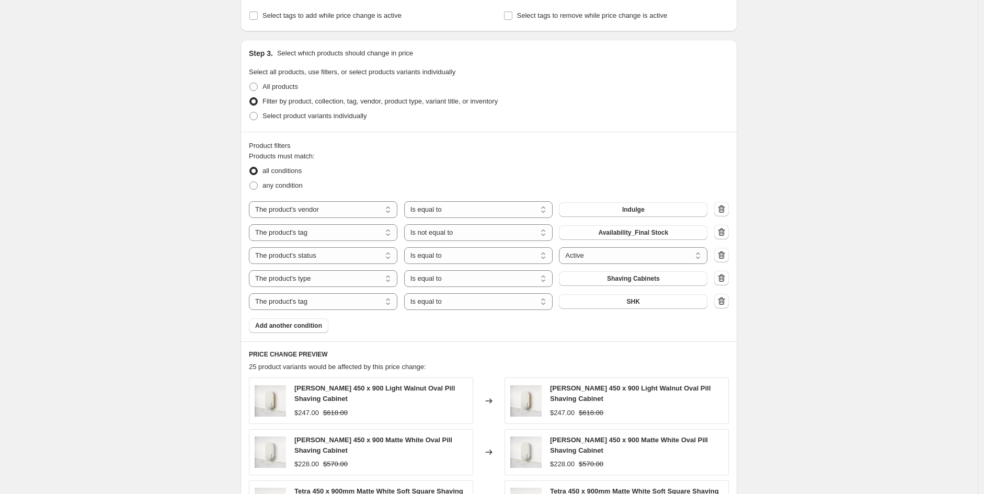
scroll to position [463, 0]
click at [654, 298] on button "SHK" at bounding box center [633, 300] width 149 height 15
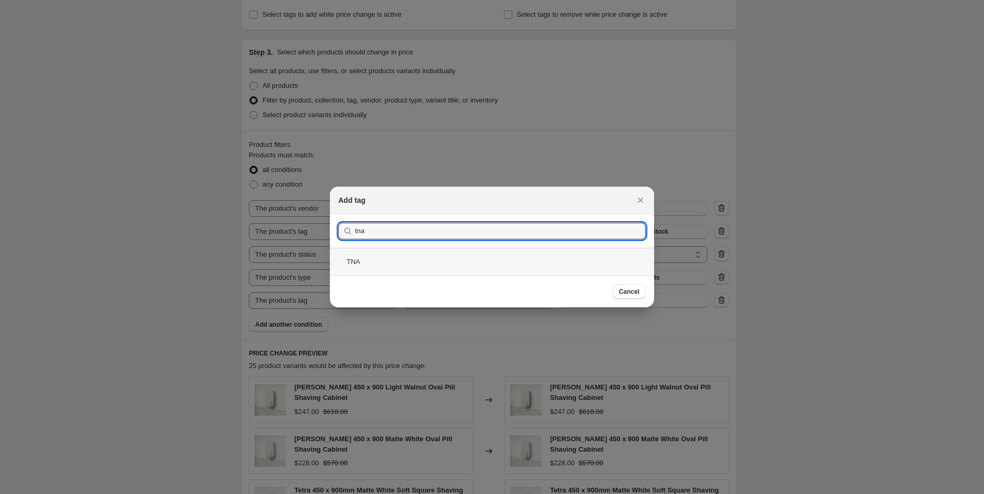
type input "tna"
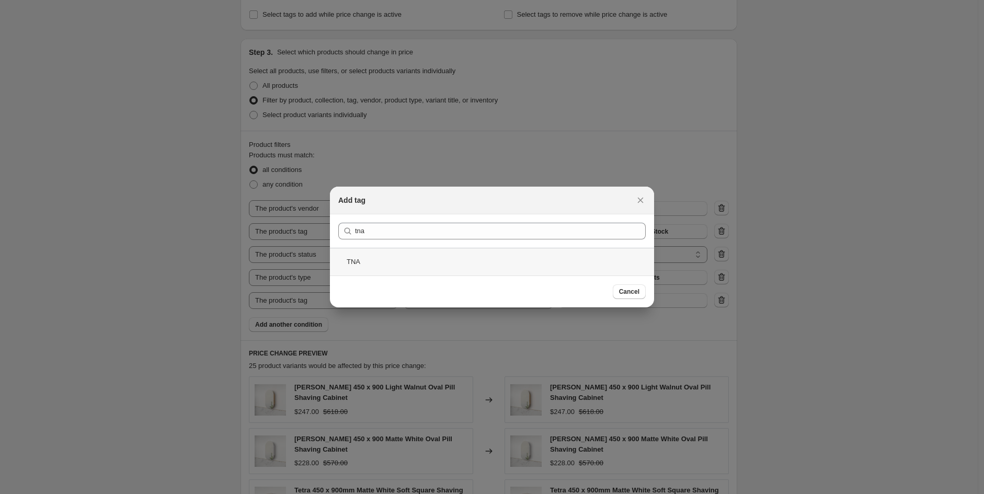
click at [399, 252] on div "TNA" at bounding box center [492, 262] width 324 height 28
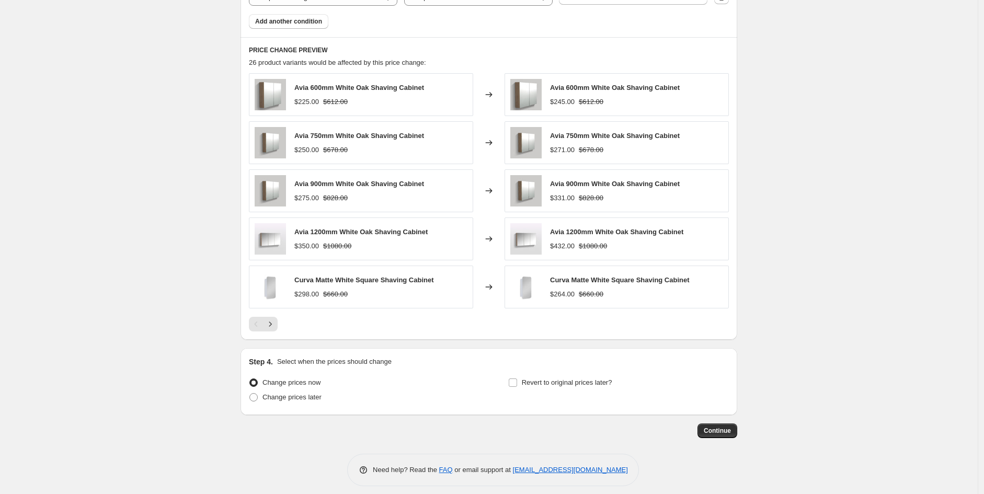
scroll to position [776, 0]
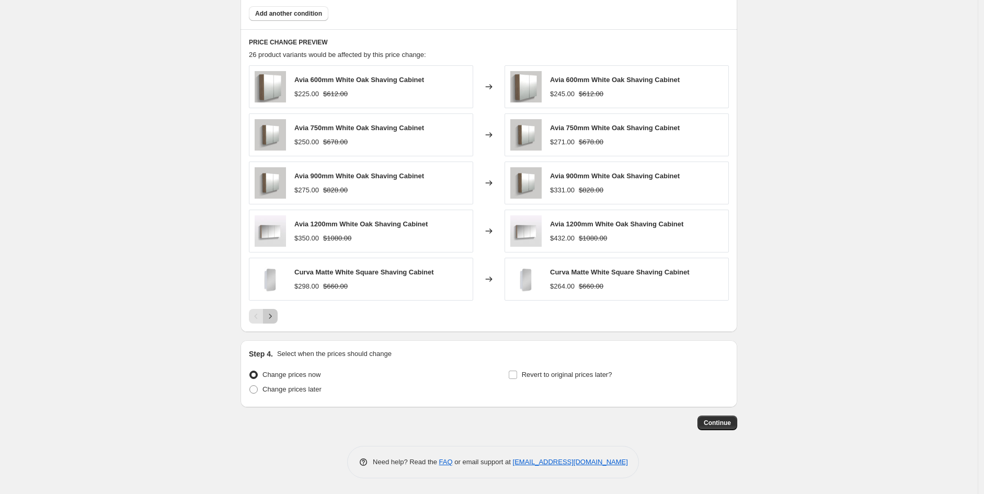
click at [278, 310] on div "Pagination" at bounding box center [270, 316] width 15 height 15
click at [270, 315] on icon "Next" at bounding box center [270, 316] width 10 height 10
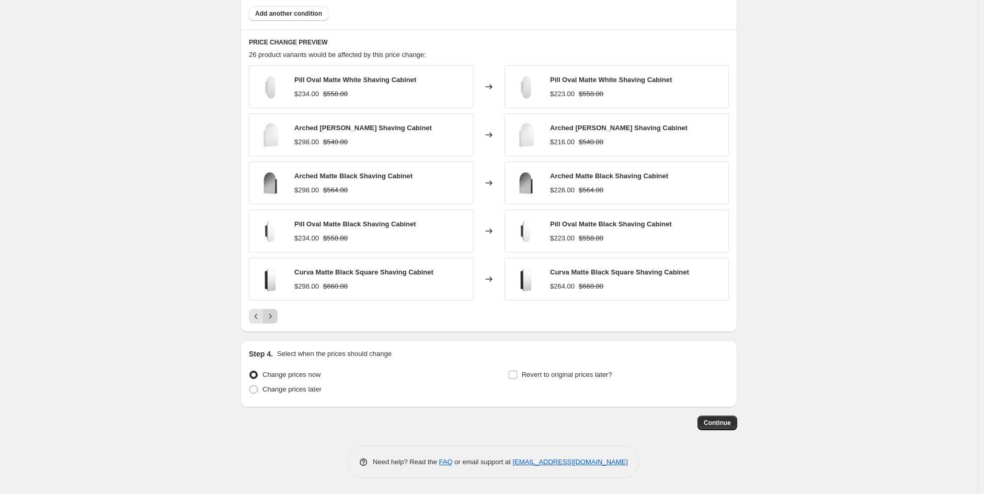
click at [268, 321] on button "Next" at bounding box center [270, 316] width 15 height 15
click at [278, 319] on button "Next" at bounding box center [270, 316] width 15 height 15
click at [276, 321] on icon "Next" at bounding box center [270, 316] width 10 height 10
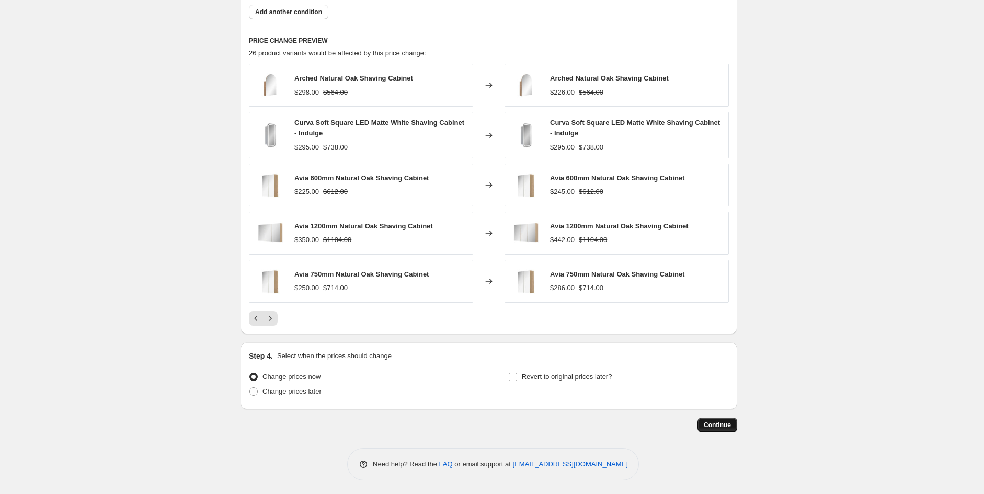
drag, startPoint x: 739, startPoint y: 434, endPoint x: 732, endPoint y: 427, distance: 9.3
click at [732, 427] on div "Continue" at bounding box center [489, 425] width 497 height 15
click at [731, 425] on span "Continue" at bounding box center [717, 425] width 27 height 8
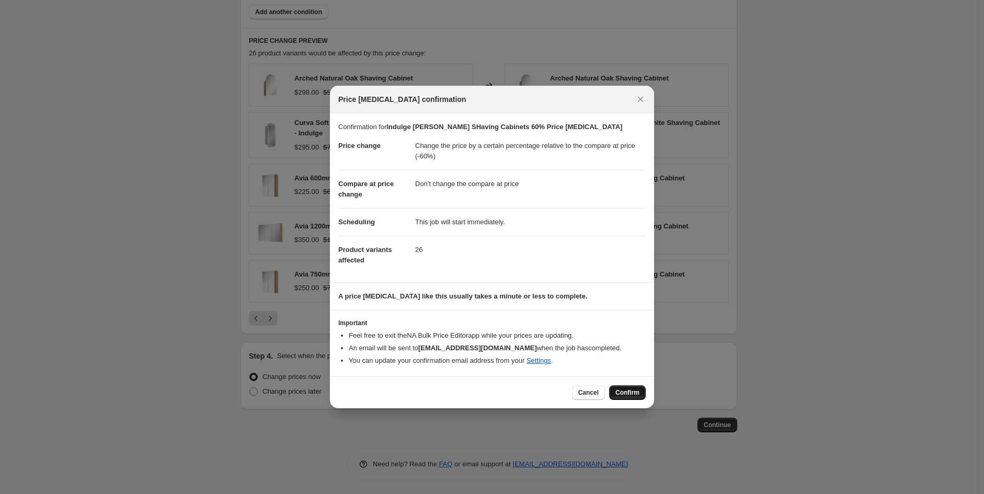
click at [635, 388] on button "Confirm" at bounding box center [627, 392] width 37 height 15
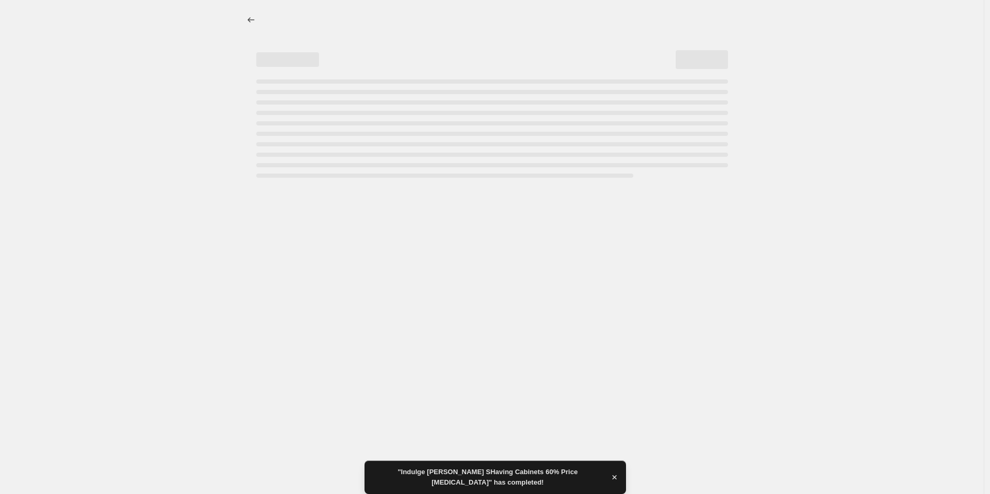
select select "pcap"
select select "no_change"
select select "vendor"
select select "tag"
select select "not_equal"
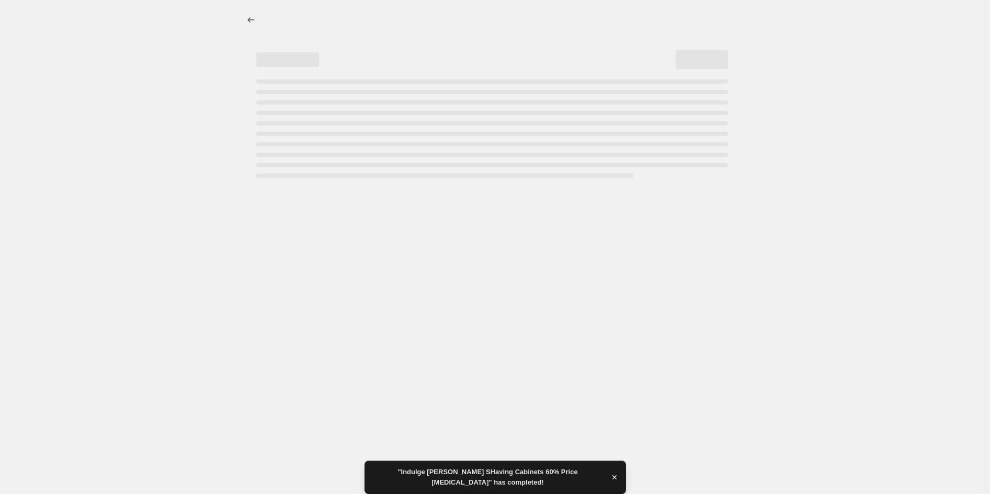
select select "product_status"
select select "product_type"
select select "tag"
